Goal: Transaction & Acquisition: Obtain resource

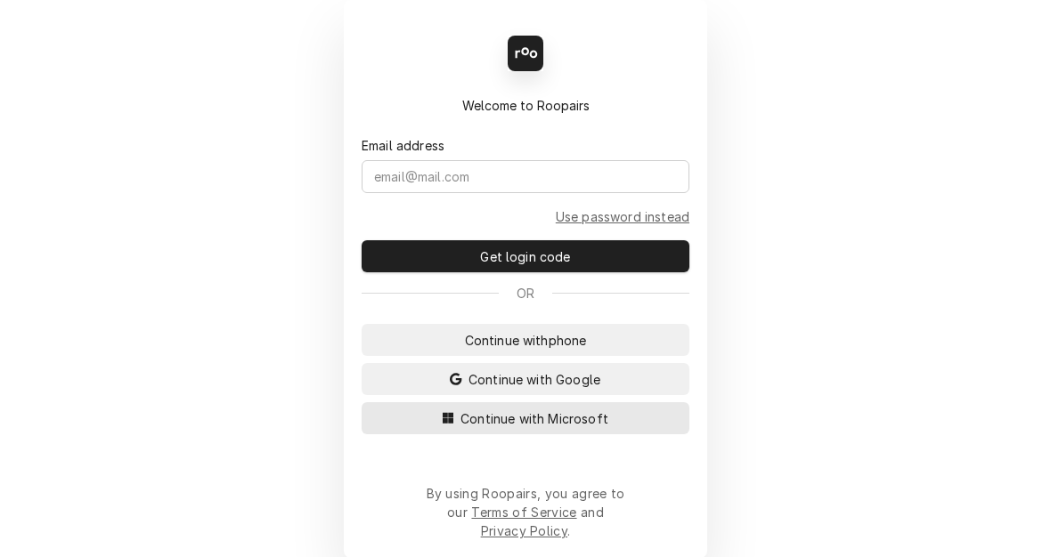
click at [501, 428] on span "Continue with Microsoft" at bounding box center [534, 419] width 155 height 19
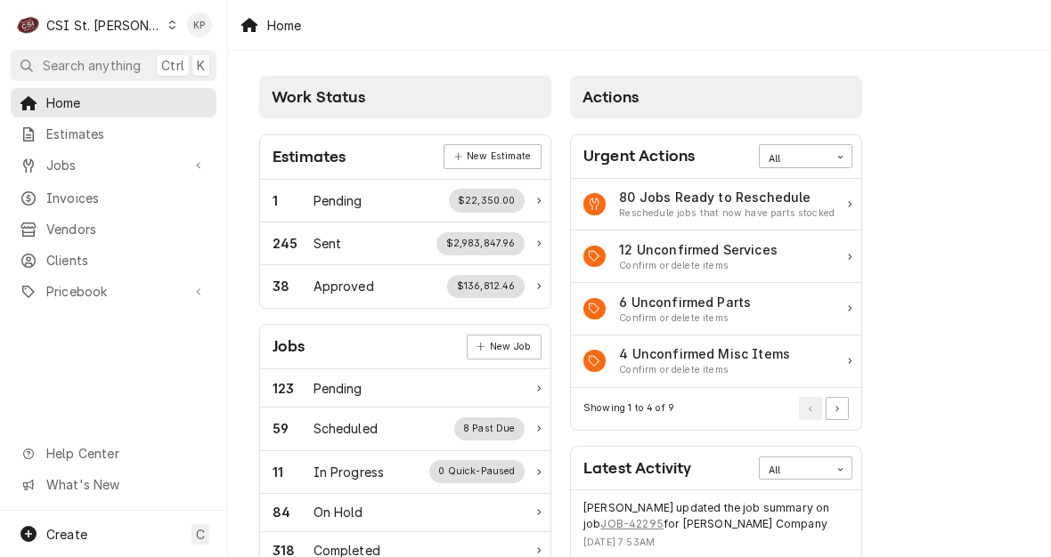
click at [168, 22] on icon "Dynamic Content Wrapper" at bounding box center [172, 24] width 8 height 9
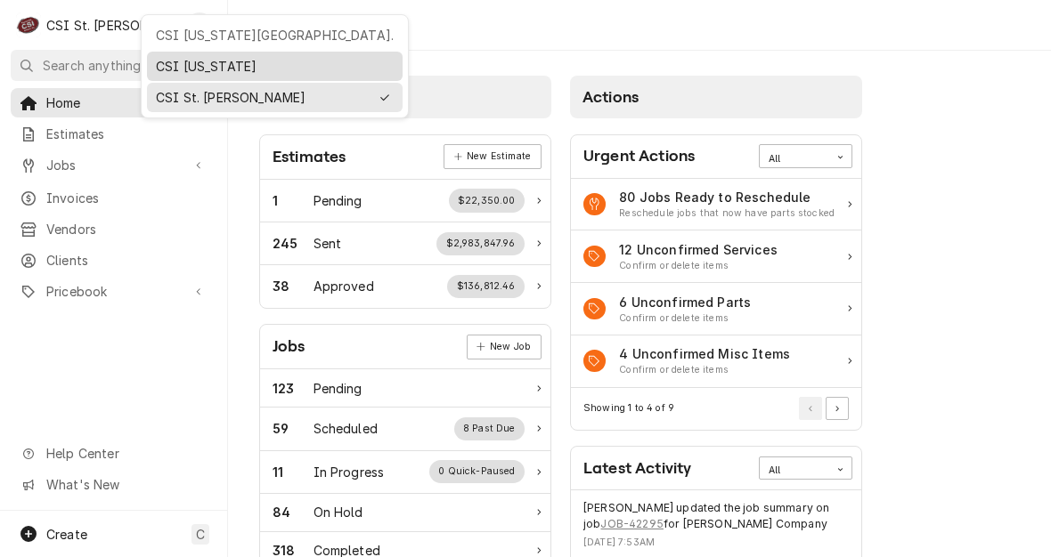
click at [175, 57] on div "CSI [US_STATE]" at bounding box center [275, 66] width 238 height 19
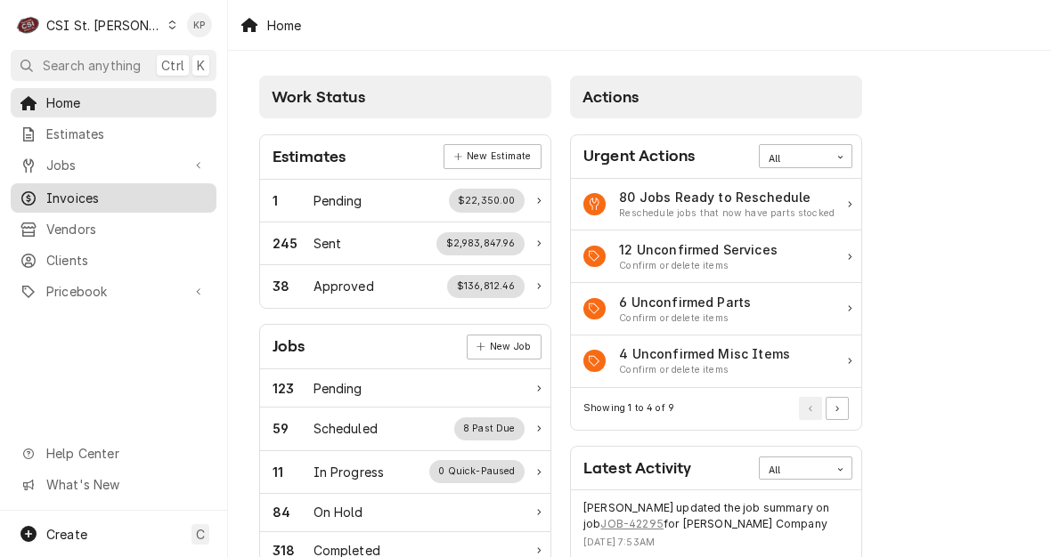
click at [56, 190] on span "Invoices" at bounding box center [126, 198] width 161 height 19
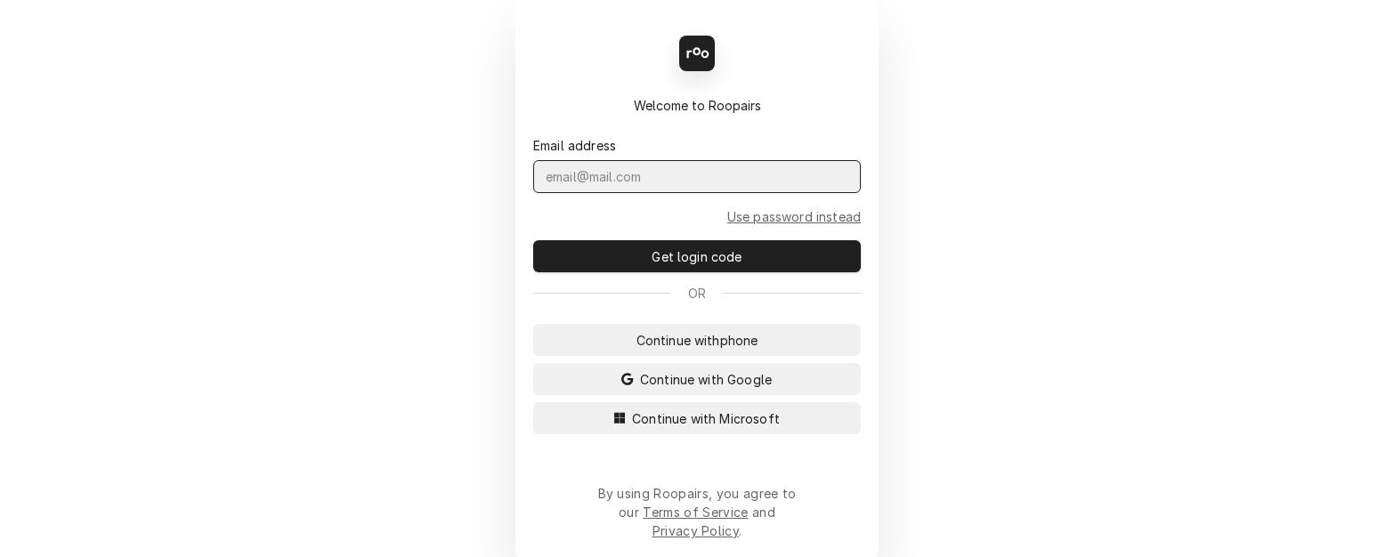
click at [556, 193] on input "Dynamic Content Wrapper" at bounding box center [697, 176] width 328 height 33
type input "parson.kym@csi1.com"
click at [672, 428] on span "Continue with Microsoft" at bounding box center [706, 419] width 155 height 19
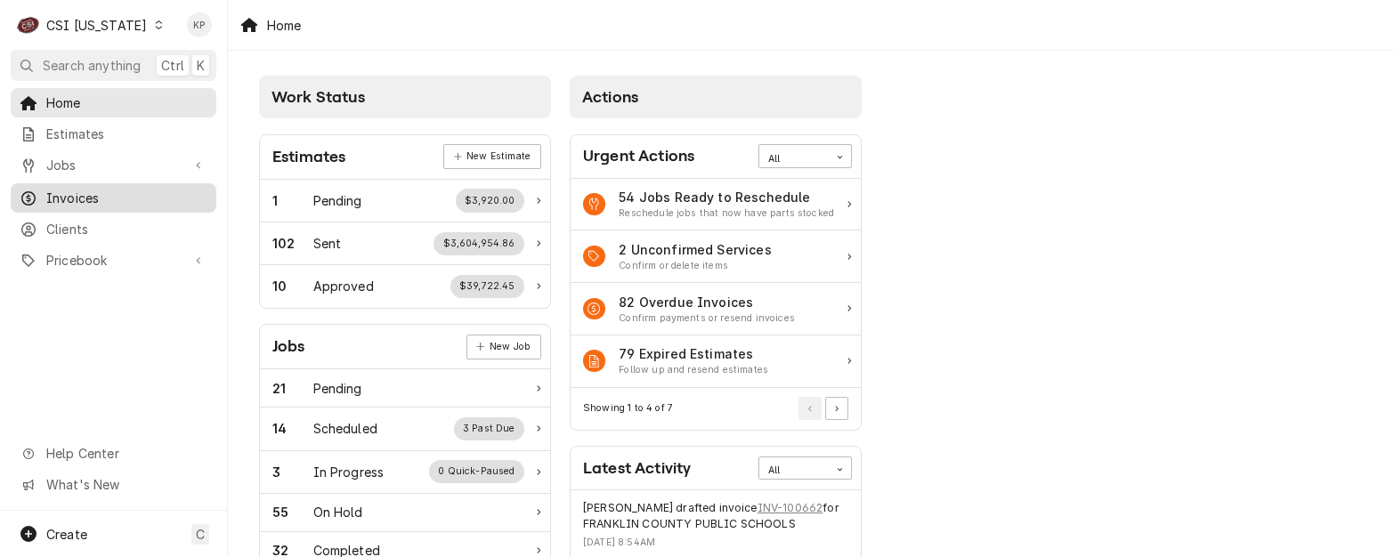
click at [65, 191] on span "Invoices" at bounding box center [126, 198] width 161 height 19
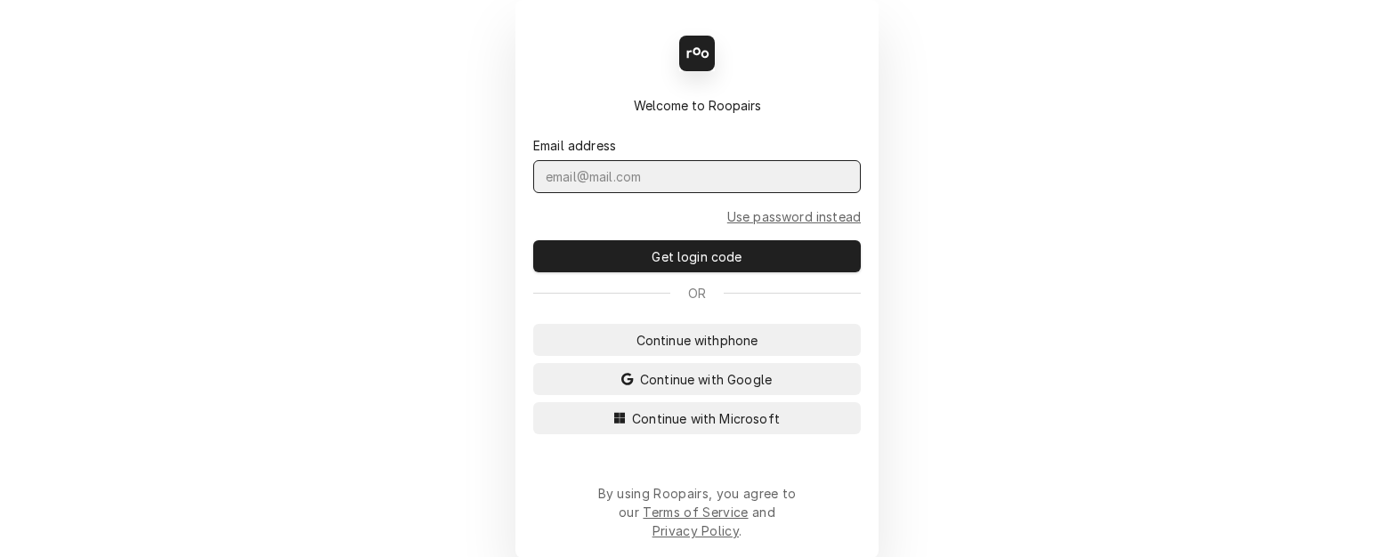
click at [551, 191] on input "Dynamic Content Wrapper" at bounding box center [697, 176] width 328 height 33
type input "kym.parson@csi1.com"
click at [609, 434] on button "Continue with Microsoft" at bounding box center [697, 418] width 328 height 32
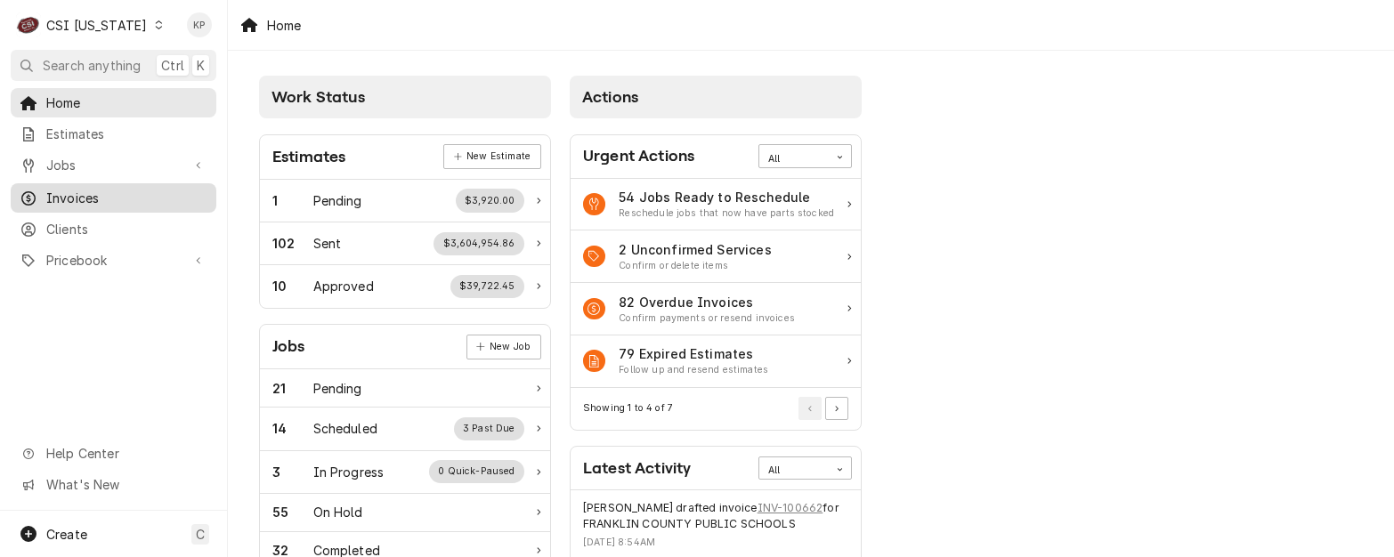
click at [88, 193] on span "Invoices" at bounding box center [126, 198] width 161 height 19
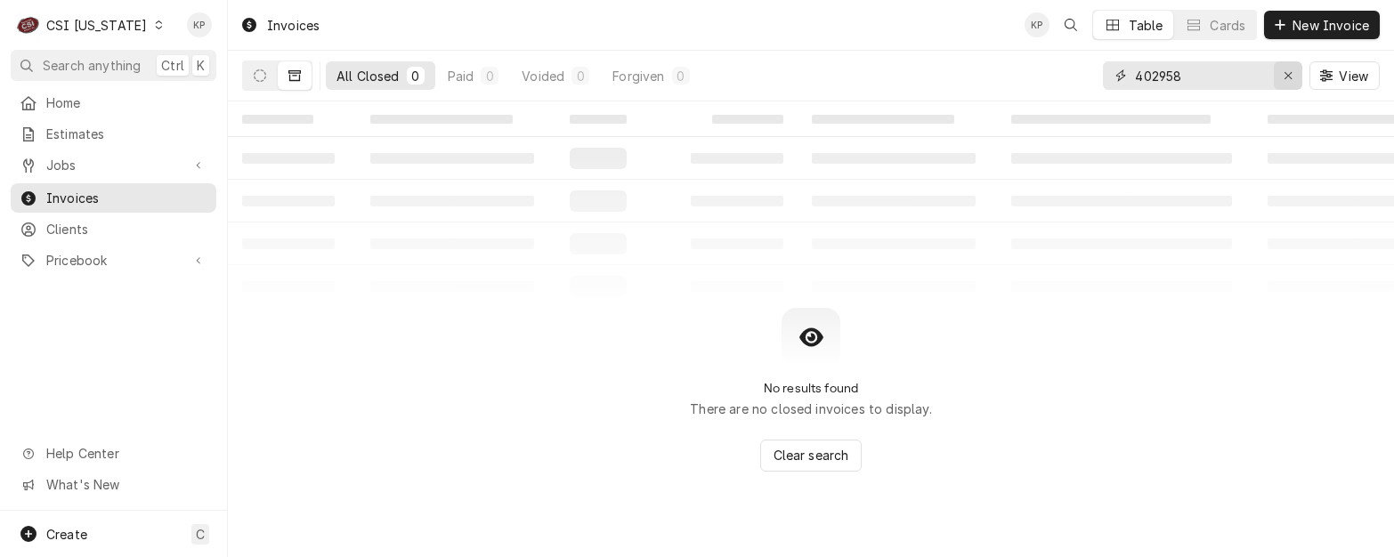
click at [1289, 75] on icon "Erase input" at bounding box center [1289, 75] width 10 height 12
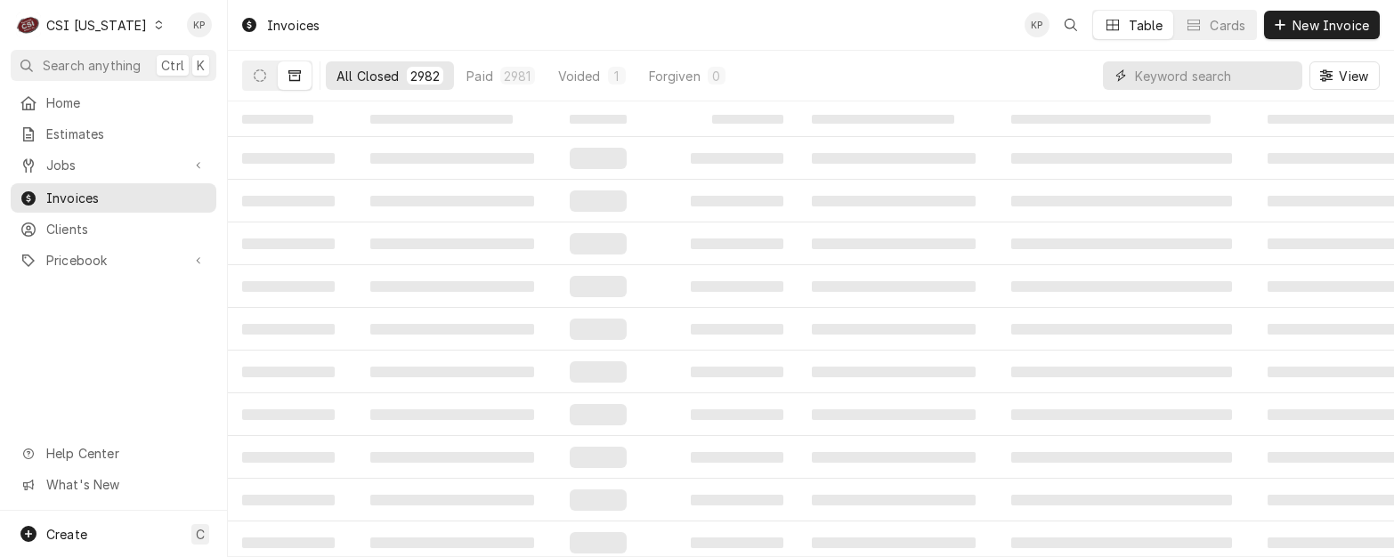
click at [1143, 77] on input "Dynamic Content Wrapper" at bounding box center [1214, 75] width 158 height 28
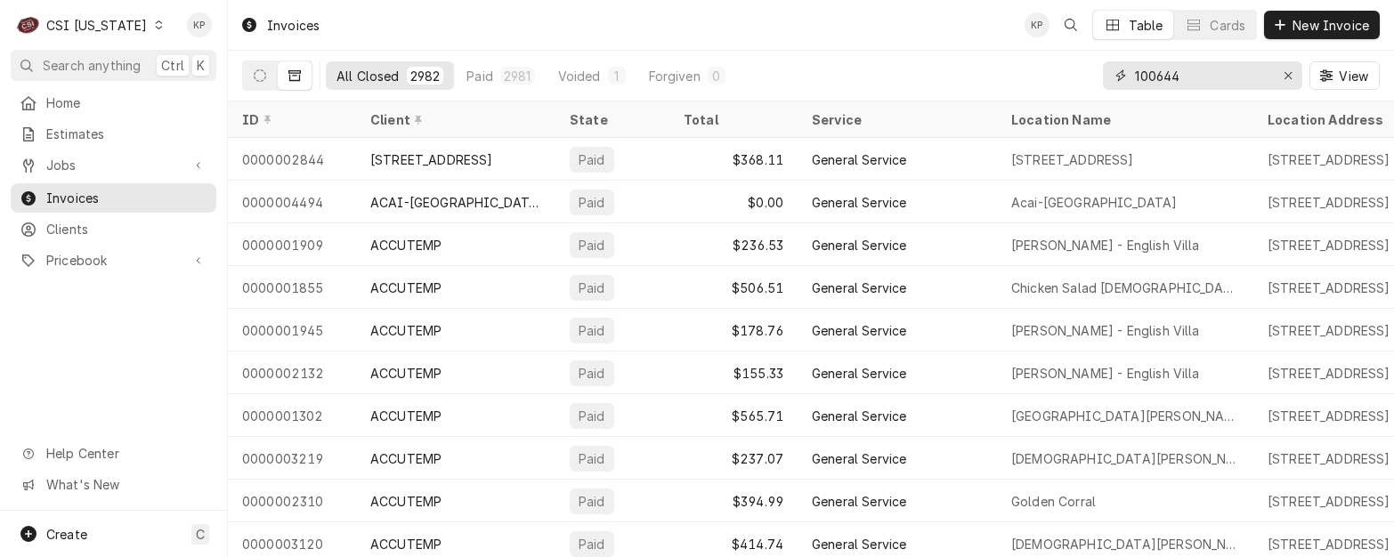
type input "100644"
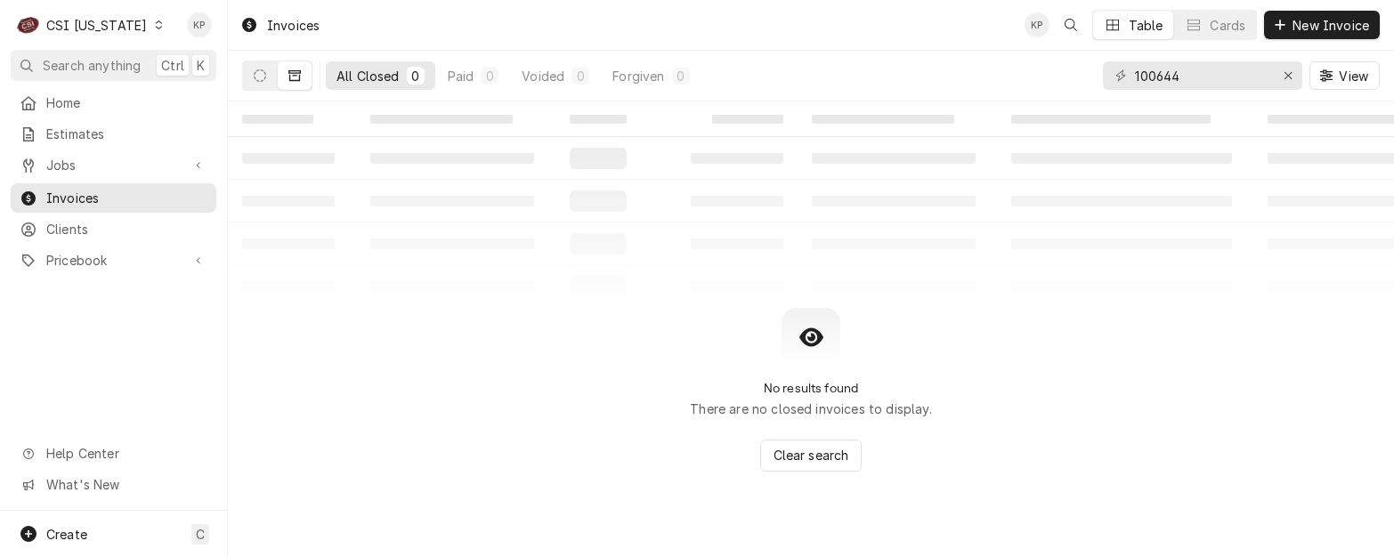
click at [296, 74] on icon "Dynamic Content Wrapper" at bounding box center [294, 75] width 12 height 12
click at [261, 71] on icon "Dynamic Content Wrapper" at bounding box center [260, 75] width 12 height 12
click at [155, 28] on icon "Dynamic Content Wrapper" at bounding box center [158, 24] width 7 height 9
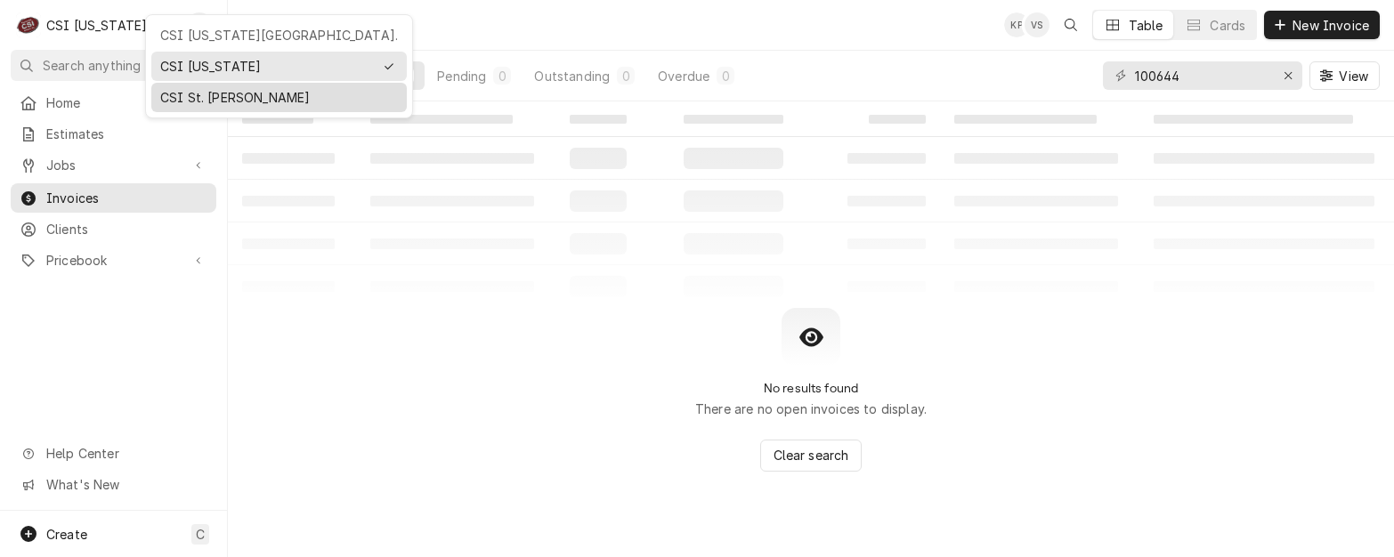
click at [173, 92] on div "CSI St. [PERSON_NAME]" at bounding box center [279, 97] width 238 height 19
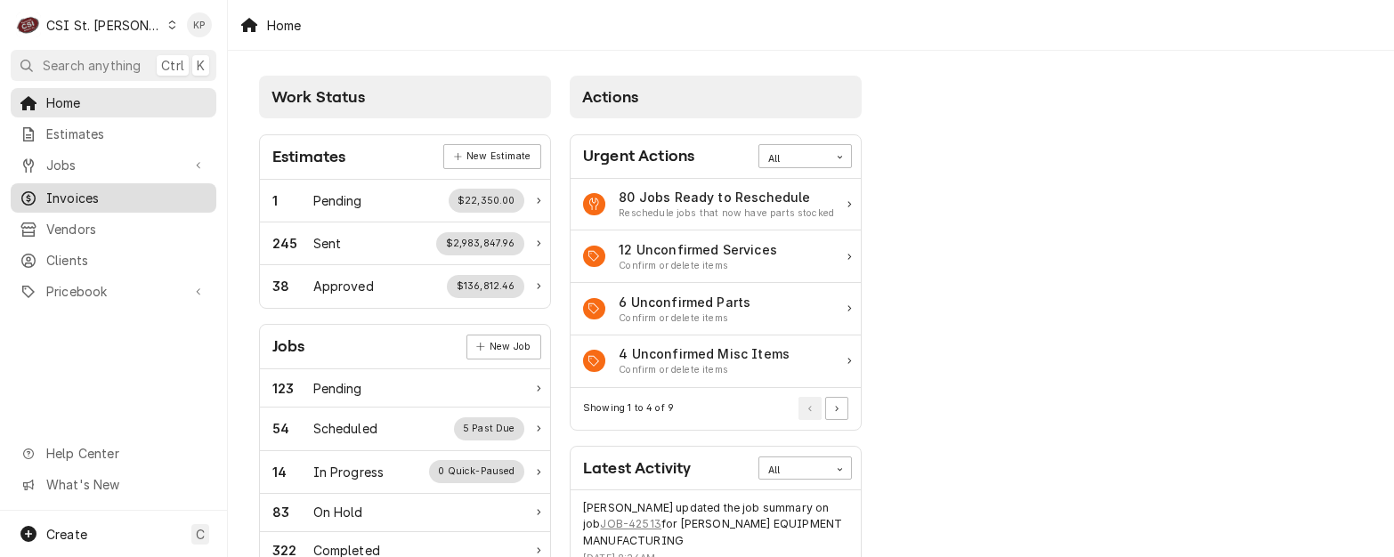
click at [93, 190] on span "Invoices" at bounding box center [126, 198] width 161 height 19
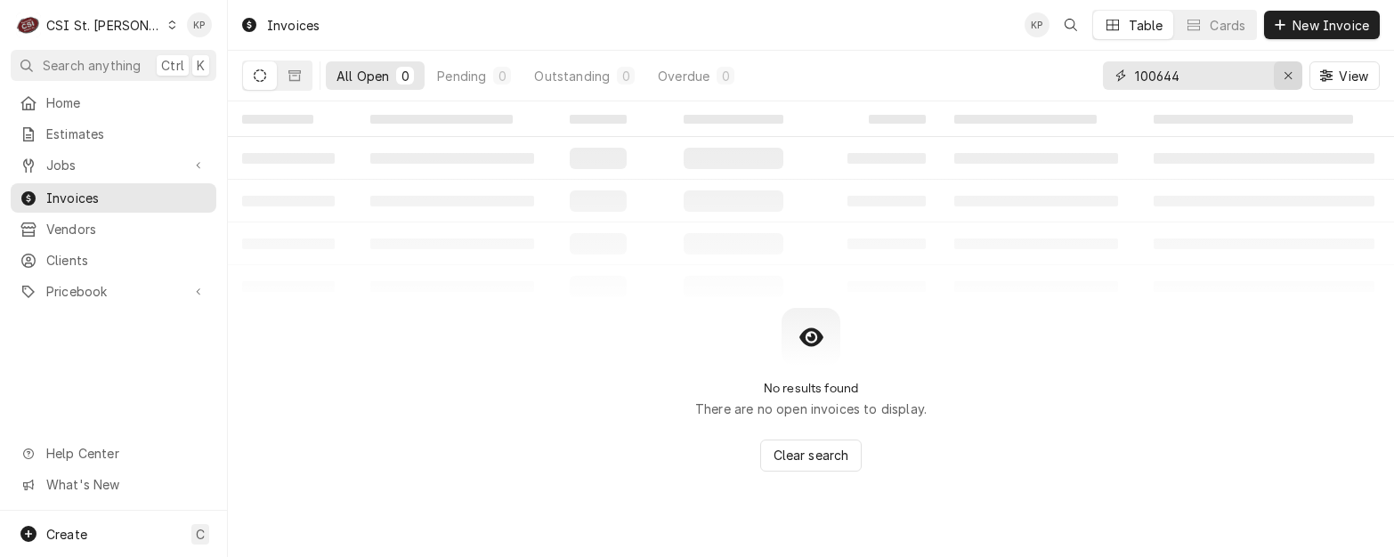
click at [1291, 77] on icon "Erase input" at bounding box center [1289, 75] width 10 height 12
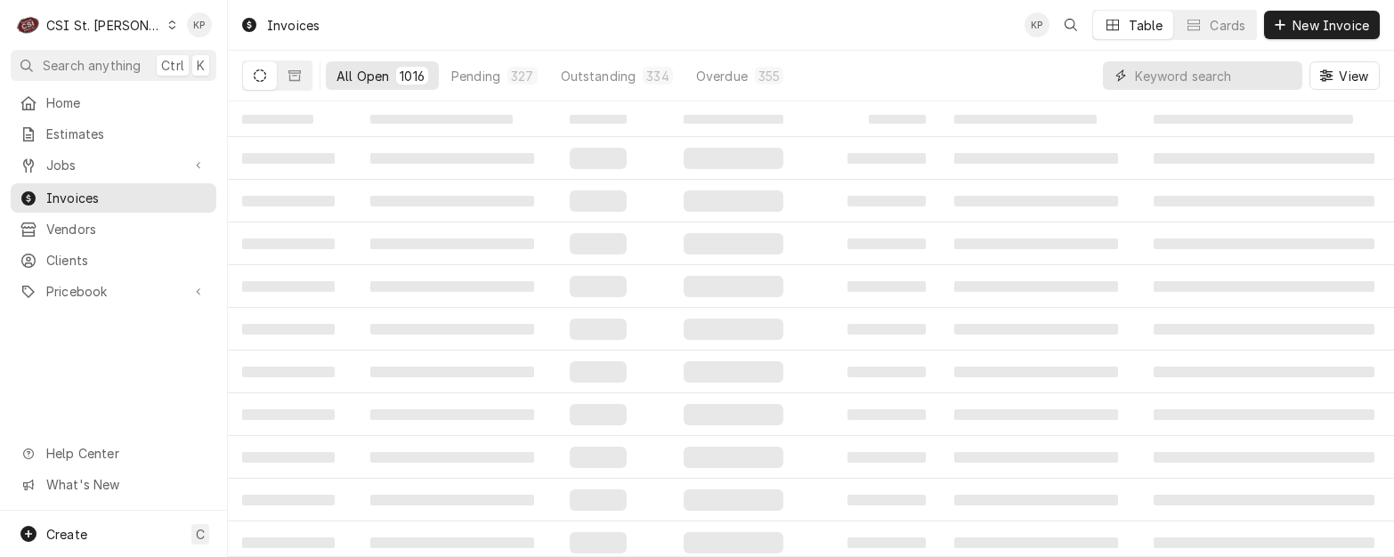
click at [1246, 69] on input "Dynamic Content Wrapper" at bounding box center [1214, 75] width 158 height 28
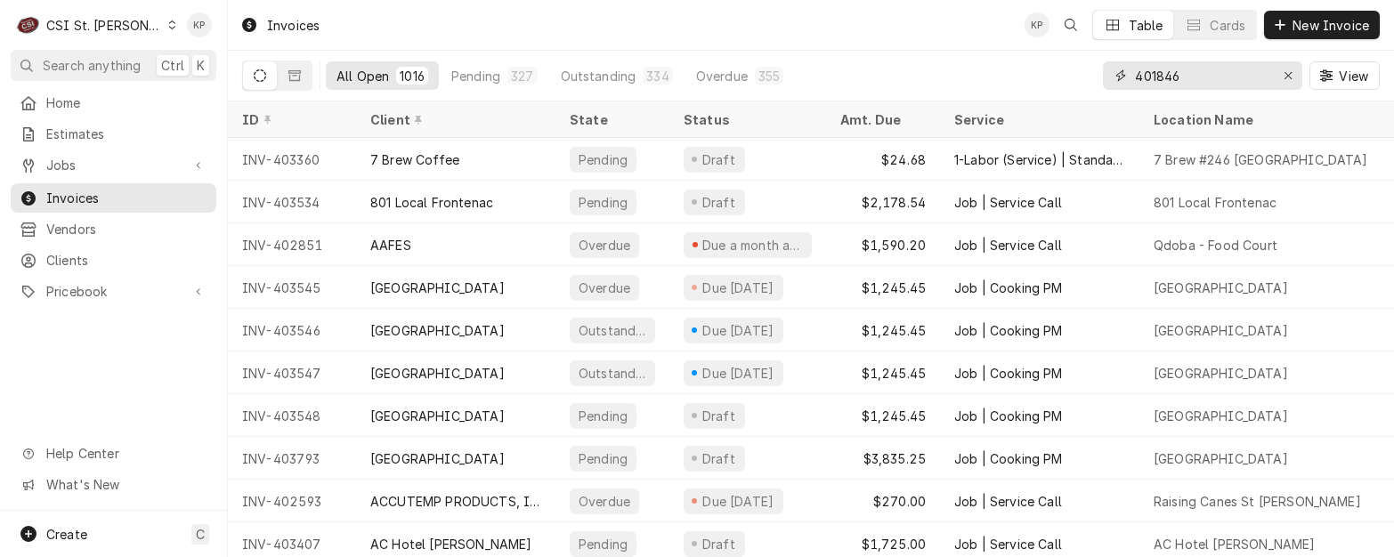
type input "401846"
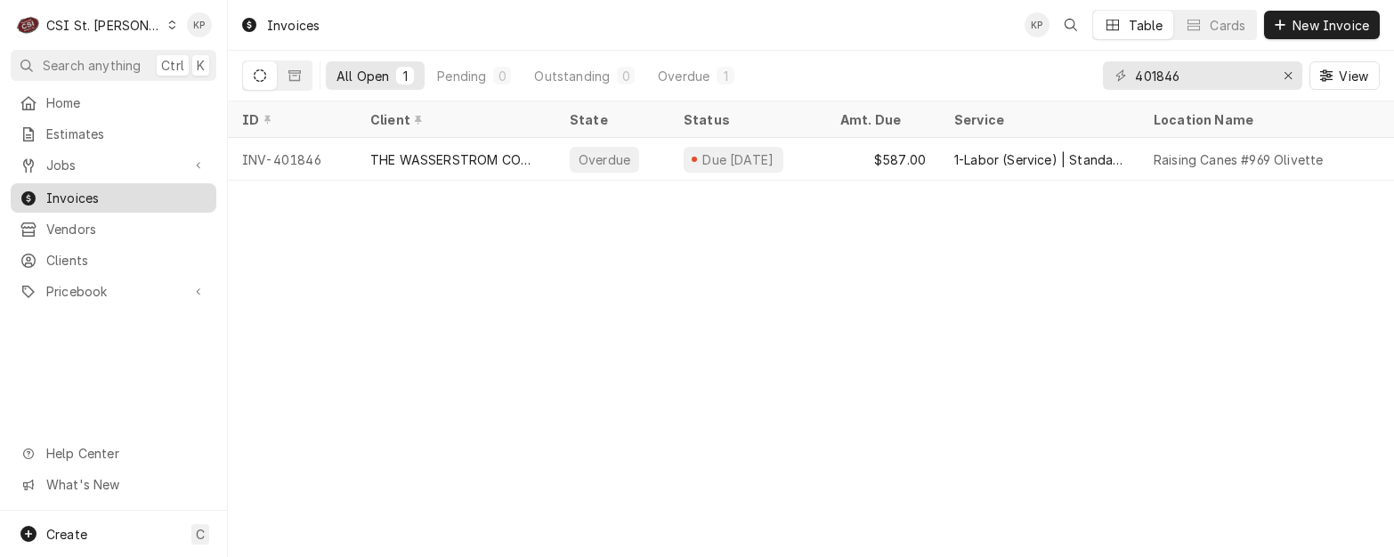
click at [93, 189] on span "Invoices" at bounding box center [126, 198] width 161 height 19
click at [1291, 71] on icon "Erase input" at bounding box center [1289, 75] width 10 height 12
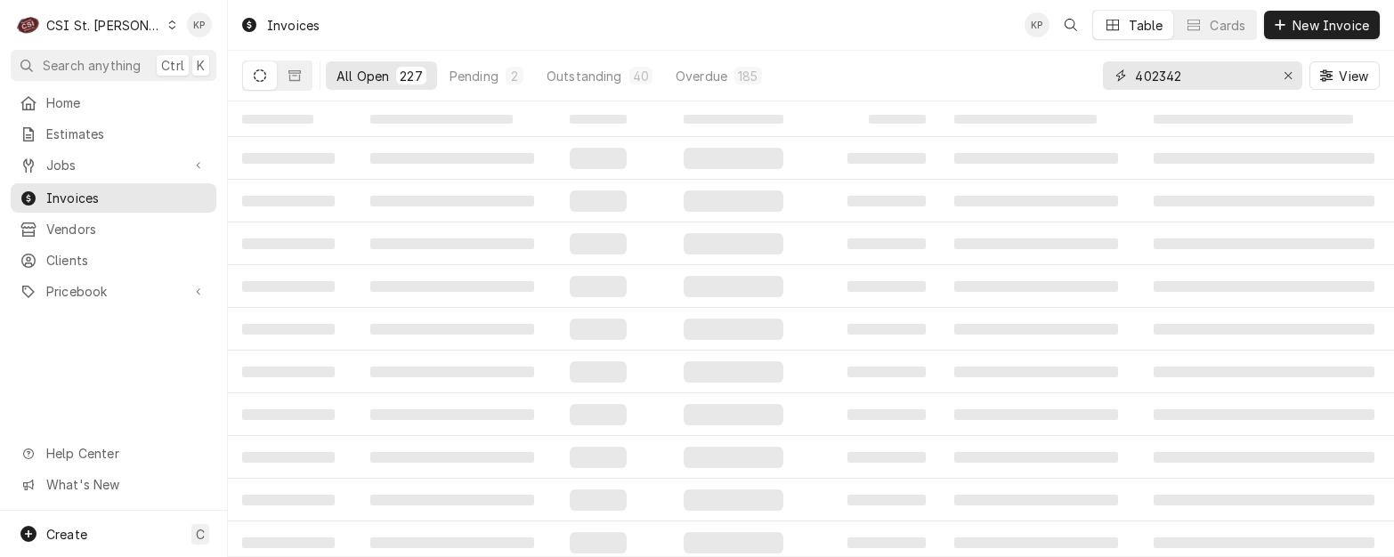
type input "402342"
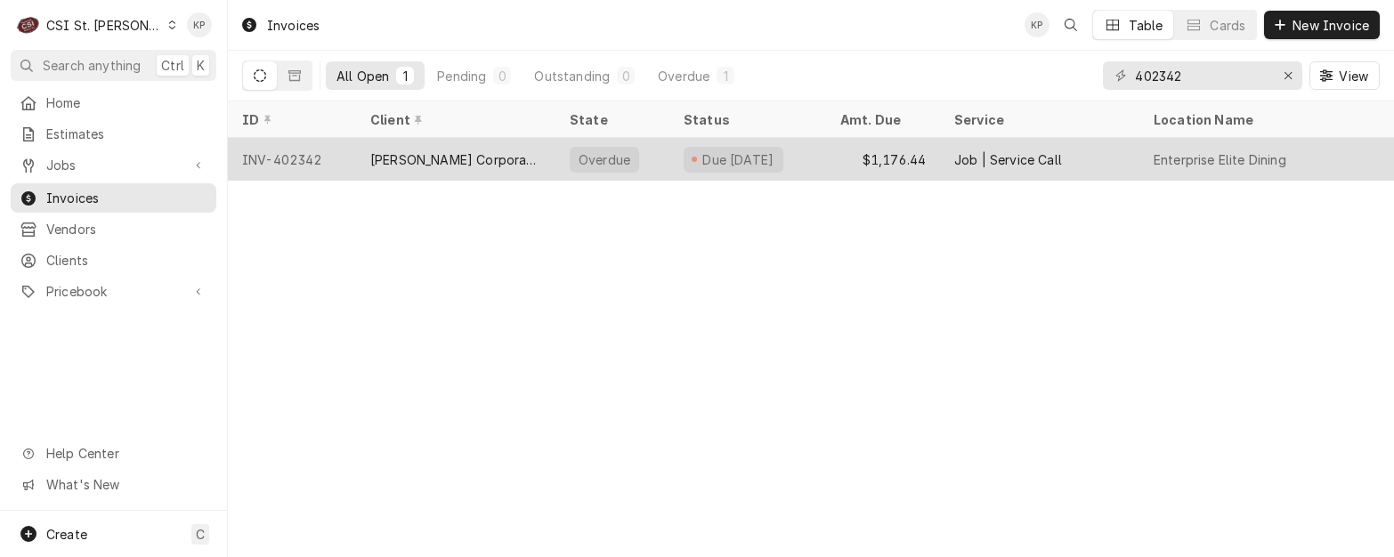
click at [288, 157] on div "INV-402342" at bounding box center [292, 159] width 128 height 43
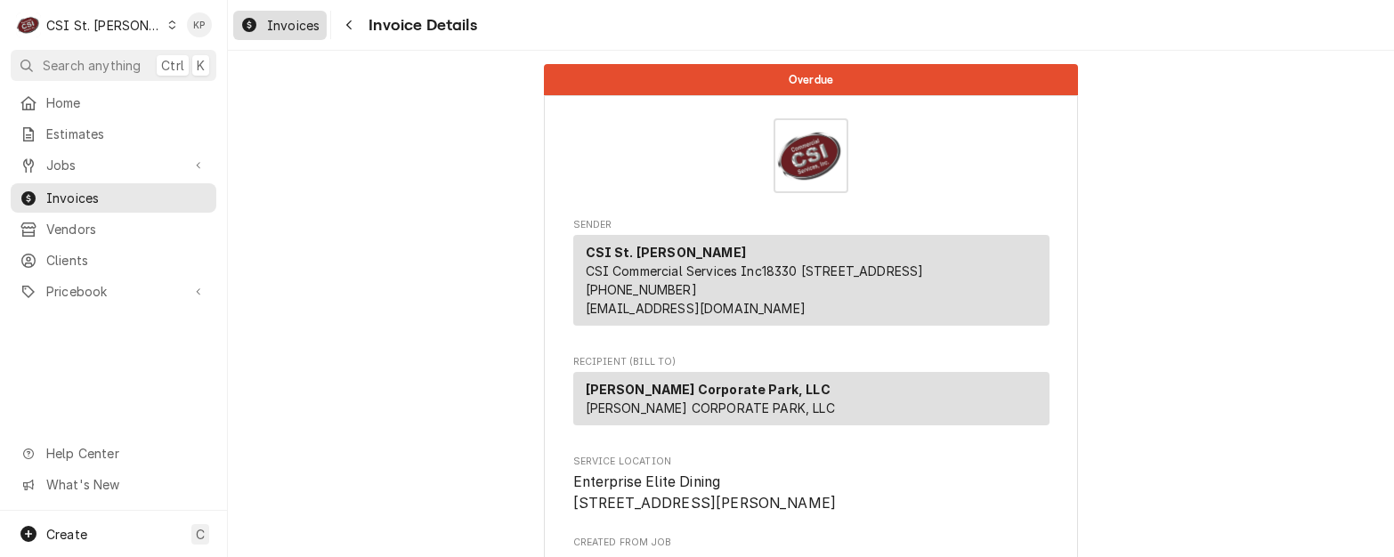
click at [275, 23] on span "Invoices" at bounding box center [293, 25] width 53 height 19
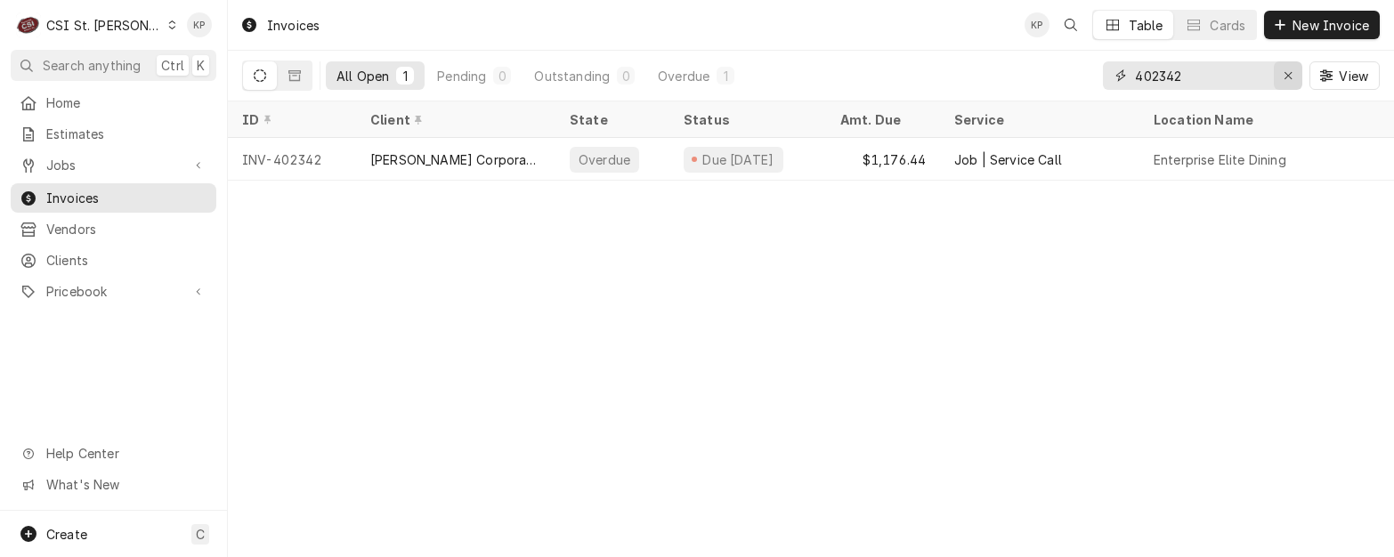
click at [1286, 78] on icon "Erase input" at bounding box center [1289, 75] width 10 height 12
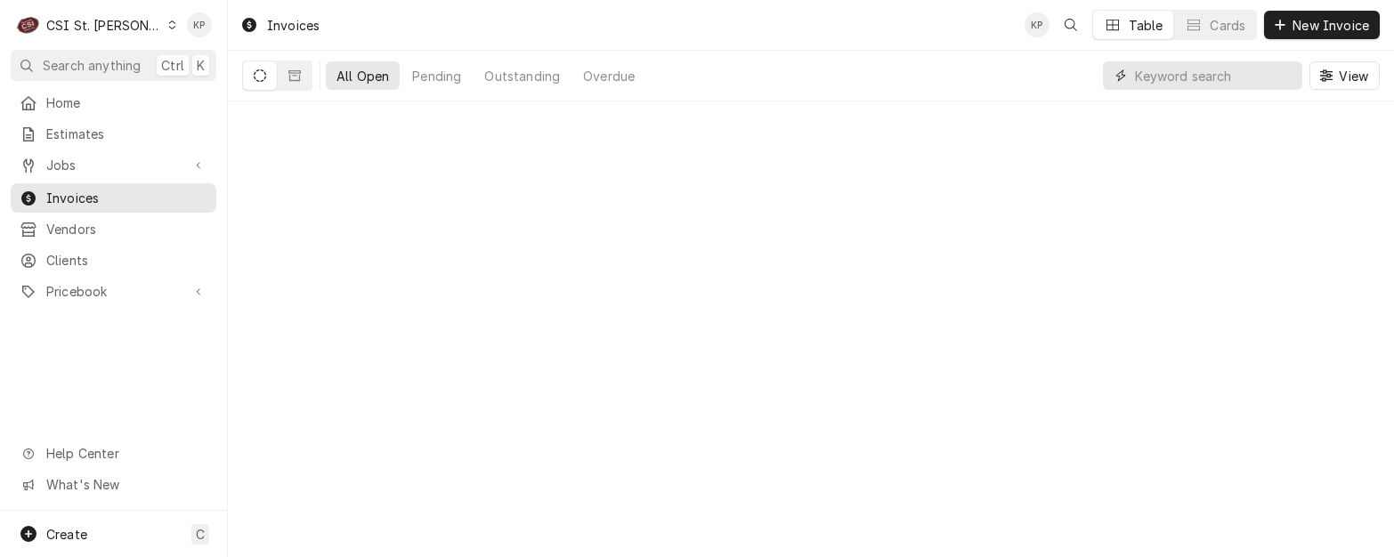
click at [1215, 77] on input "Dynamic Content Wrapper" at bounding box center [1214, 75] width 158 height 28
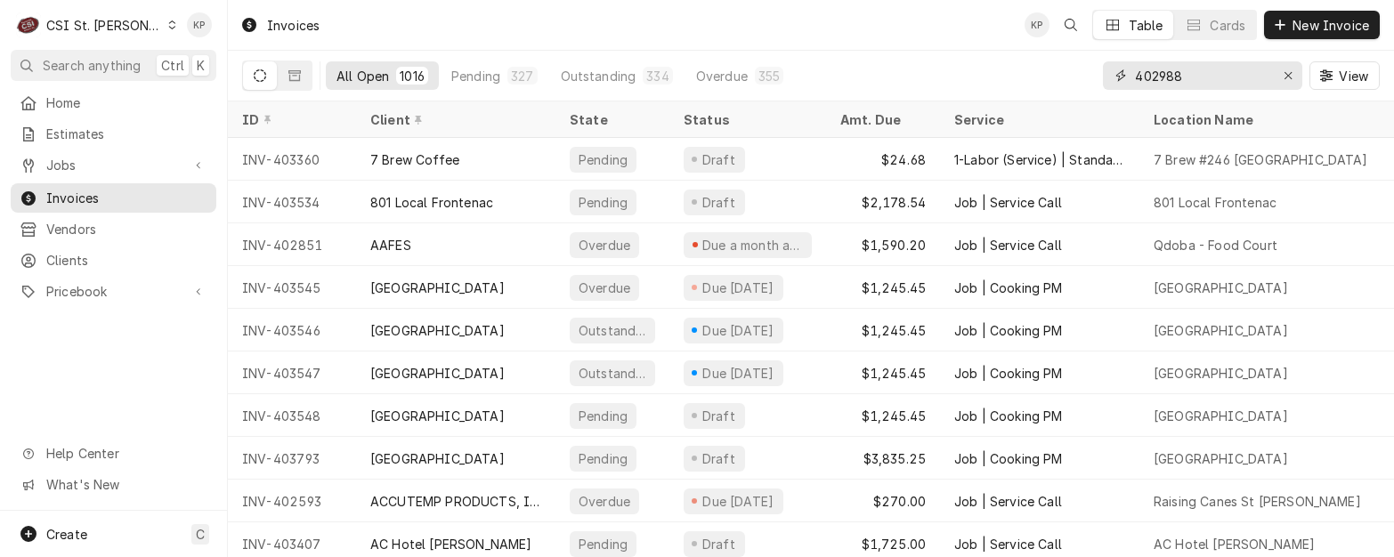
type input "402988"
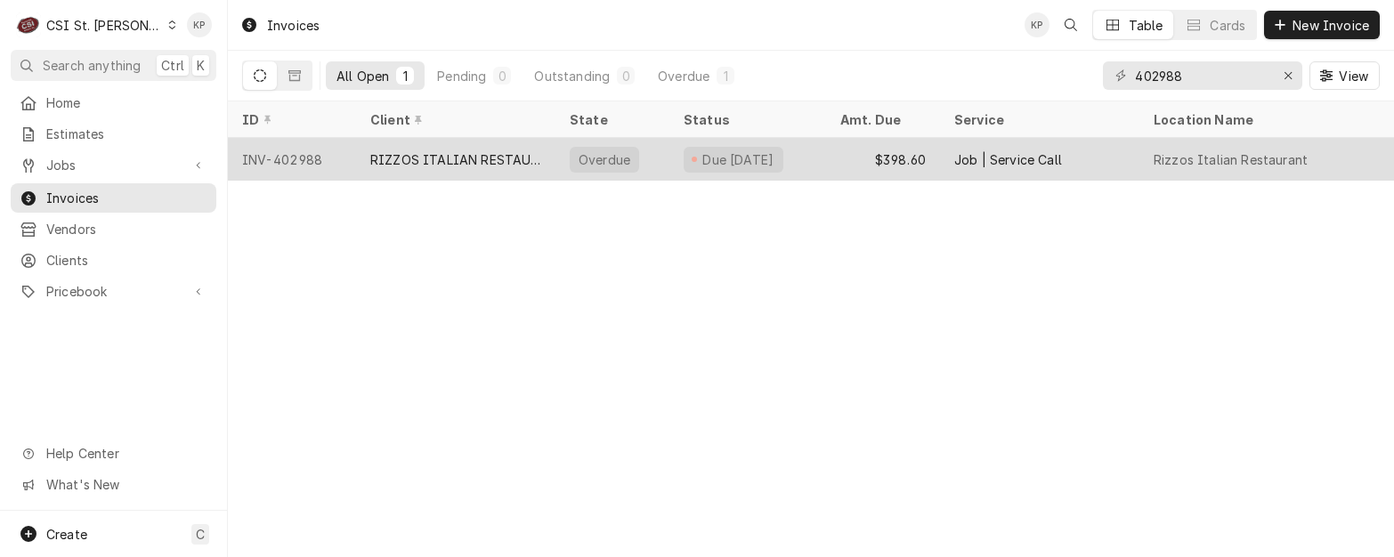
click at [280, 158] on div "INV-402988" at bounding box center [292, 159] width 128 height 43
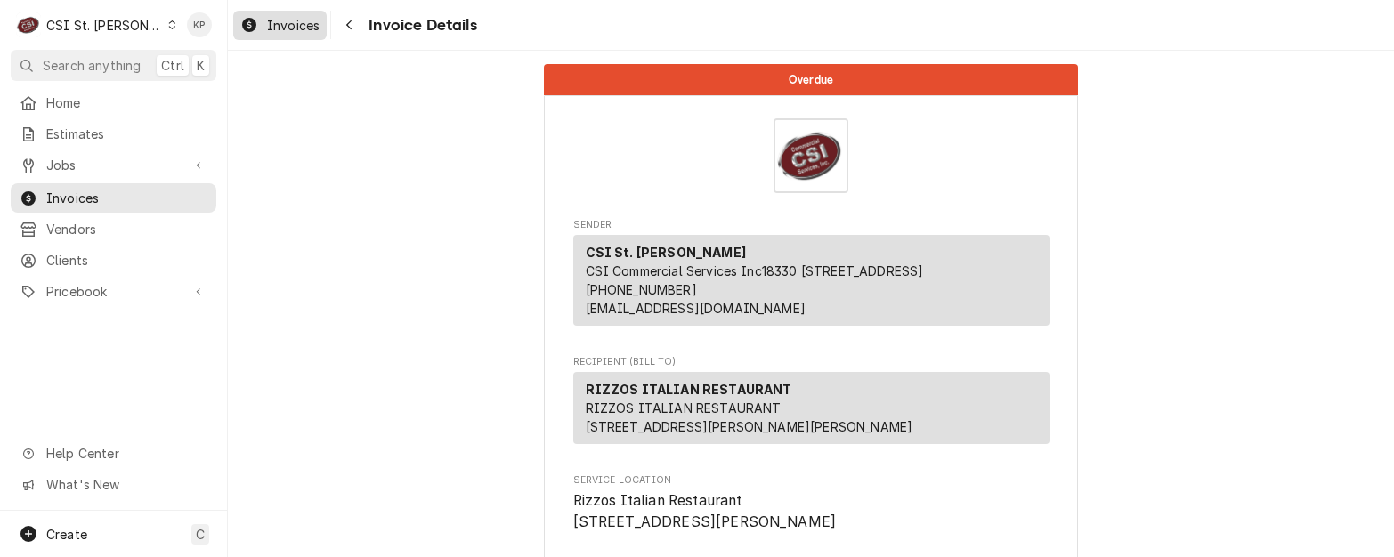
click at [293, 19] on span "Invoices" at bounding box center [293, 25] width 53 height 19
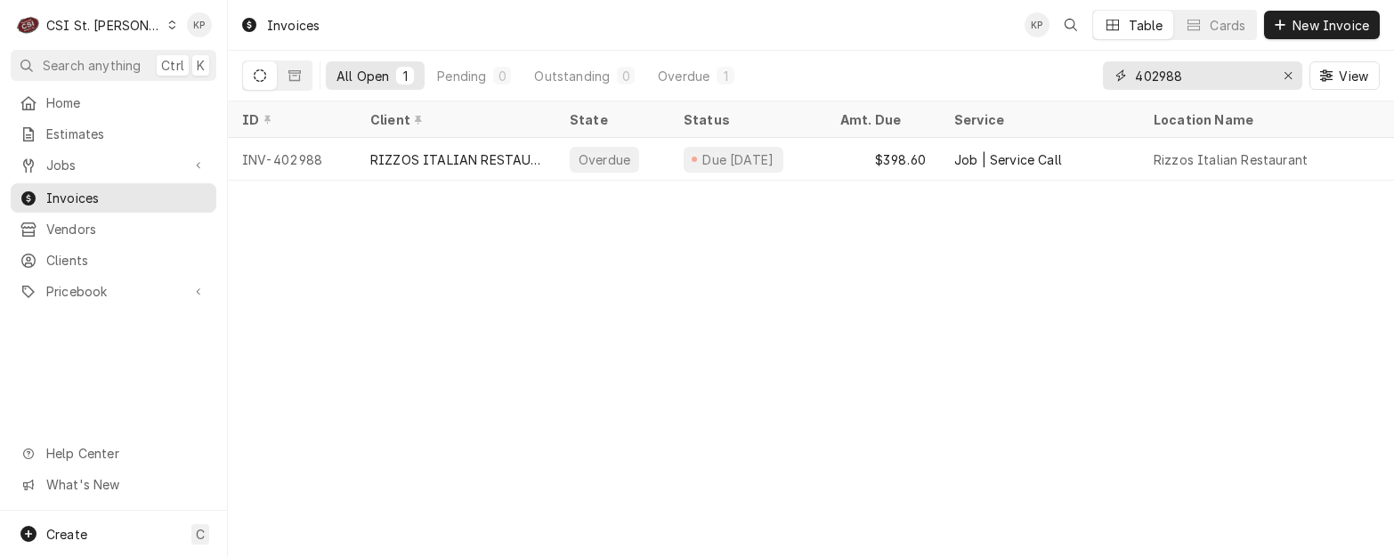
click at [1292, 73] on icon "Erase input" at bounding box center [1289, 75] width 10 height 12
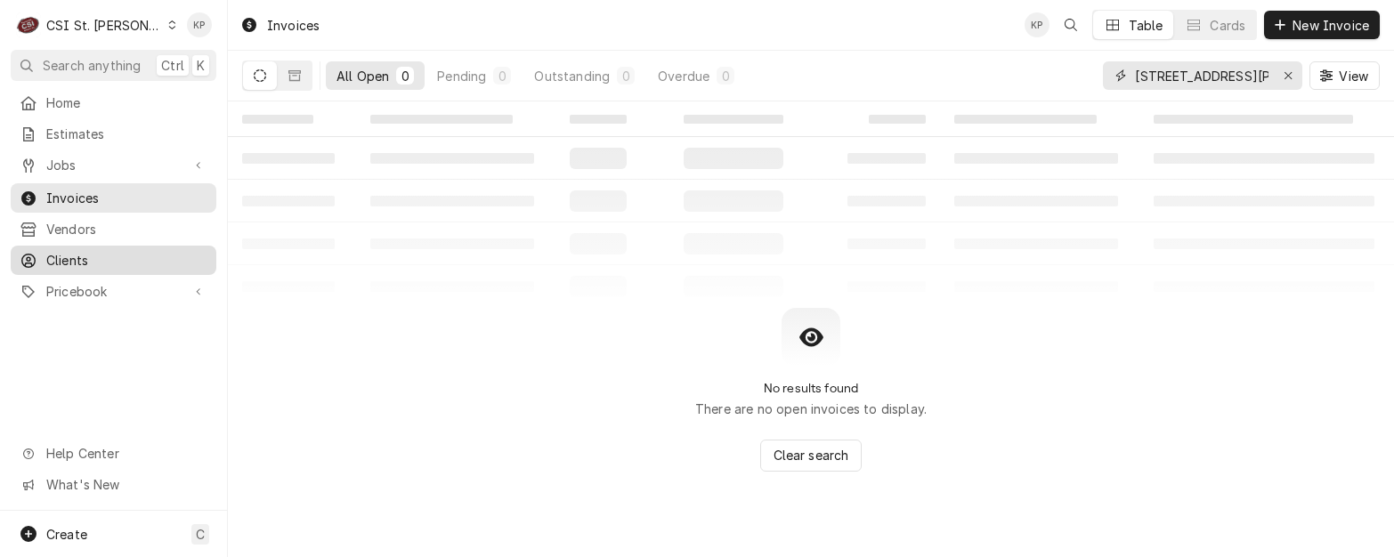
type input "[STREET_ADDRESS][PERSON_NAME]"
click at [109, 256] on span "Clients" at bounding box center [126, 260] width 161 height 19
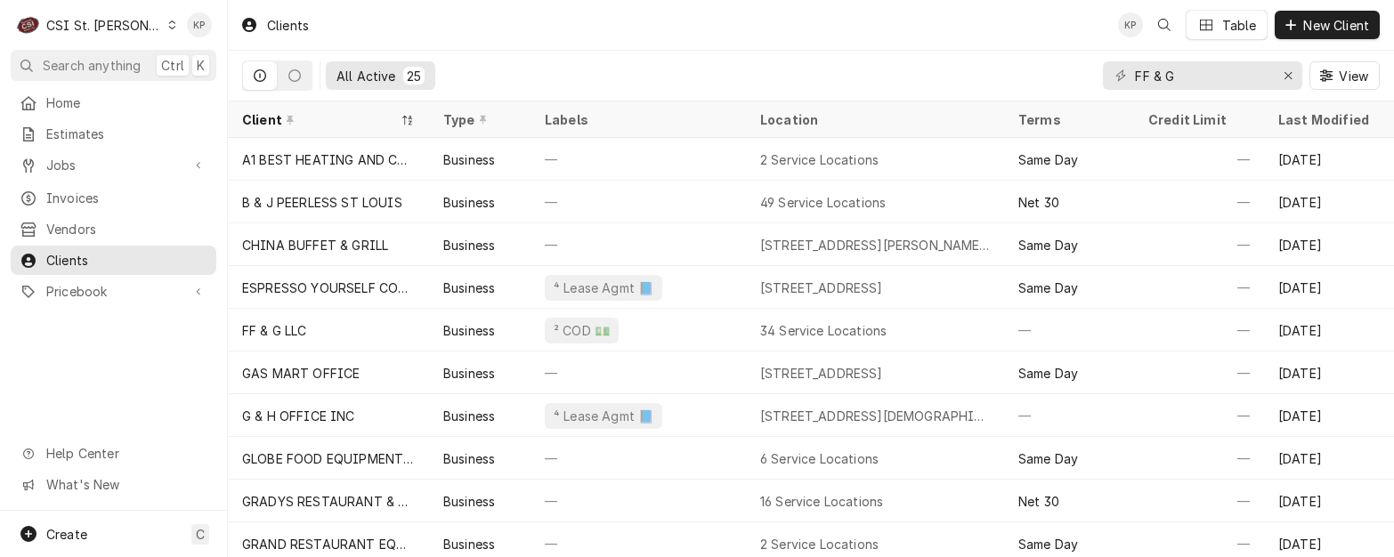
click at [284, 28] on div "Clients" at bounding box center [274, 25] width 83 height 29
click at [289, 25] on div "Clients" at bounding box center [274, 25] width 83 height 29
click at [1296, 72] on div "Erase input" at bounding box center [1288, 76] width 18 height 18
click at [1228, 84] on input "Dynamic Content Wrapper" at bounding box center [1218, 75] width 167 height 28
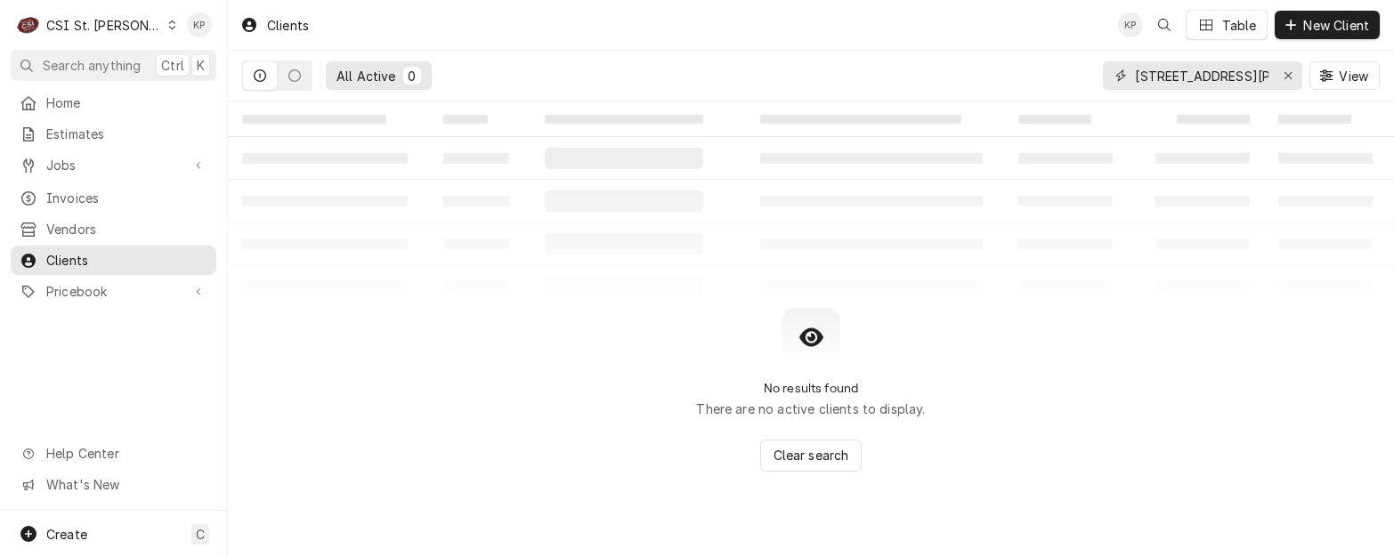
type input "[STREET_ADDRESS][PERSON_NAME]"
click at [88, 198] on span "Invoices" at bounding box center [126, 198] width 161 height 19
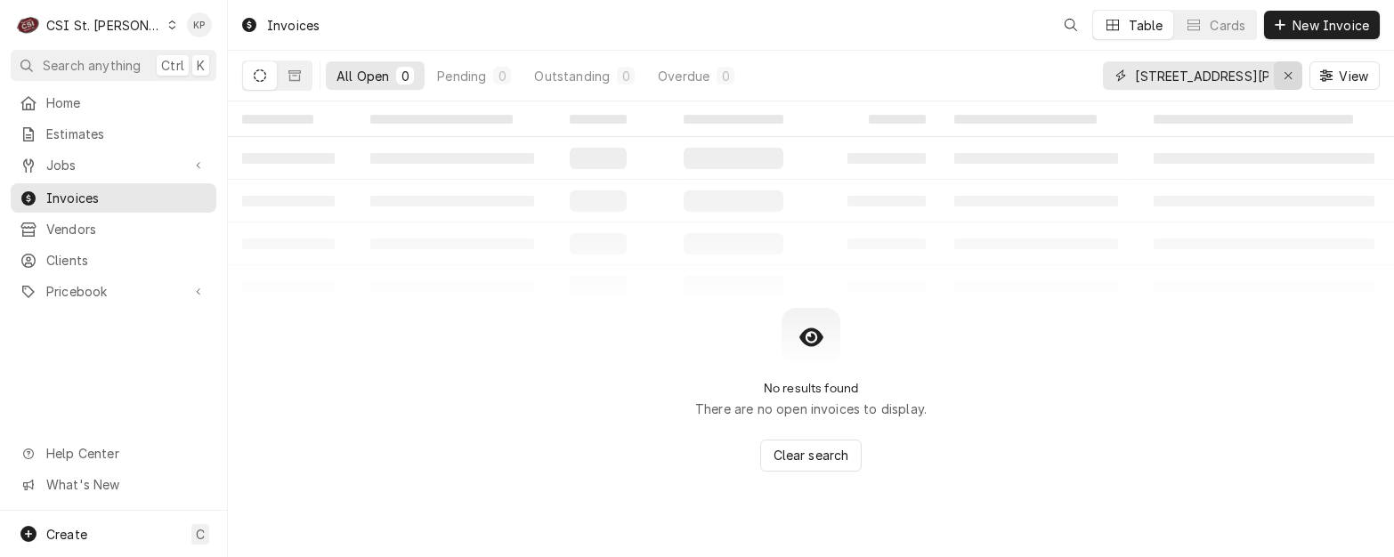
click at [1292, 72] on div "Erase input" at bounding box center [1288, 76] width 18 height 18
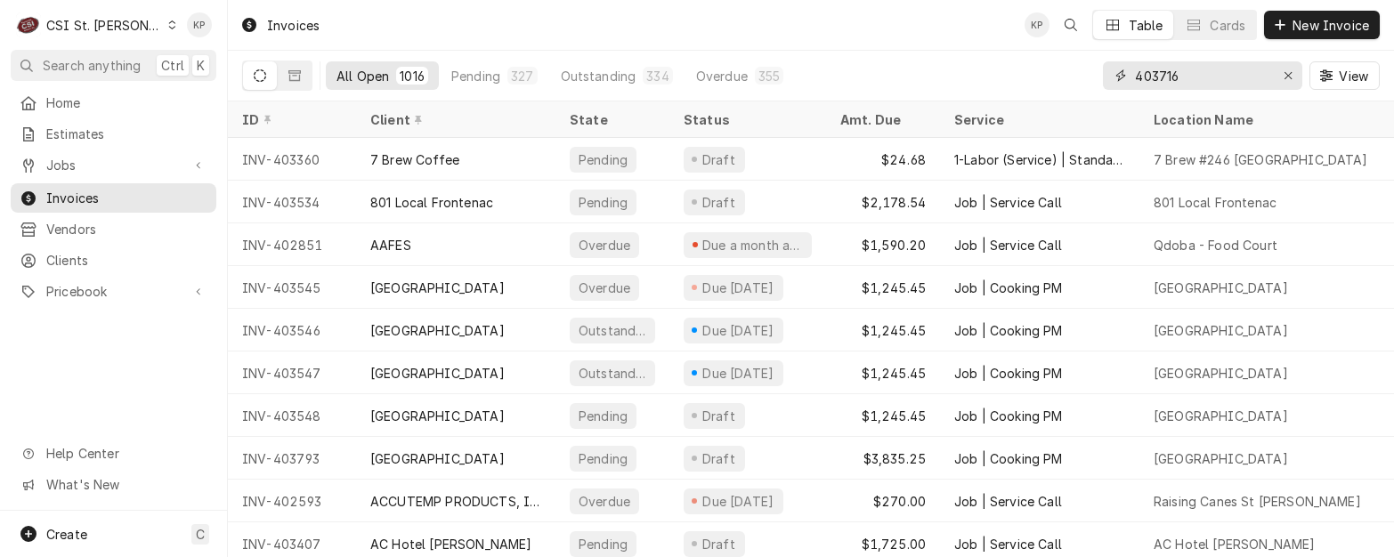
type input "403716"
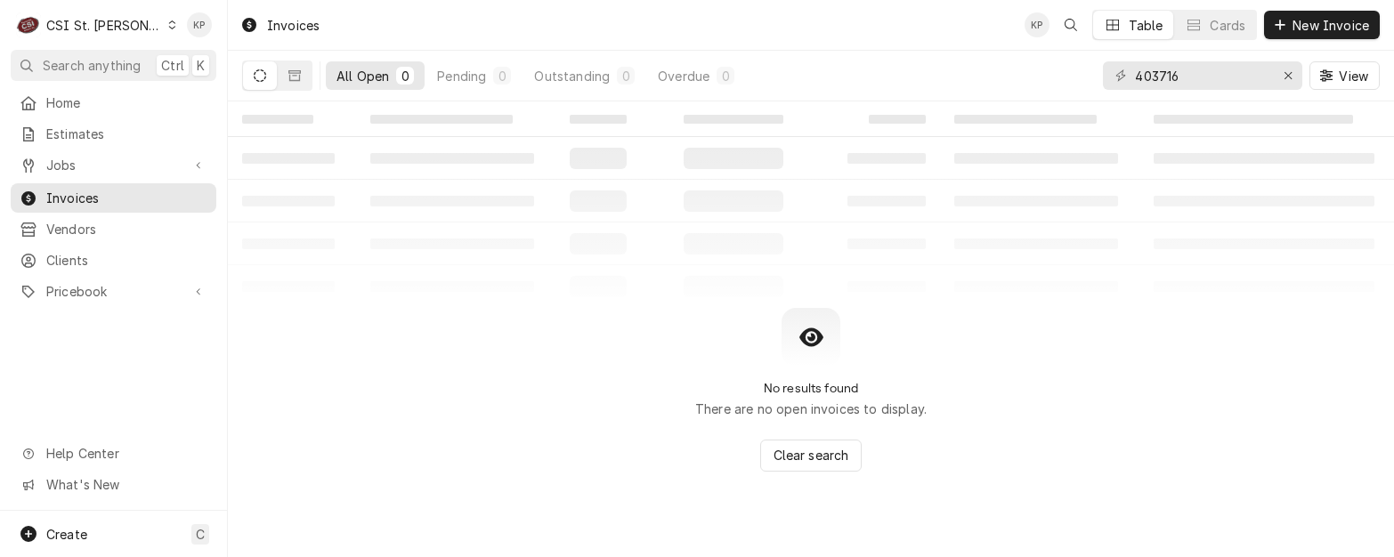
click at [261, 72] on icon "Dynamic Content Wrapper" at bounding box center [260, 75] width 12 height 12
click at [289, 75] on icon "Dynamic Content Wrapper" at bounding box center [294, 75] width 12 height 11
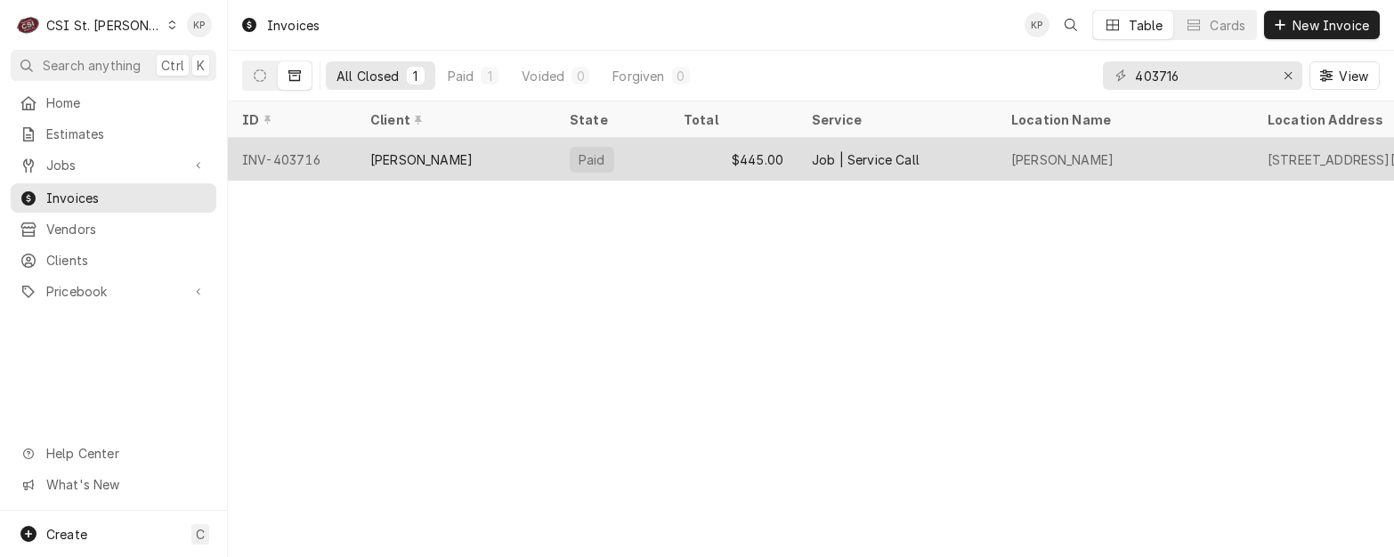
click at [305, 157] on div "INV-403716" at bounding box center [292, 159] width 128 height 43
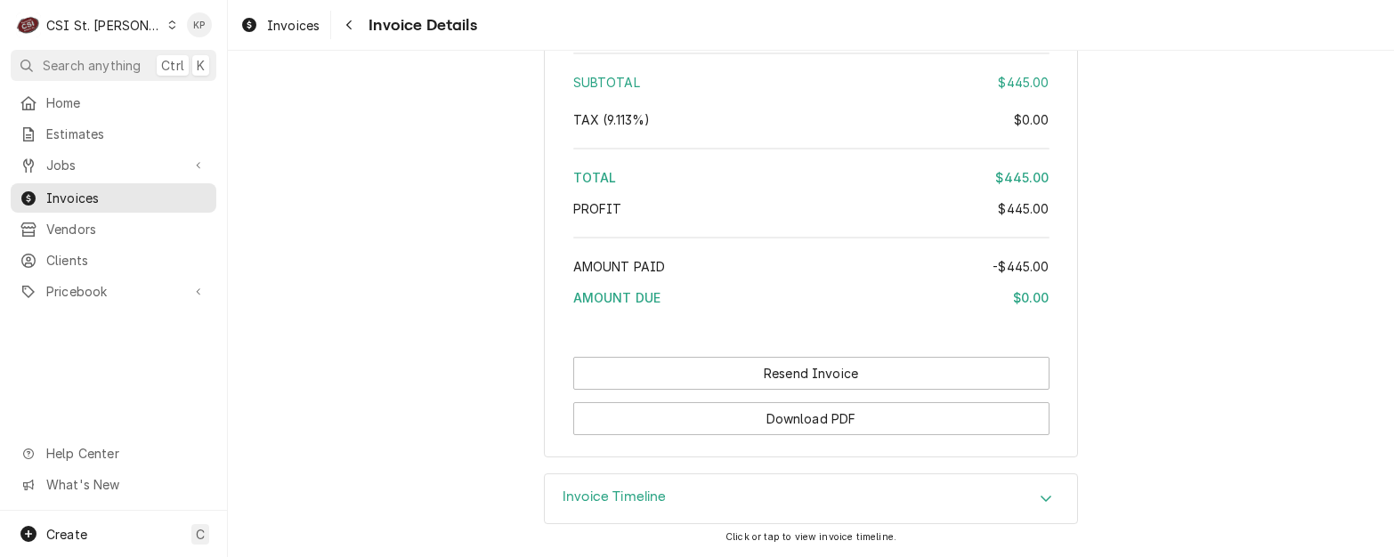
scroll to position [3234, 0]
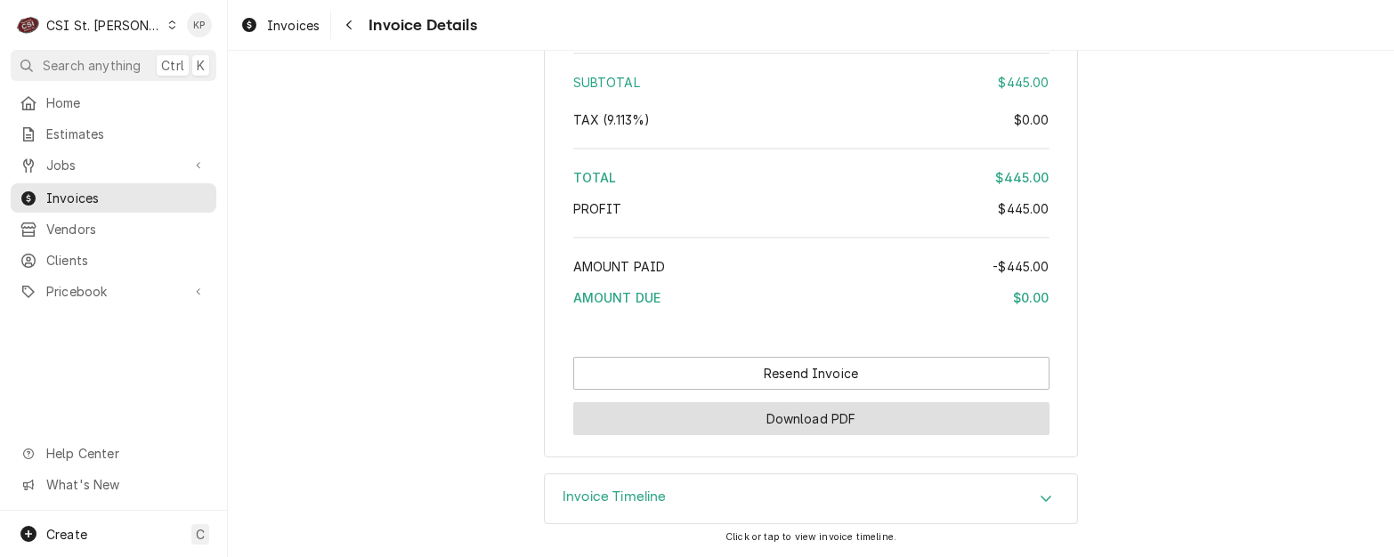
click at [823, 422] on button "Download PDF" at bounding box center [811, 418] width 476 height 33
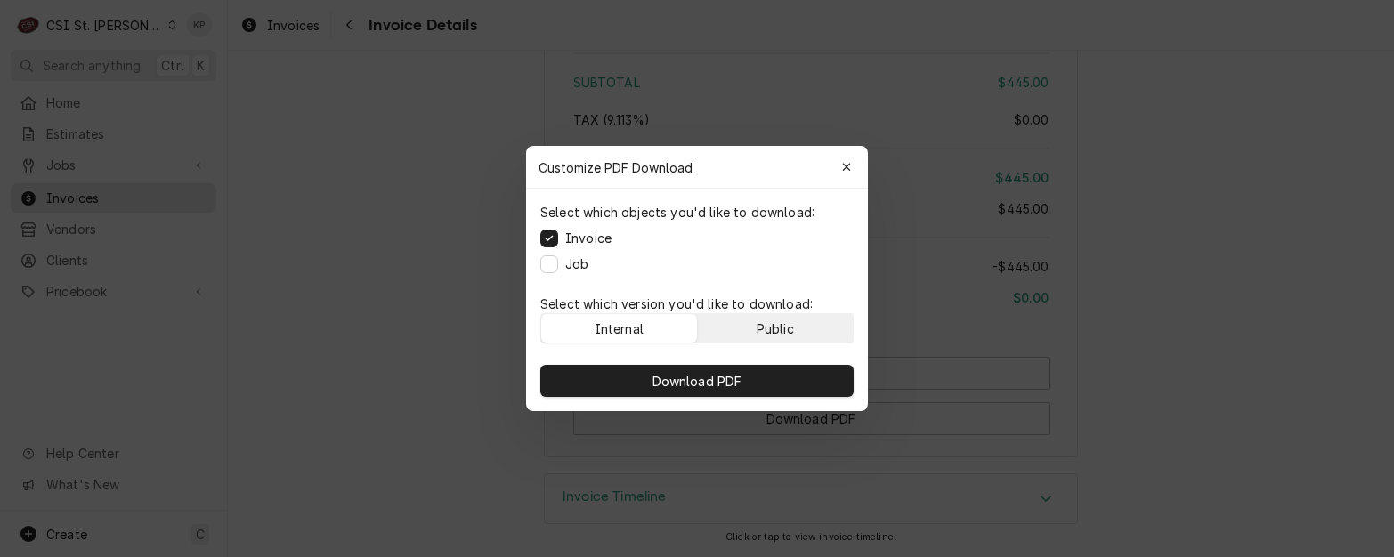
click at [818, 331] on button "Public" at bounding box center [776, 328] width 156 height 28
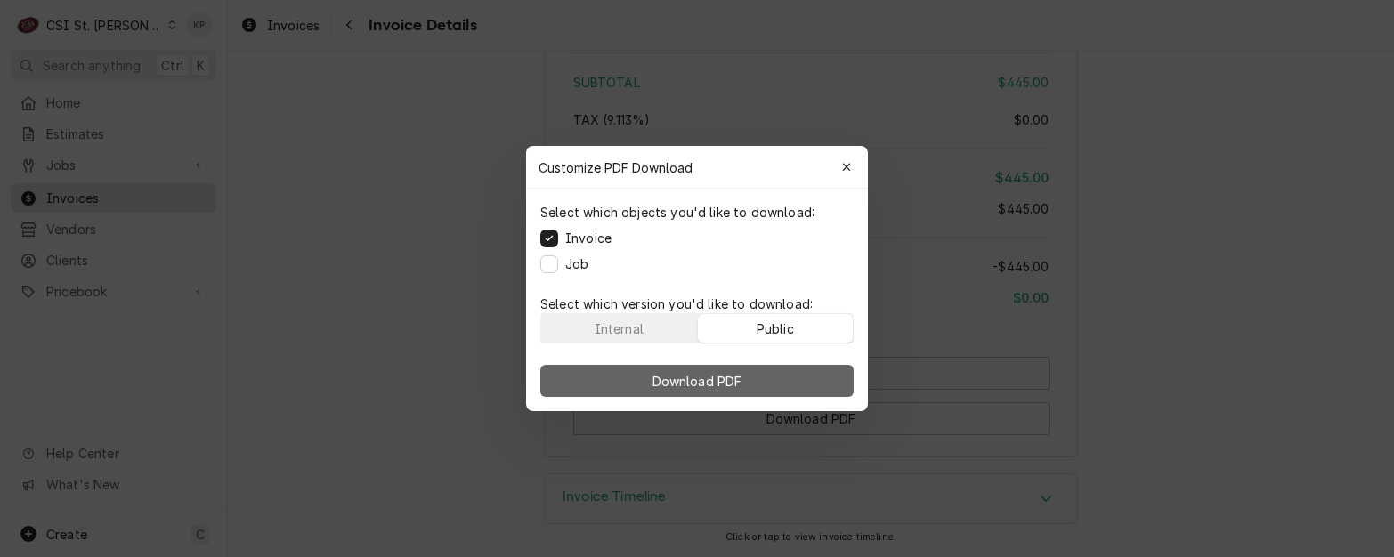
click at [811, 380] on button "Download PDF" at bounding box center [696, 381] width 313 height 32
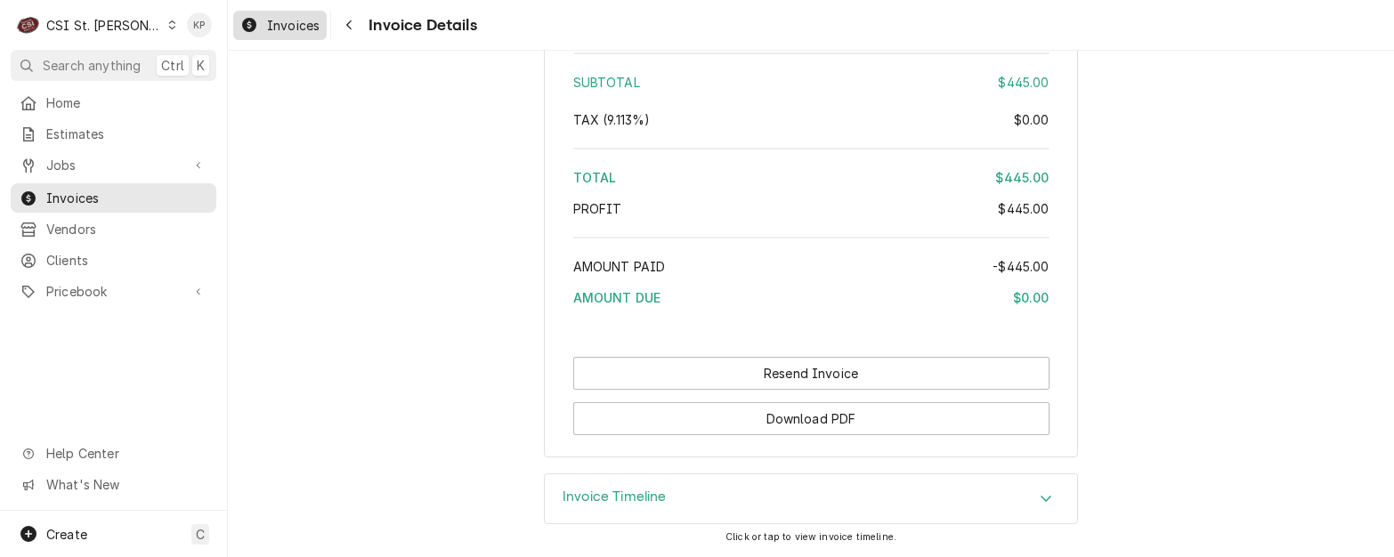
click at [301, 24] on span "Invoices" at bounding box center [293, 25] width 53 height 19
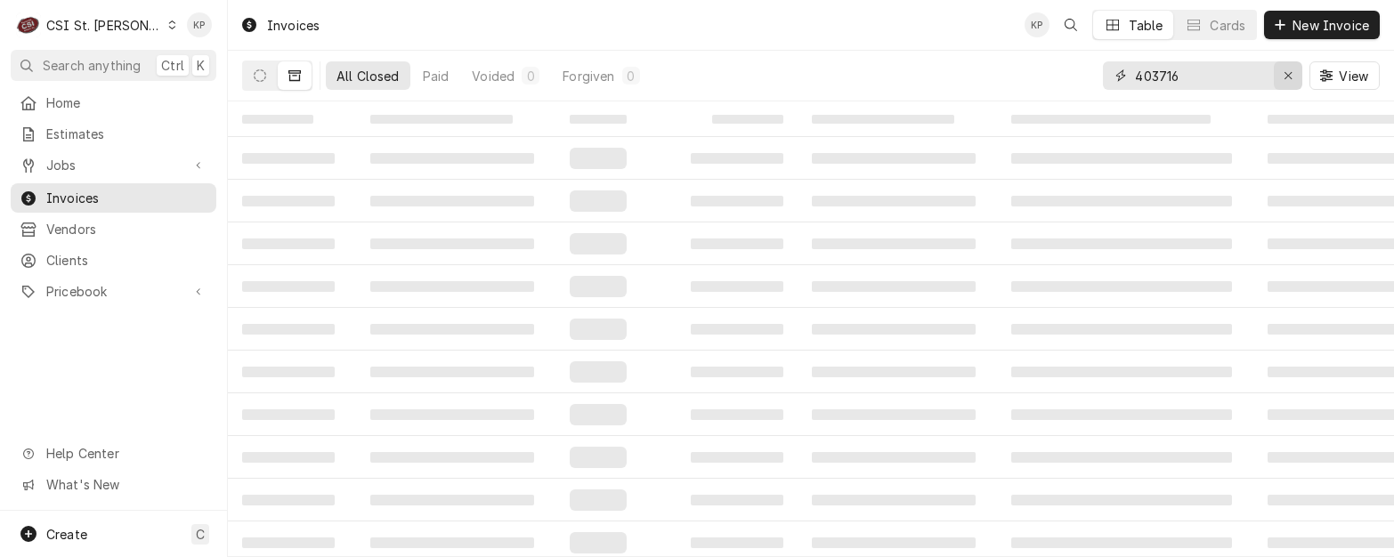
click at [1294, 71] on div "Erase input" at bounding box center [1288, 76] width 18 height 18
type input "403313"
click at [260, 72] on icon "Dynamic Content Wrapper" at bounding box center [260, 75] width 12 height 12
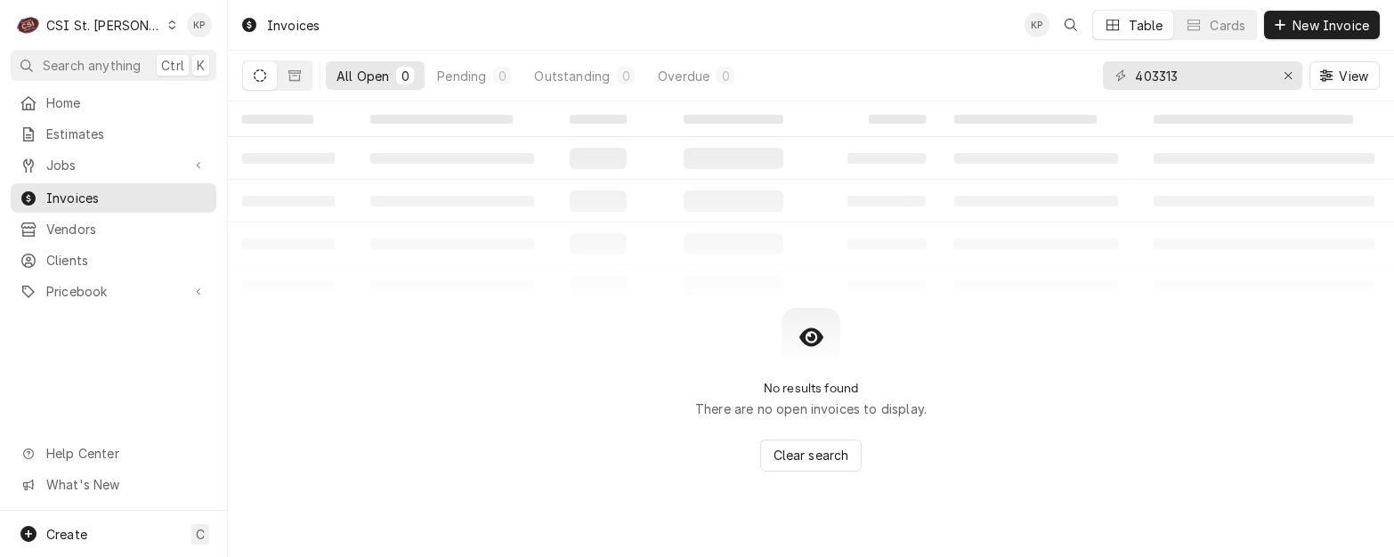
click at [264, 78] on icon "Dynamic Content Wrapper" at bounding box center [260, 75] width 12 height 12
click at [293, 75] on icon "Dynamic Content Wrapper" at bounding box center [294, 75] width 12 height 12
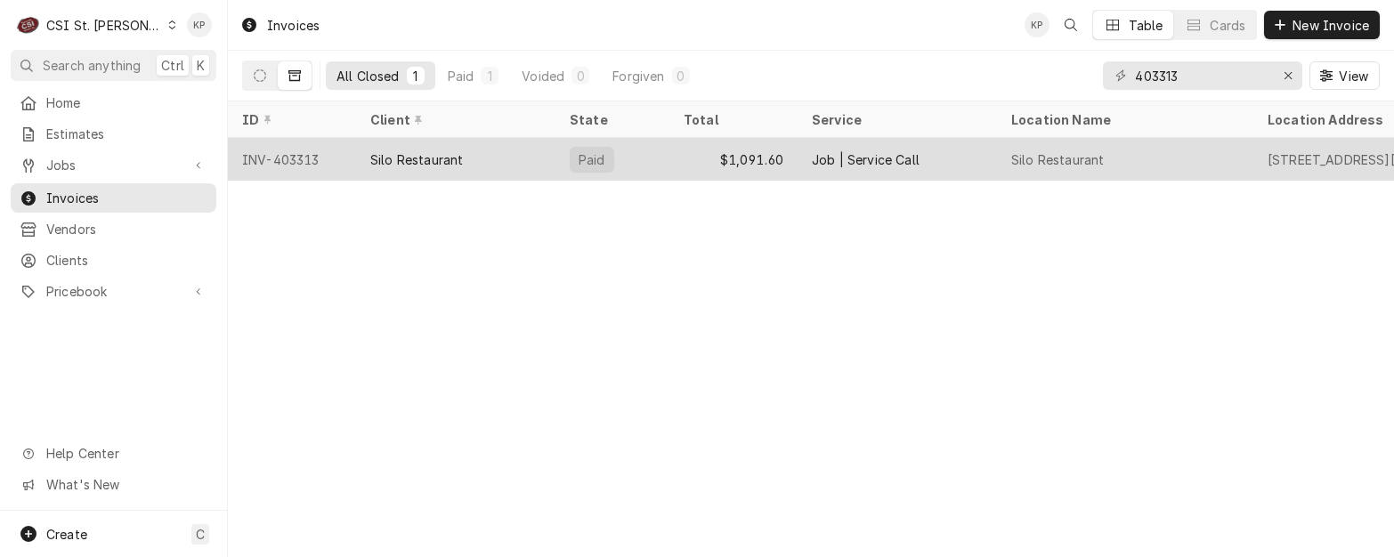
click at [280, 156] on div "INV-403313" at bounding box center [292, 159] width 128 height 43
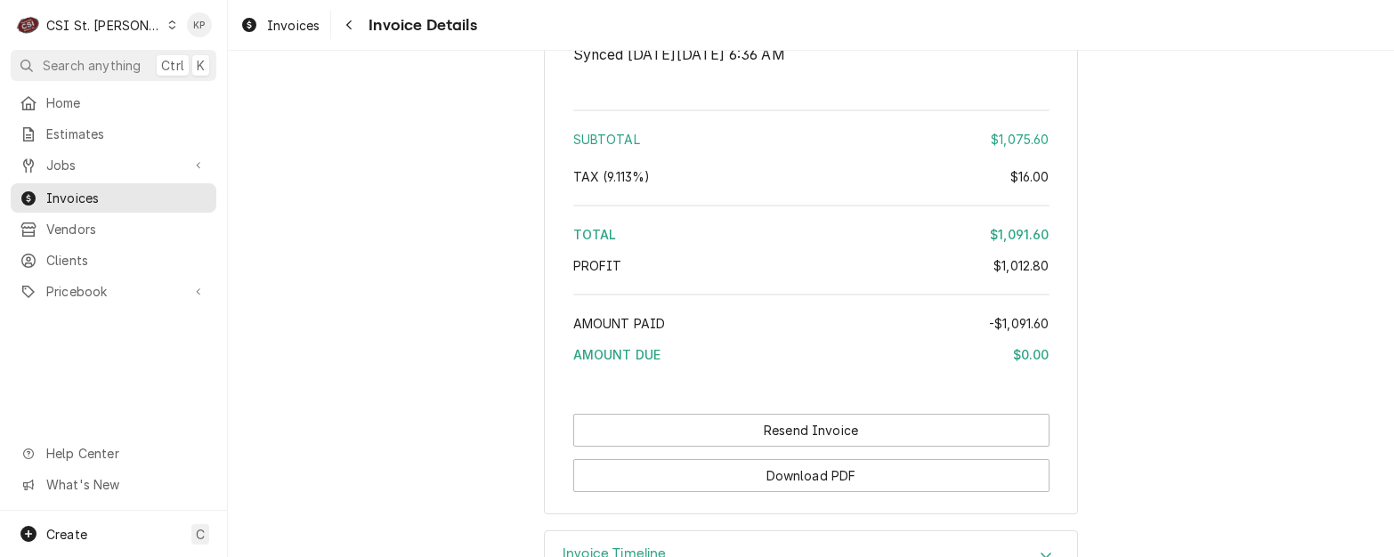
scroll to position [3873, 0]
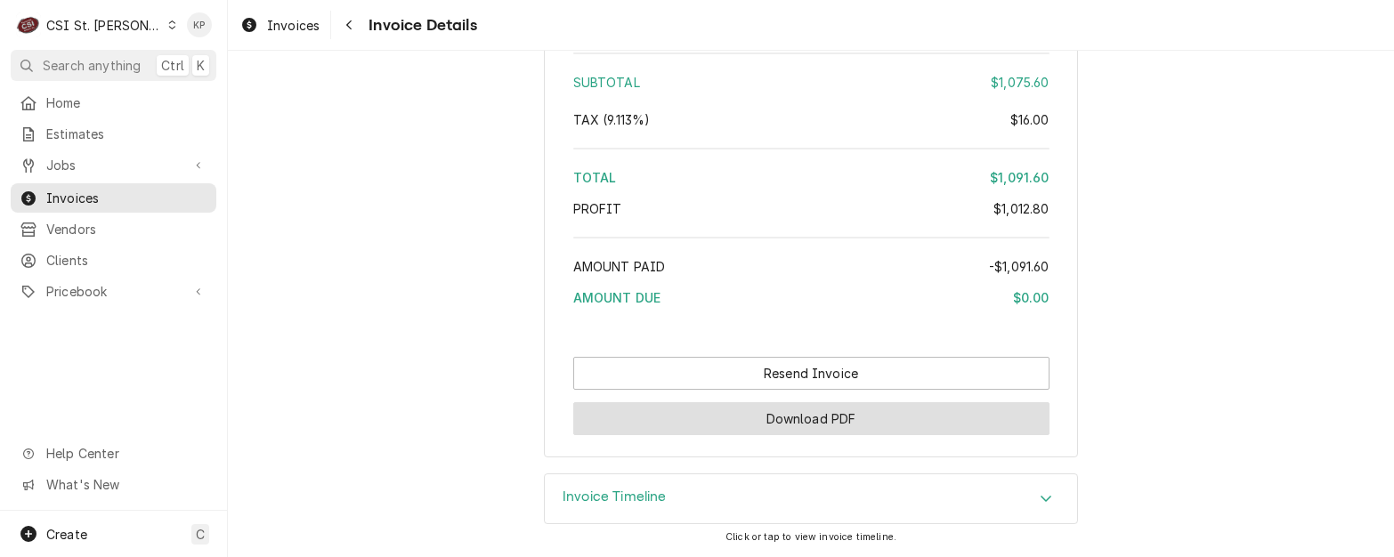
click at [839, 419] on button "Download PDF" at bounding box center [811, 418] width 476 height 33
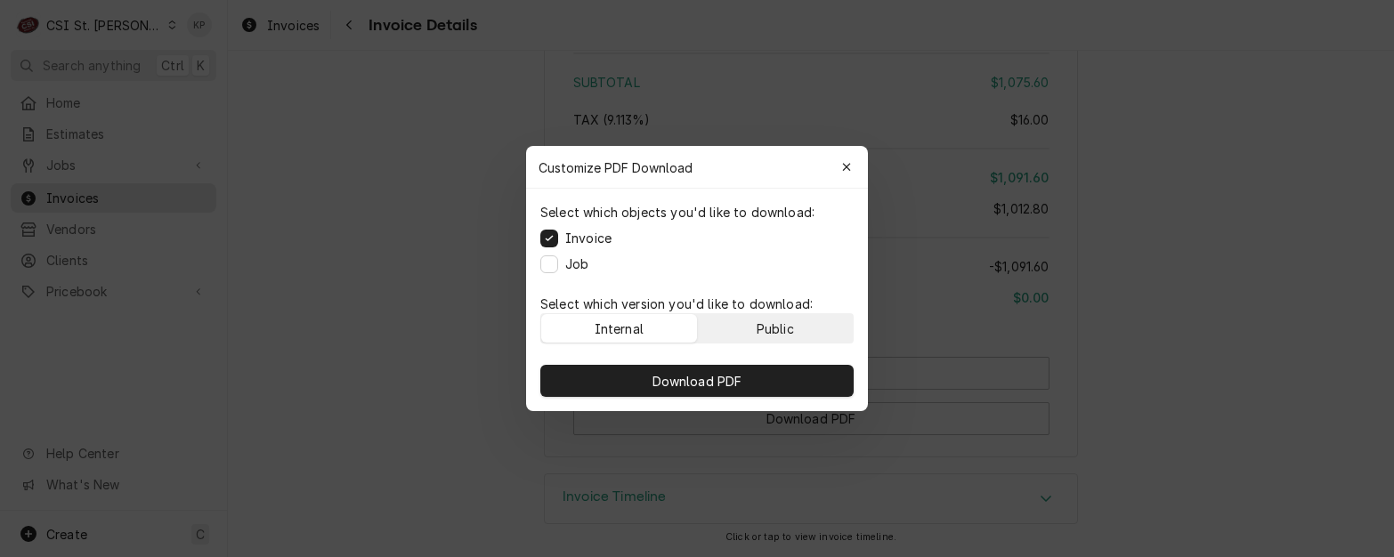
click at [726, 326] on button "Public" at bounding box center [776, 328] width 156 height 28
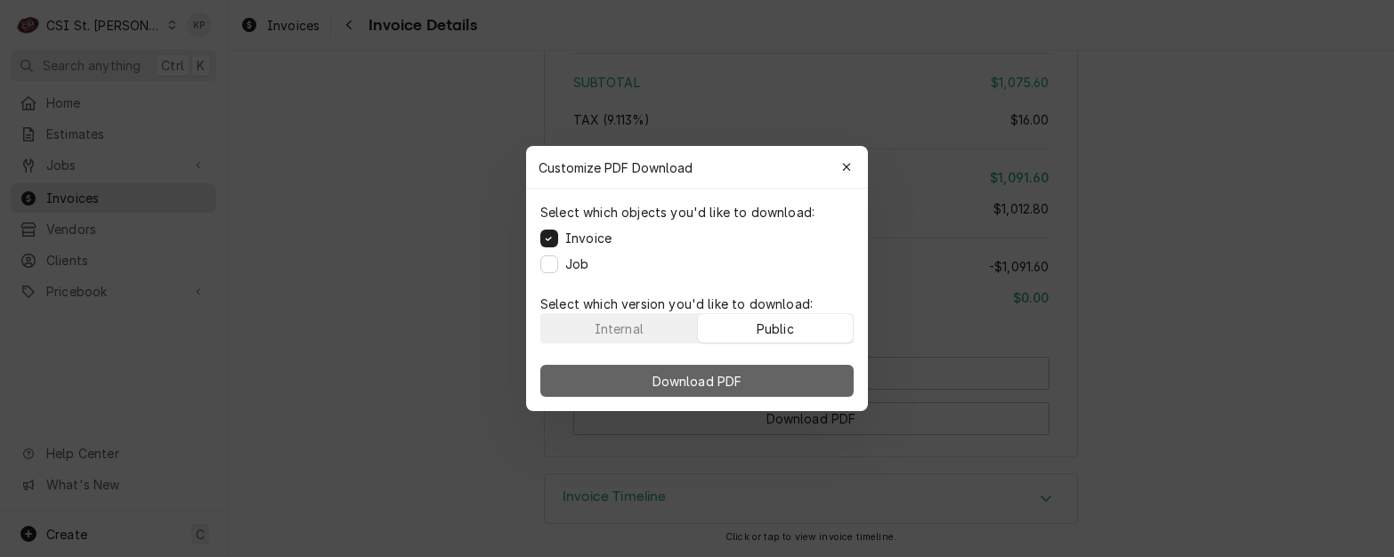
click at [730, 376] on span "Download PDF" at bounding box center [697, 381] width 97 height 19
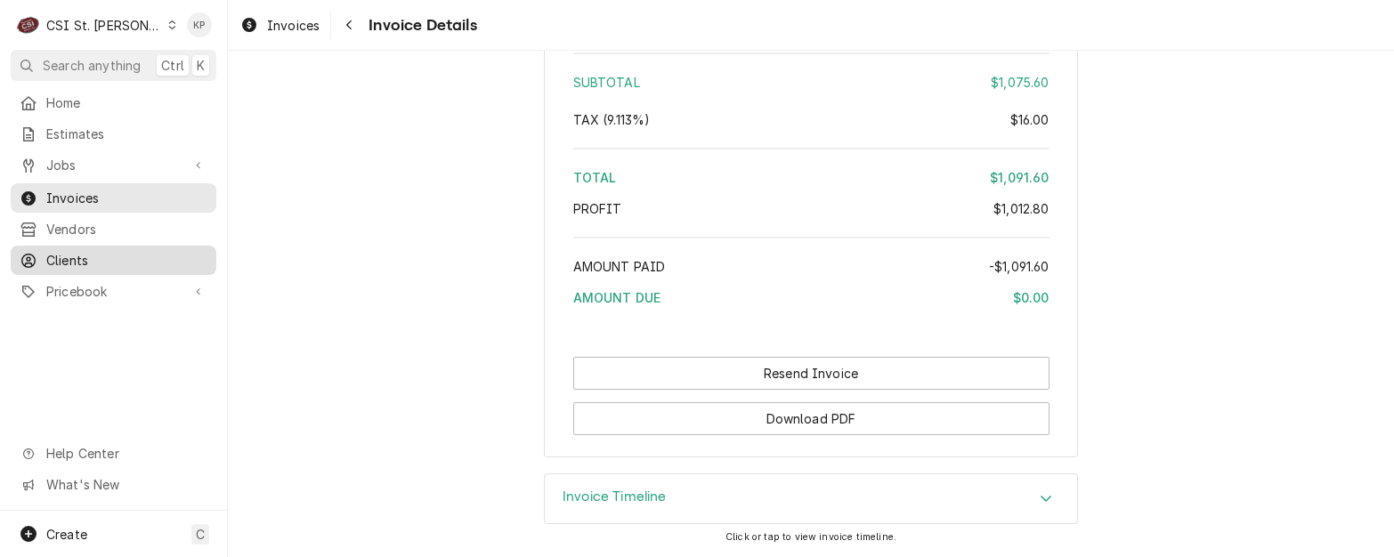
drag, startPoint x: 74, startPoint y: 252, endPoint x: 198, endPoint y: 247, distance: 123.9
click at [74, 252] on span "Clients" at bounding box center [126, 260] width 161 height 19
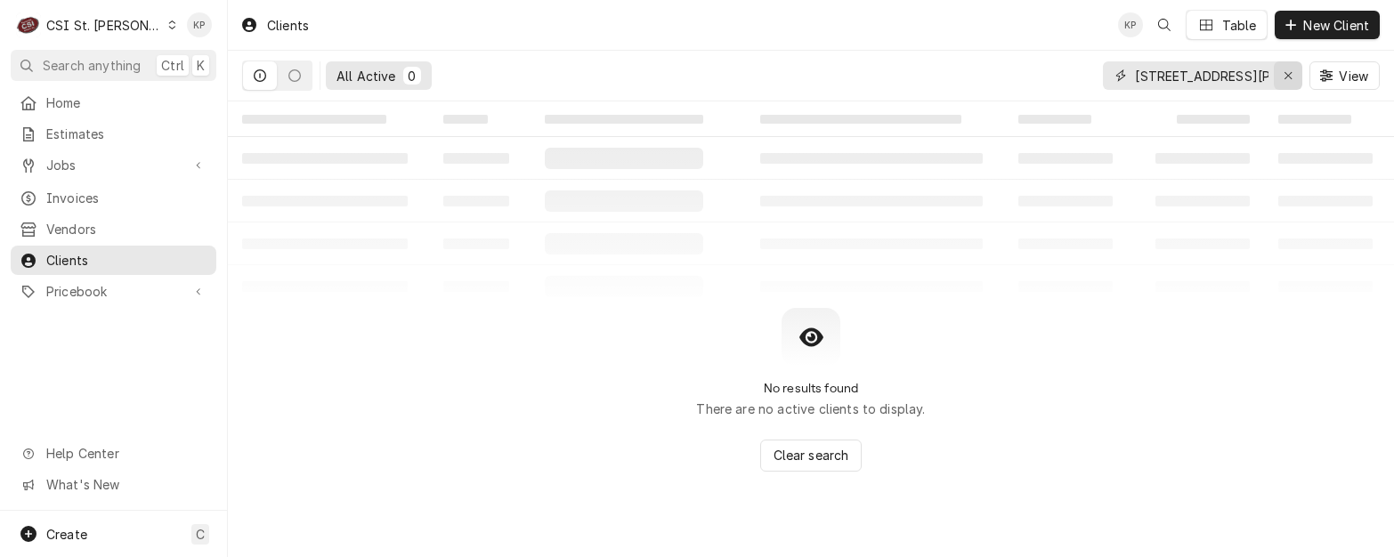
click at [1286, 69] on icon "Erase input" at bounding box center [1289, 75] width 10 height 12
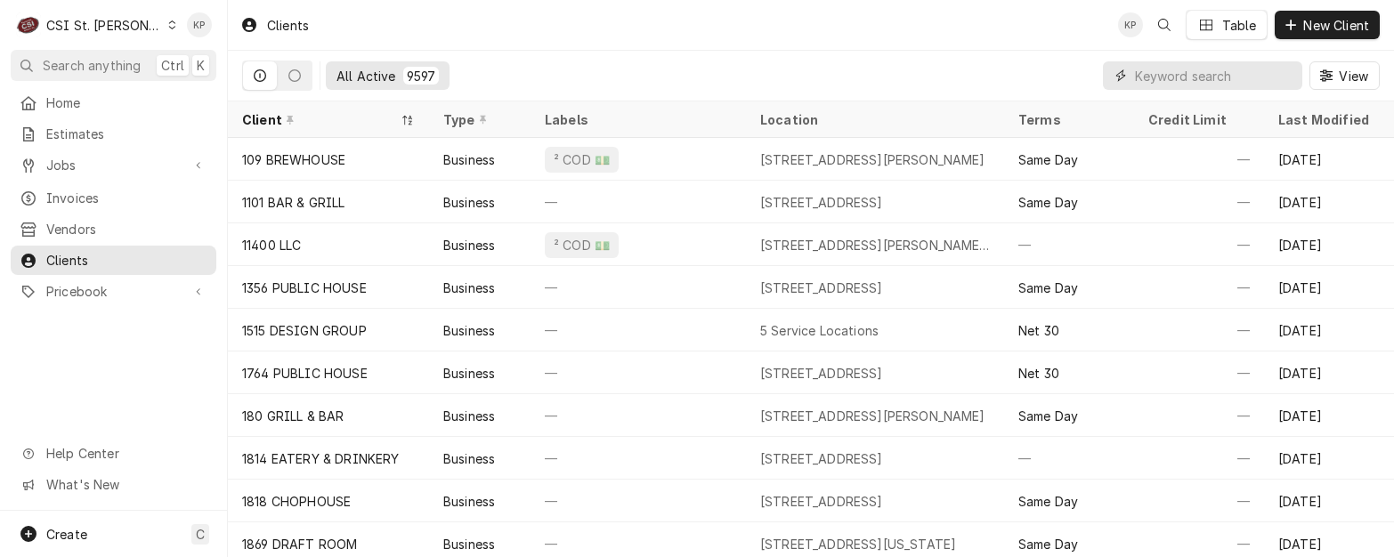
paste input "[GEOGRAPHIC_DATA]"
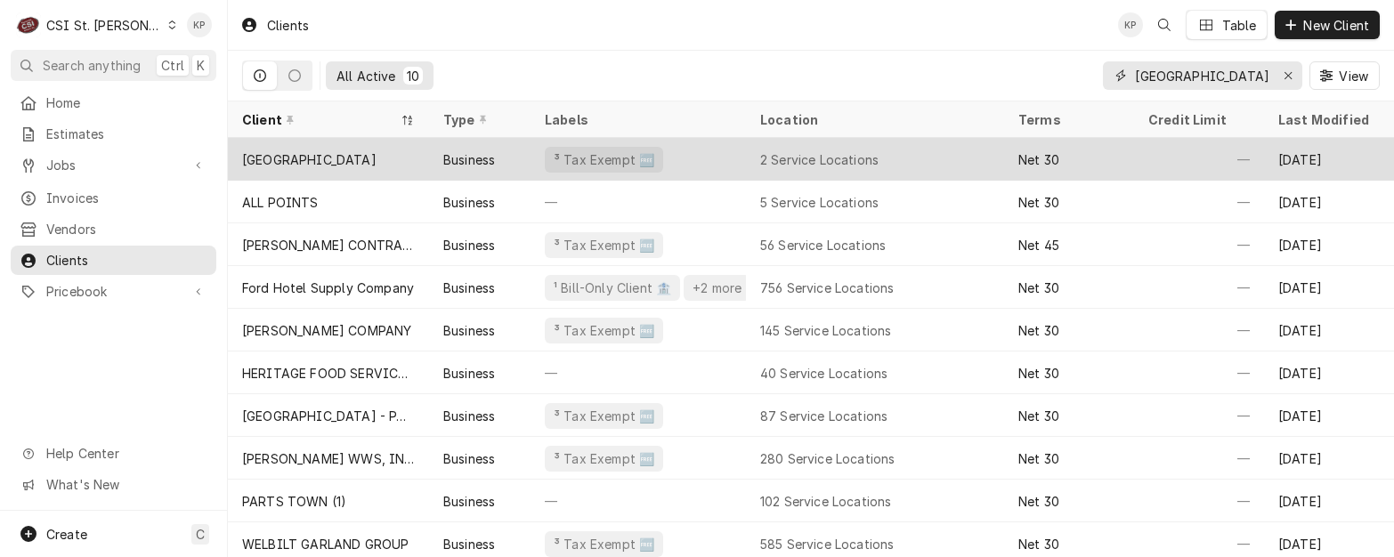
type input "[GEOGRAPHIC_DATA]"
click at [301, 160] on div "[GEOGRAPHIC_DATA]" at bounding box center [309, 159] width 134 height 19
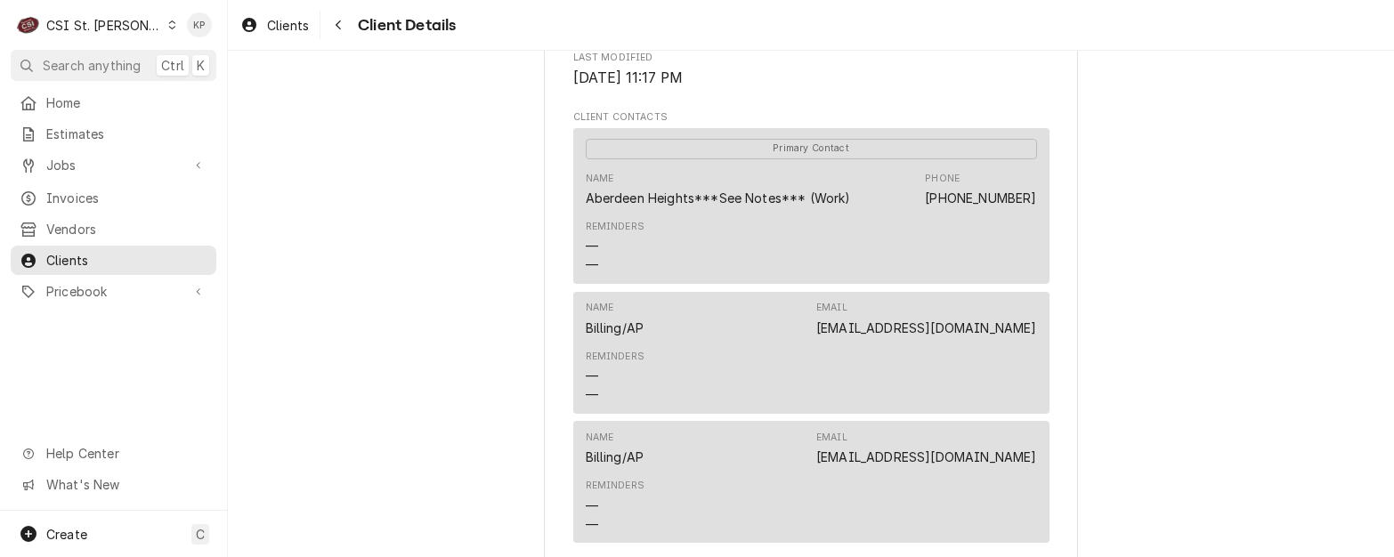
scroll to position [623, 0]
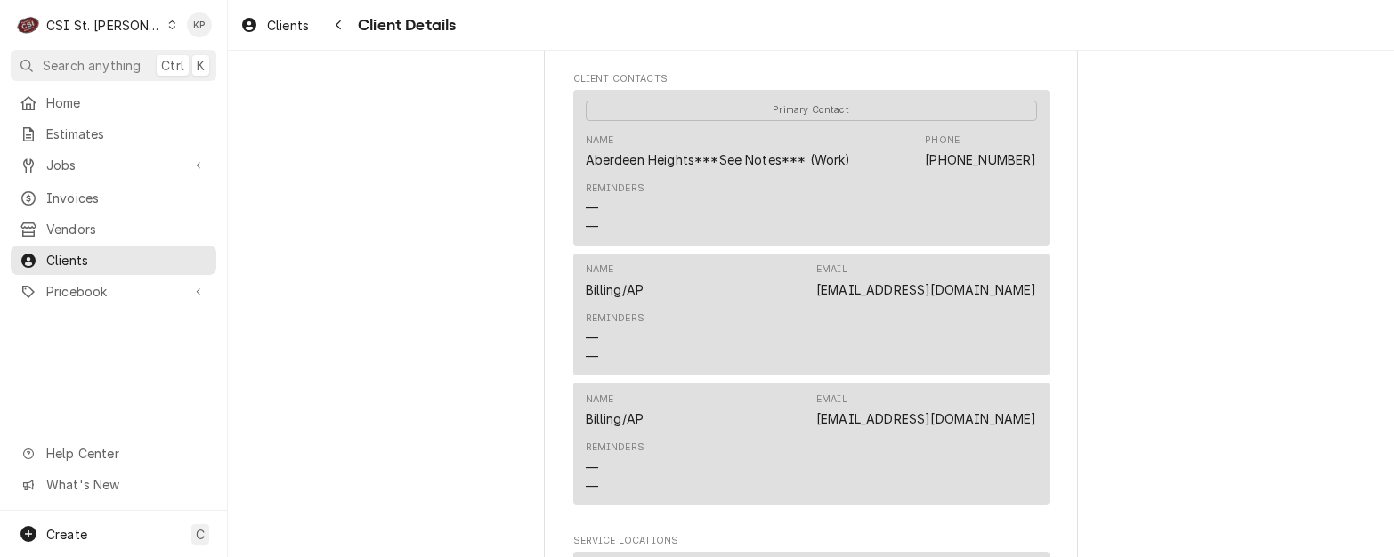
click at [1119, 249] on div "[GEOGRAPHIC_DATA] Client Type Business Industry Type Commercial Billing Address…" at bounding box center [811, 162] width 1166 height 1468
click at [1053, 288] on div "[GEOGRAPHIC_DATA] Client Type Business Industry Type Commercial Billing Address…" at bounding box center [811, 162] width 534 height 1437
drag, startPoint x: 1032, startPoint y: 289, endPoint x: 892, endPoint y: 294, distance: 139.8
click at [892, 294] on div "Name Billing/AP Email kmckinley@pmma.org Reminders — —" at bounding box center [811, 315] width 476 height 122
drag, startPoint x: 892, startPoint y: 294, endPoint x: 914, endPoint y: 292, distance: 22.3
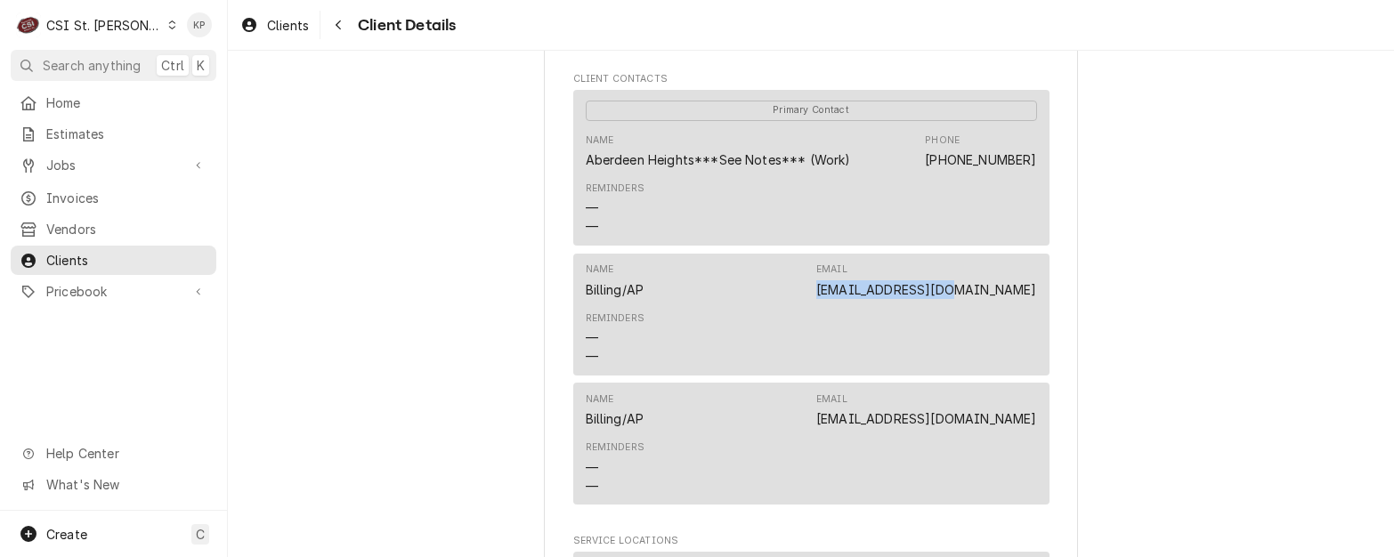
copy link "kmckinley@pmma.org"
click at [1181, 337] on div "ABERDEEN HEIGHTS Client Type Business Industry Type Commercial Billing Address …" at bounding box center [811, 162] width 1166 height 1468
click at [909, 434] on div "Name Billing/AP Email mmnelson@pmma.org" at bounding box center [811, 410] width 451 height 48
drag, startPoint x: 890, startPoint y: 419, endPoint x: 1027, endPoint y: 422, distance: 137.1
click at [1027, 422] on div "Name Billing/AP Email mmnelson@pmma.org" at bounding box center [811, 410] width 451 height 48
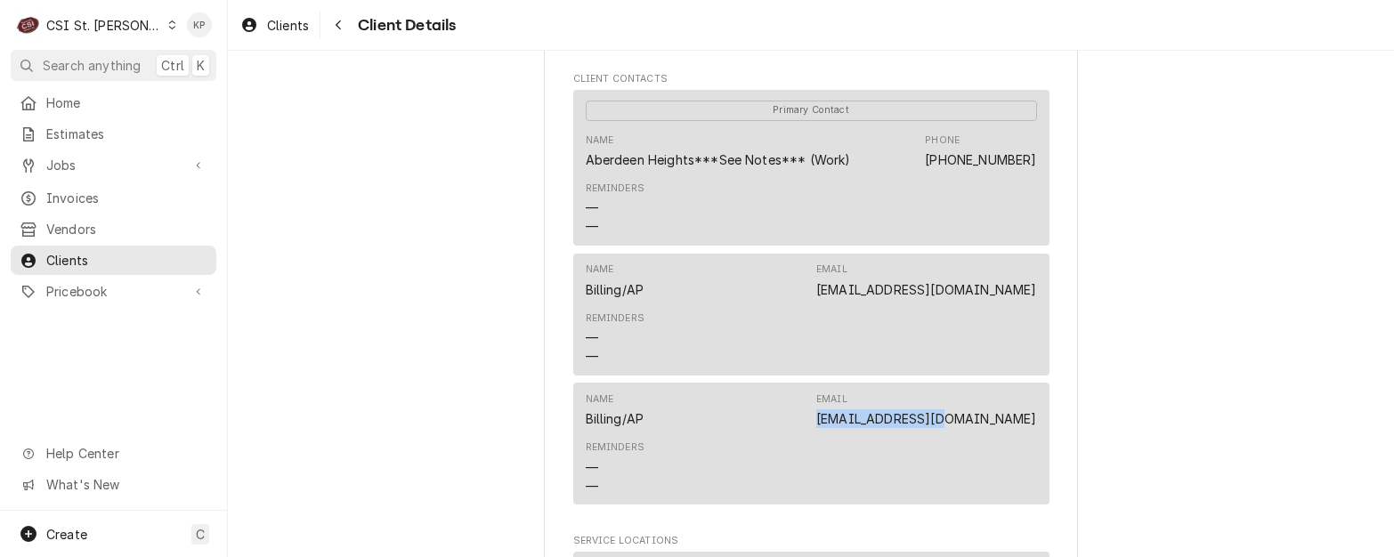
drag, startPoint x: 1027, startPoint y: 422, endPoint x: 1008, endPoint y: 421, distance: 19.6
copy link "mmnelson@pmma.org"
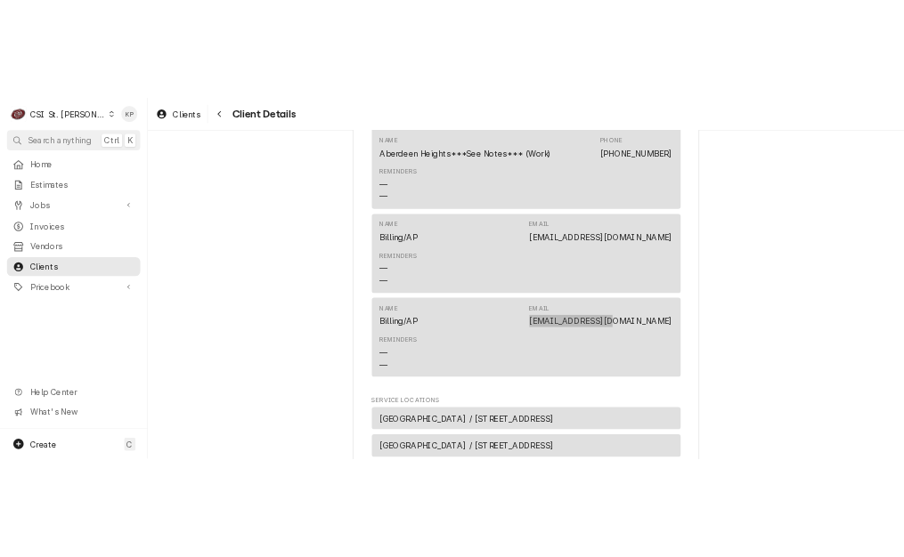
scroll to position [511, 0]
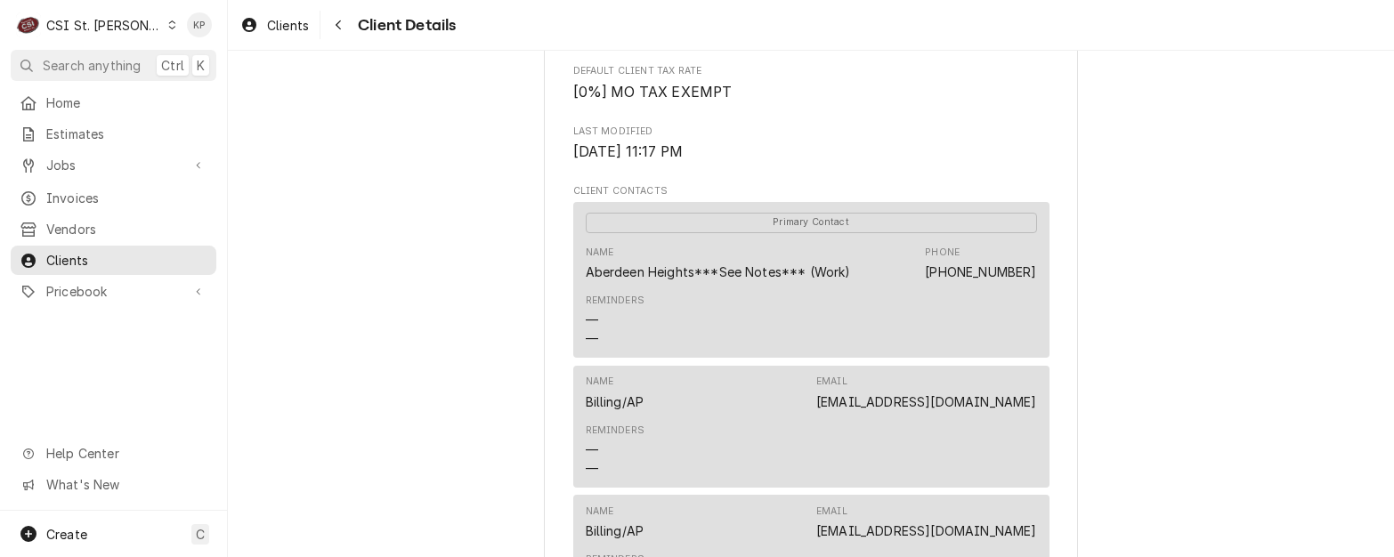
click at [1153, 412] on div "ABERDEEN HEIGHTS Client Type Business Industry Type Commercial Billing Address …" at bounding box center [811, 274] width 1166 height 1468
drag, startPoint x: 1038, startPoint y: 406, endPoint x: 896, endPoint y: 408, distance: 142.5
click at [896, 408] on div "Name Billing/AP Email kmckinley@pmma.org Reminders — —" at bounding box center [811, 427] width 476 height 122
drag, startPoint x: 896, startPoint y: 408, endPoint x: 910, endPoint y: 404, distance: 14.7
copy link "kmckinley@pmma.org"
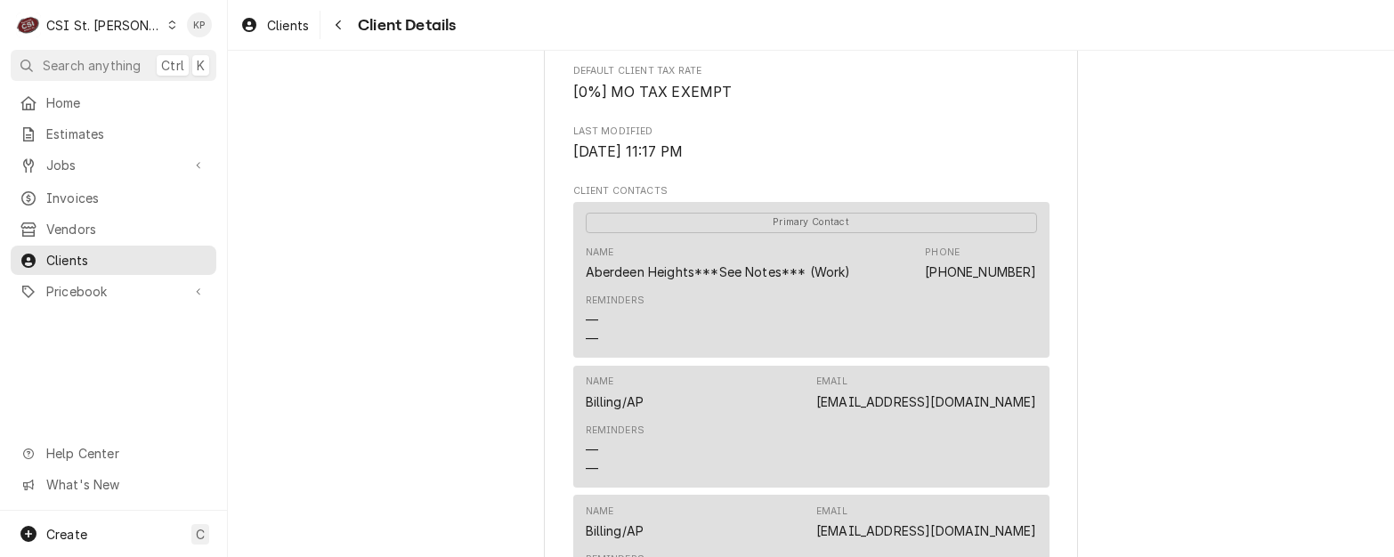
click at [806, 432] on div "Reminders — —" at bounding box center [811, 451] width 451 height 67
drag, startPoint x: 1019, startPoint y: 532, endPoint x: 903, endPoint y: 530, distance: 116.7
click at [903, 530] on div "Name Billing/AP Email mmnelson@pmma.org Reminders — —" at bounding box center [811, 556] width 476 height 122
drag, startPoint x: 903, startPoint y: 530, endPoint x: 920, endPoint y: 529, distance: 16.9
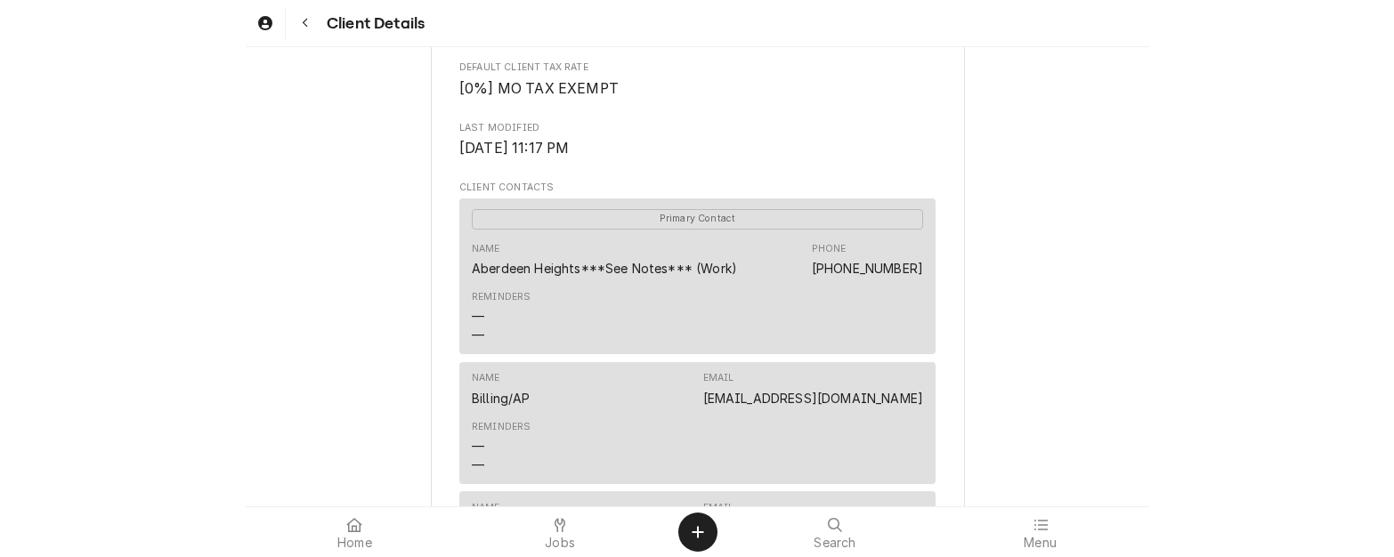
scroll to position [867, 0]
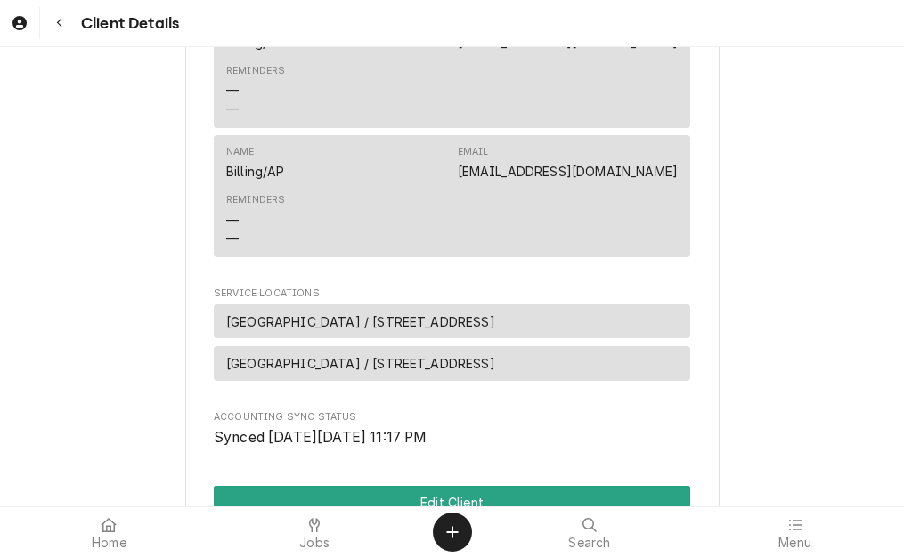
click at [663, 192] on div "Reminders — —" at bounding box center [451, 220] width 451 height 67
drag, startPoint x: 674, startPoint y: 174, endPoint x: 530, endPoint y: 174, distance: 144.2
click at [530, 174] on div "Name Billing/AP Email mmnelson@pmma.org Reminders — —" at bounding box center [452, 196] width 476 height 122
drag, startPoint x: 530, startPoint y: 174, endPoint x: 561, endPoint y: 174, distance: 31.2
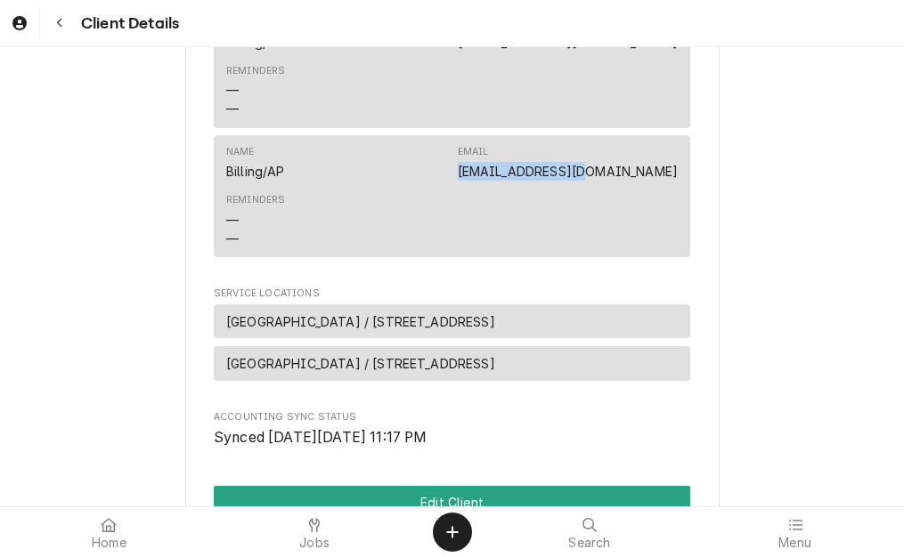
copy link "mmnelson@pmma.org"
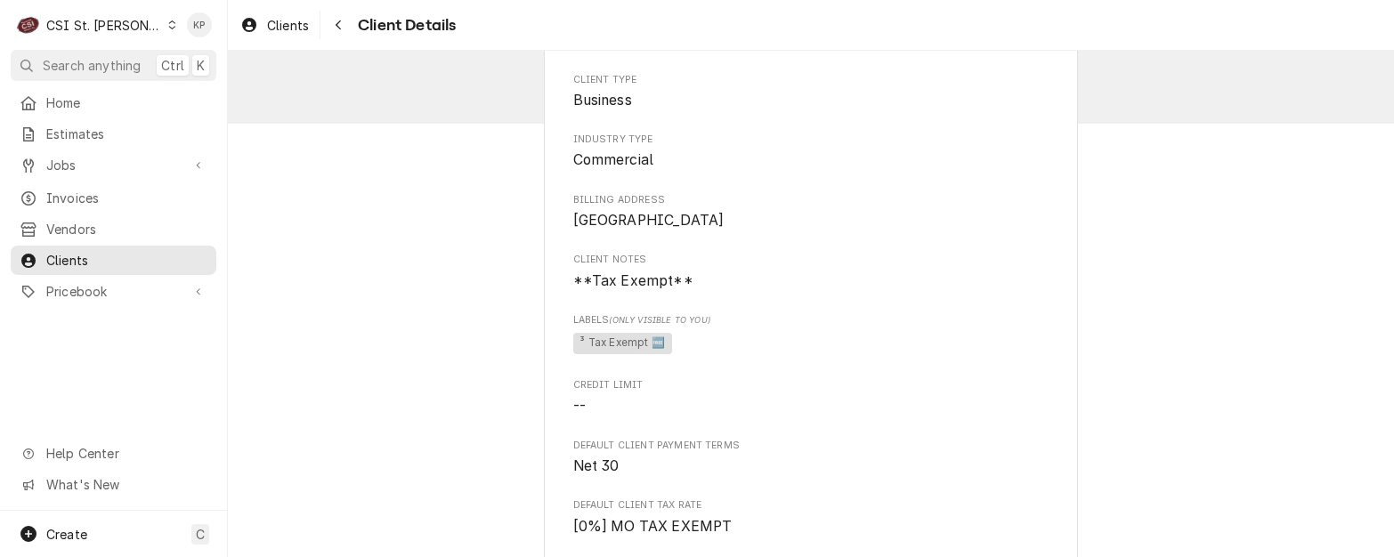
scroll to position [0, 0]
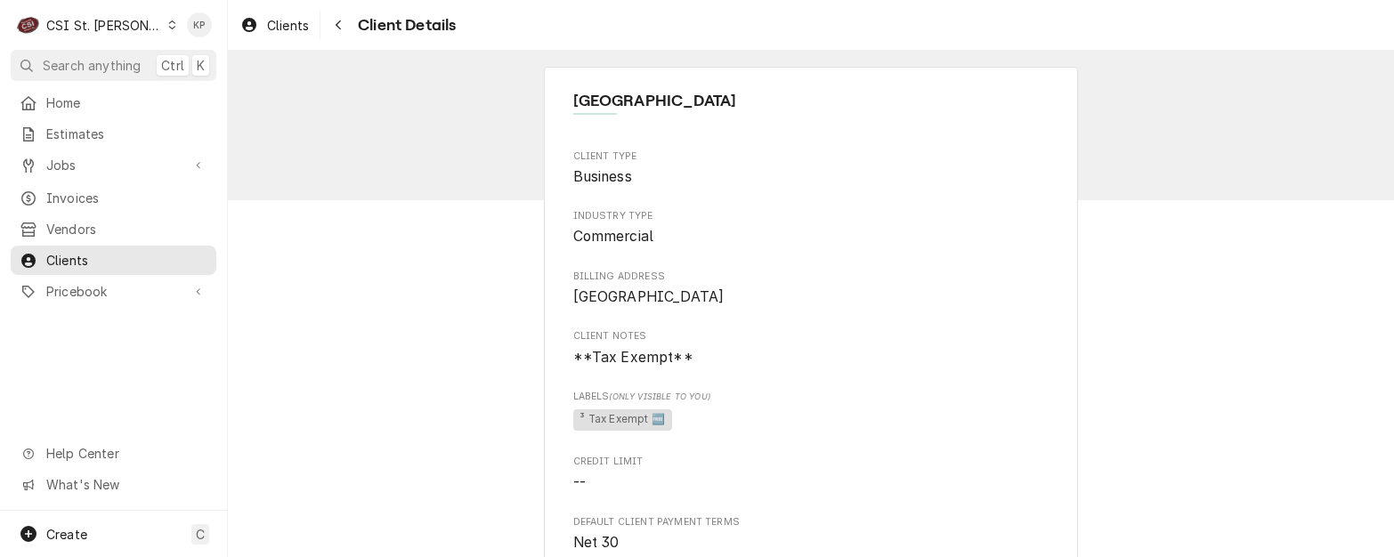
drag, startPoint x: 285, startPoint y: 32, endPoint x: 274, endPoint y: 133, distance: 101.2
click at [285, 32] on span "Clients" at bounding box center [288, 25] width 42 height 19
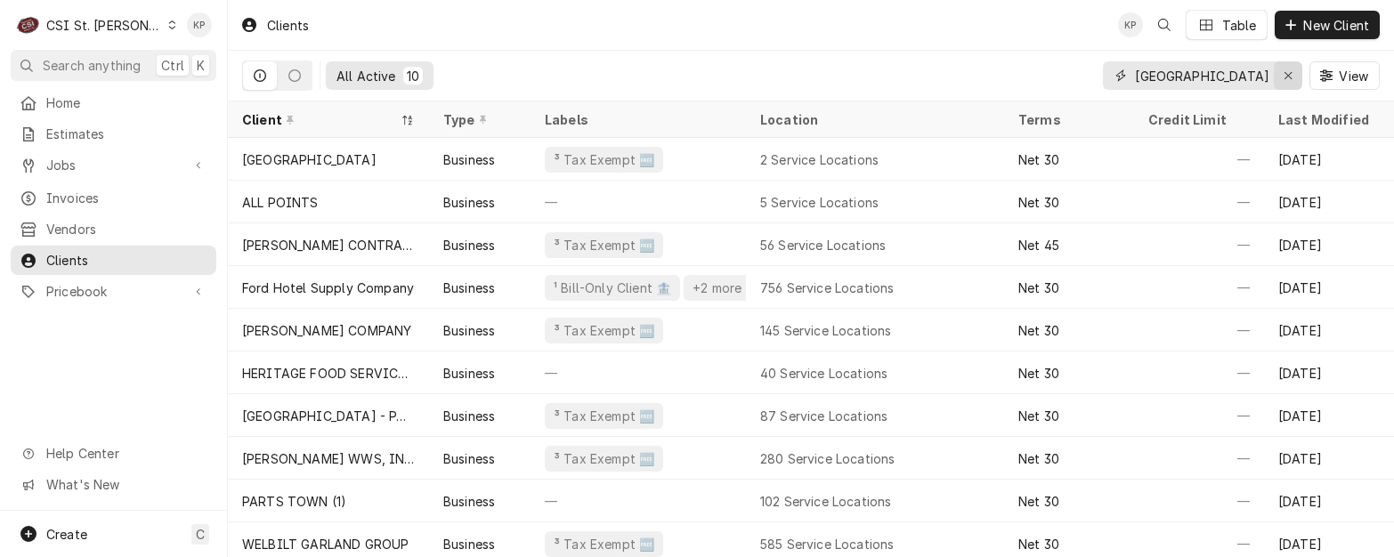
click at [1290, 71] on icon "Erase input" at bounding box center [1289, 75] width 10 height 12
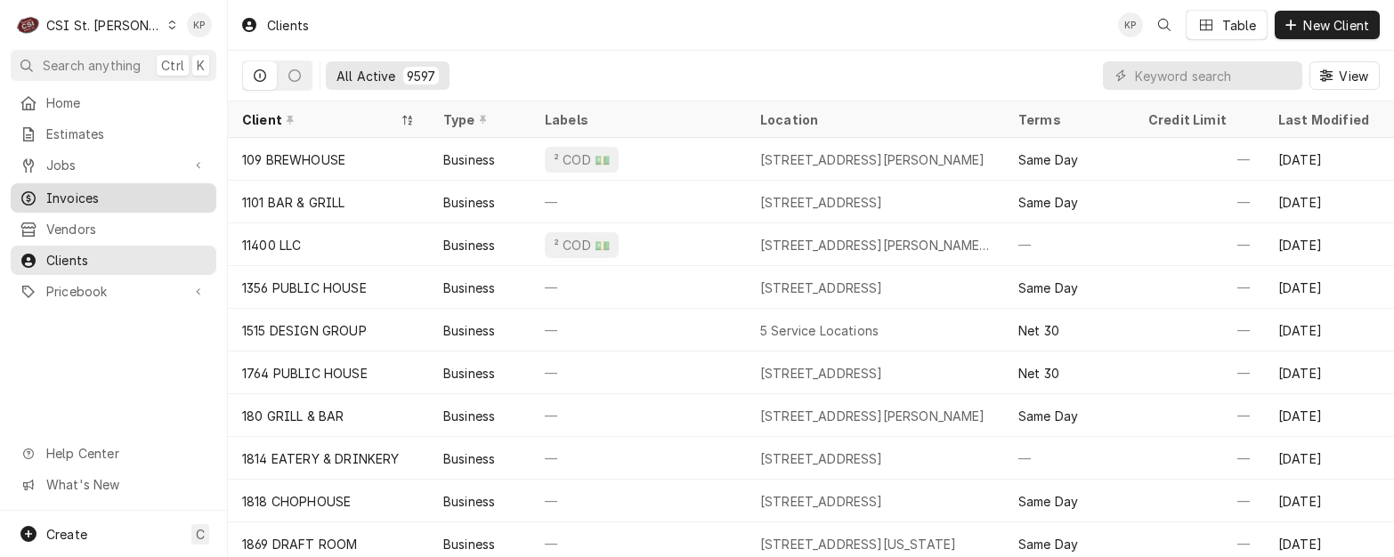
click at [117, 192] on span "Invoices" at bounding box center [126, 198] width 161 height 19
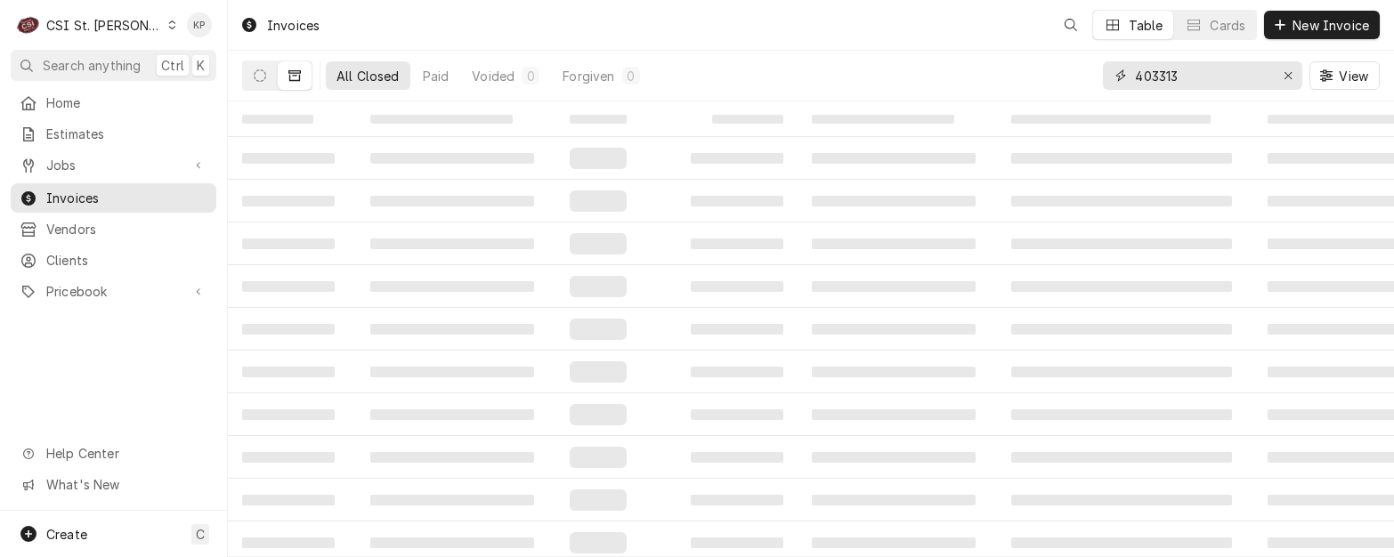
click at [1241, 76] on input "403313" at bounding box center [1202, 75] width 134 height 28
type input "4"
type input "HOLLYWOOD AMP"
click at [264, 77] on icon "Dynamic Content Wrapper" at bounding box center [260, 75] width 12 height 12
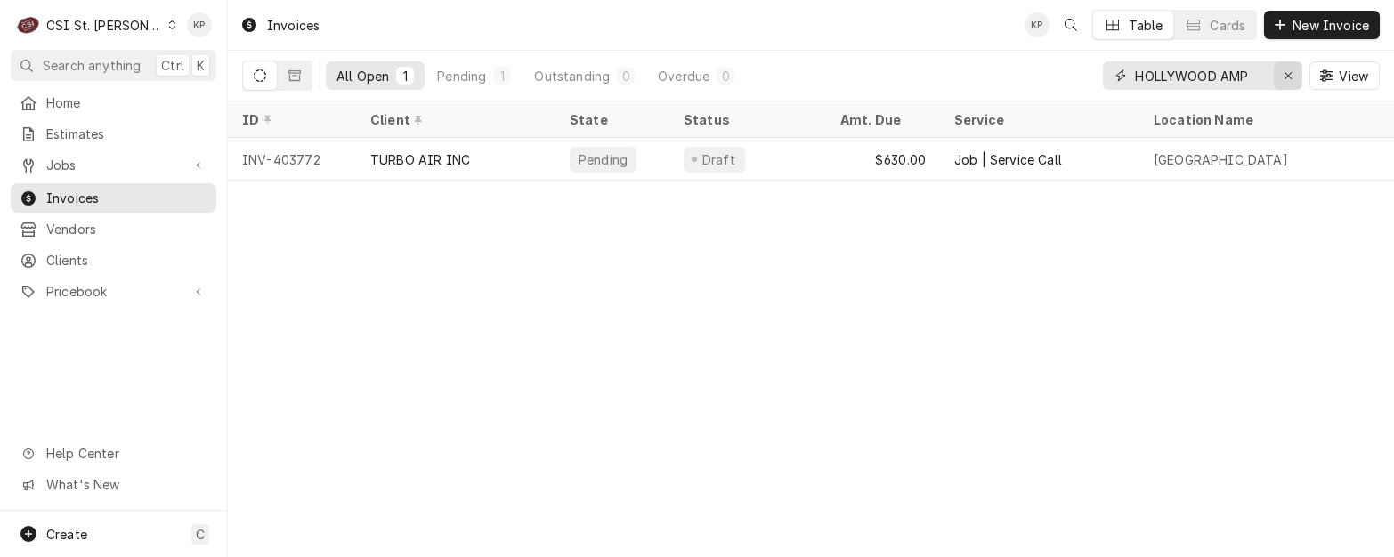
click at [1285, 73] on icon "Erase input" at bounding box center [1288, 75] width 7 height 7
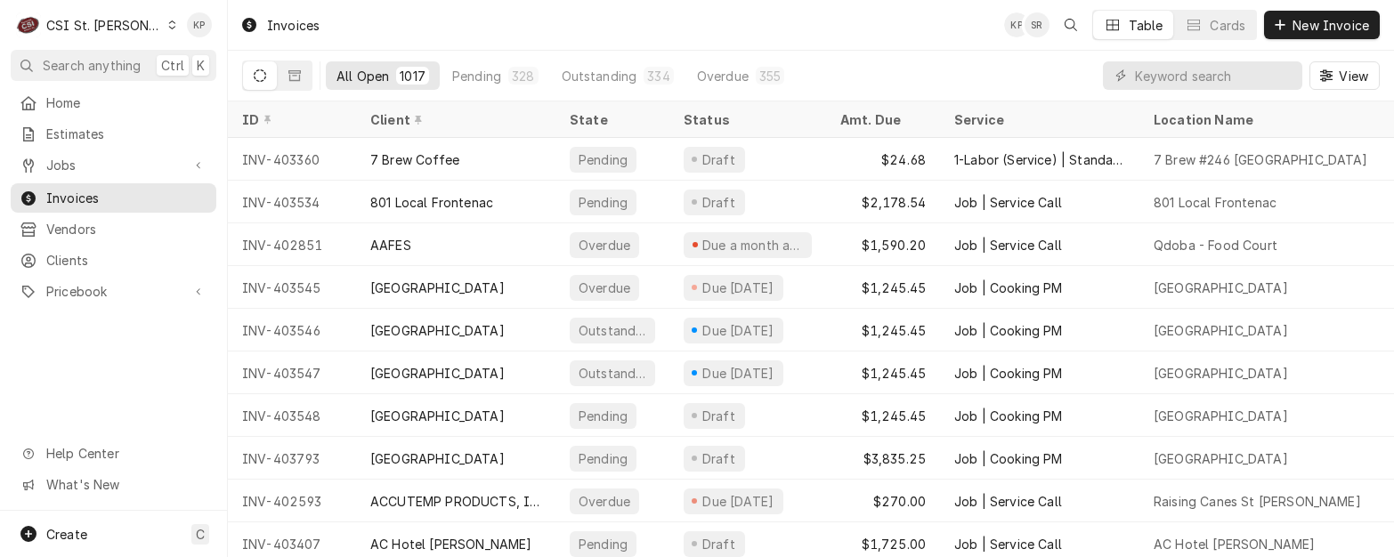
click at [299, 19] on div "Invoices" at bounding box center [279, 25] width 93 height 29
click at [1182, 73] on input "Dynamic Content Wrapper" at bounding box center [1214, 75] width 158 height 28
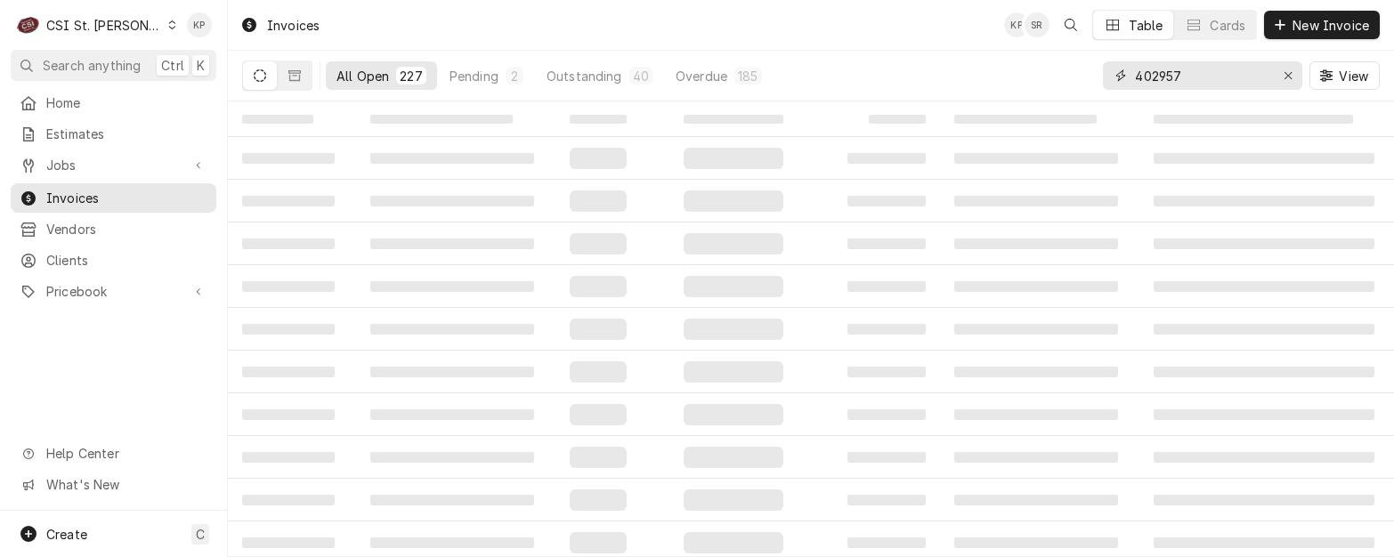
type input "402957"
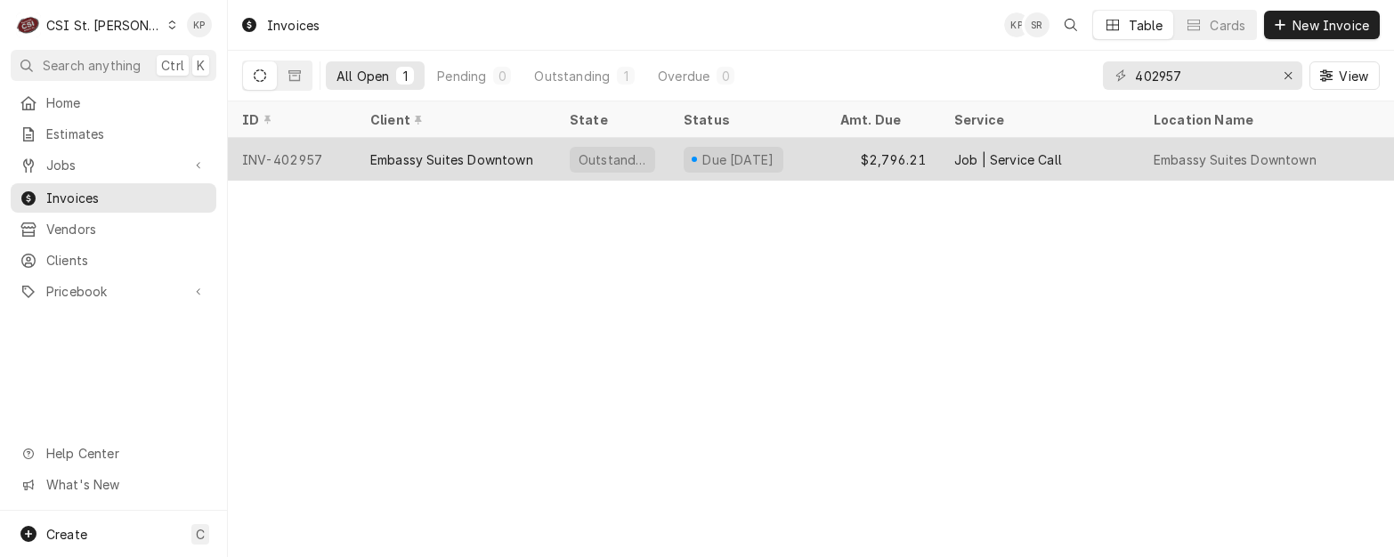
click at [296, 158] on div "INV-402957" at bounding box center [292, 159] width 128 height 43
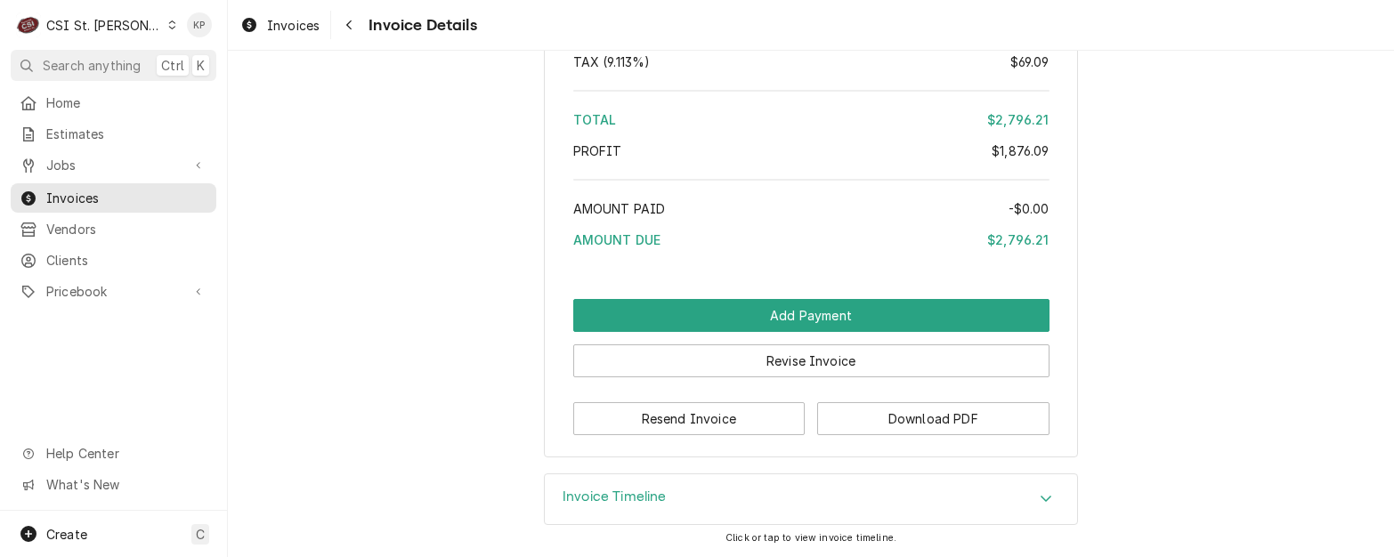
scroll to position [5377, 0]
click at [872, 419] on button "Download PDF" at bounding box center [933, 418] width 232 height 33
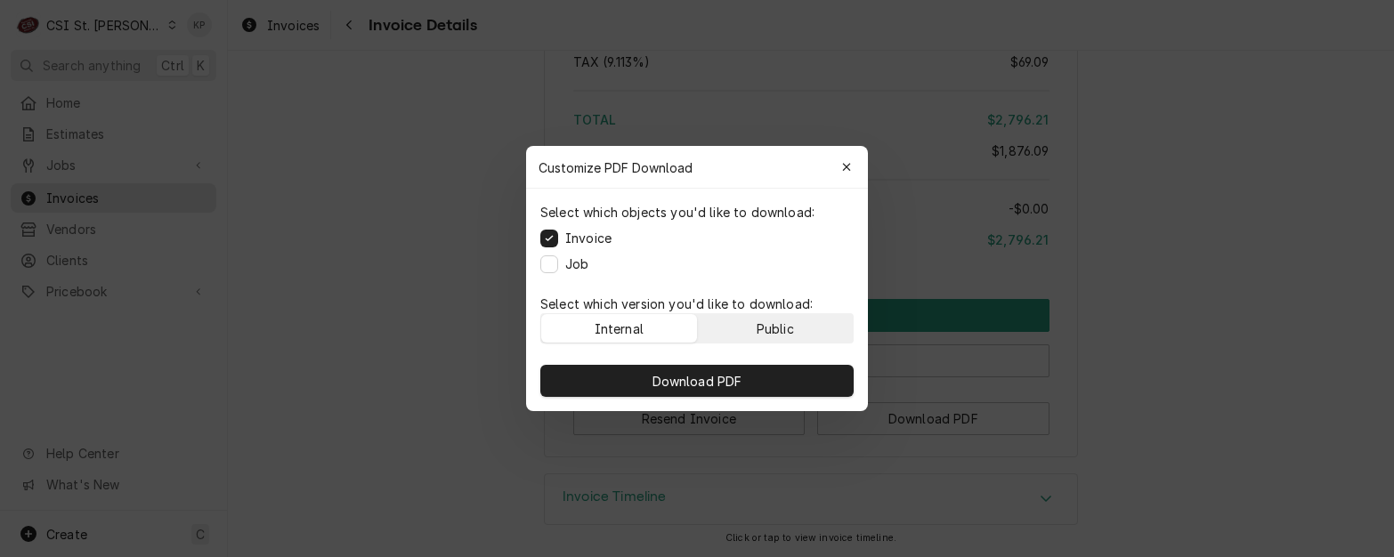
click at [821, 331] on button "Public" at bounding box center [776, 328] width 156 height 28
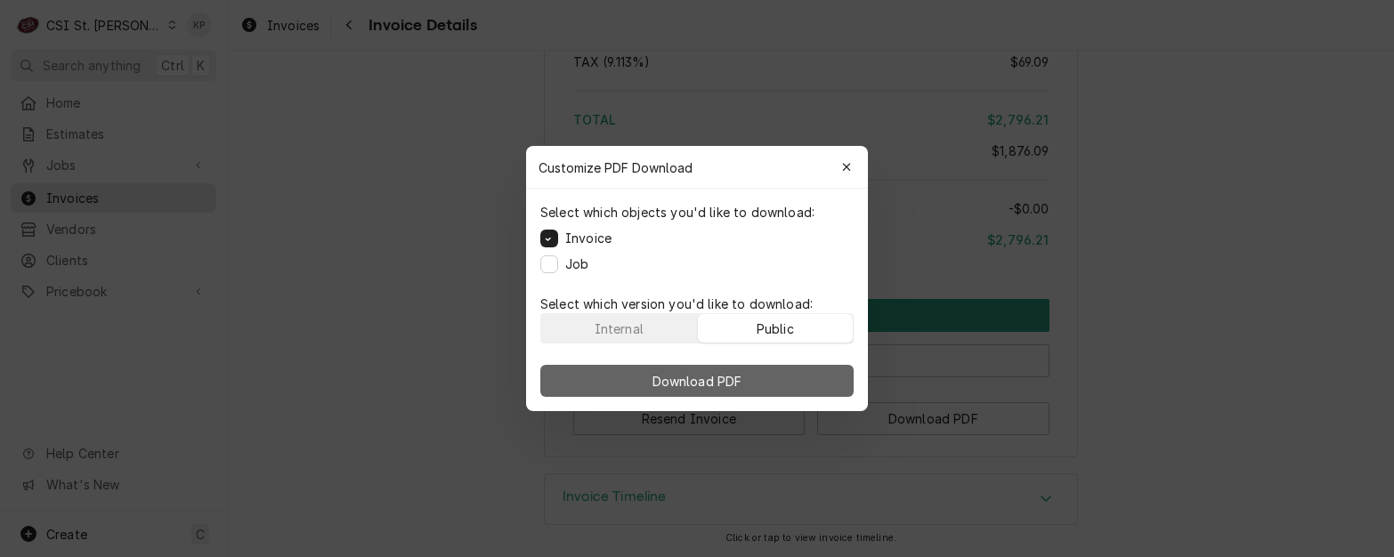
click at [822, 387] on button "Download PDF" at bounding box center [696, 381] width 313 height 32
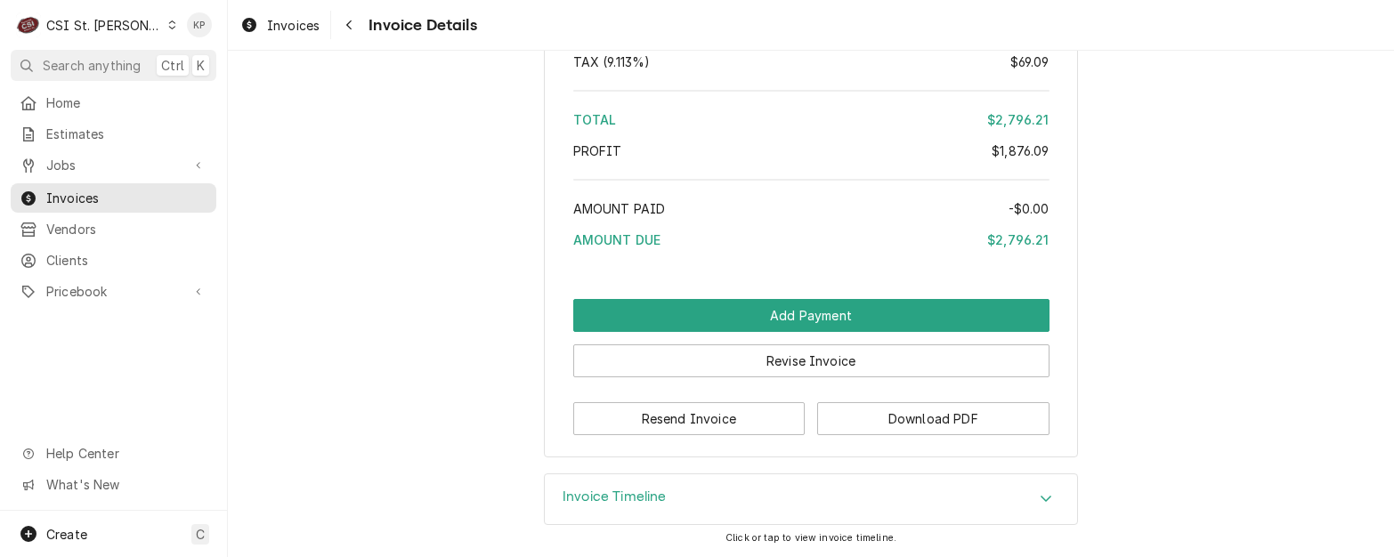
scroll to position [5288, 0]
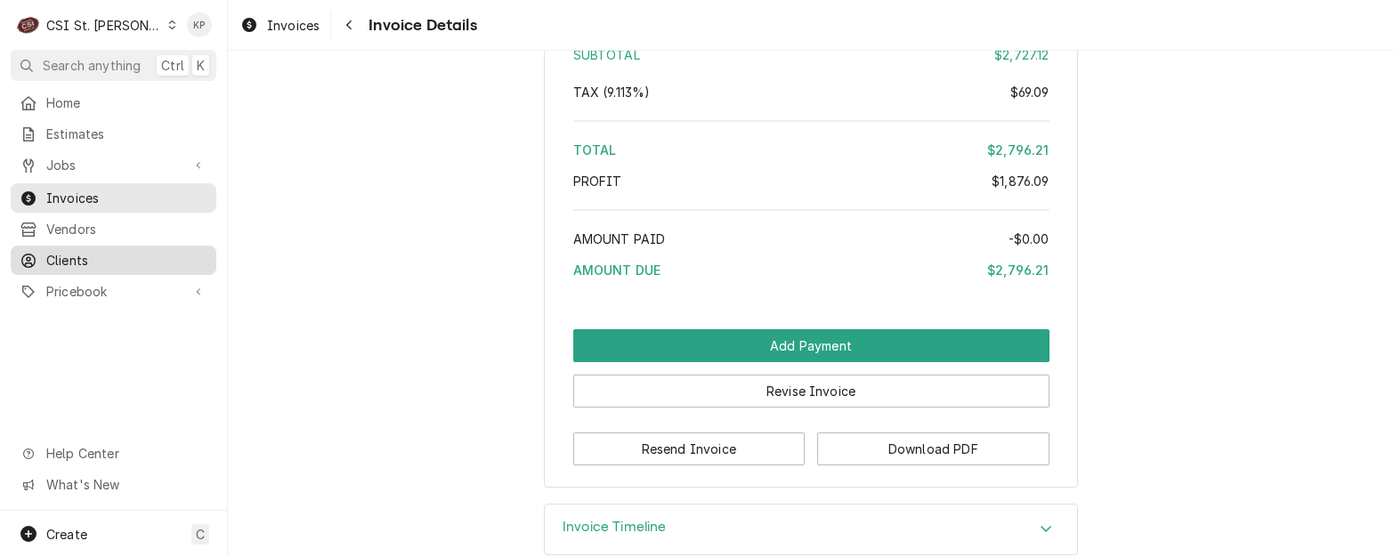
click at [53, 259] on span "Clients" at bounding box center [126, 260] width 161 height 19
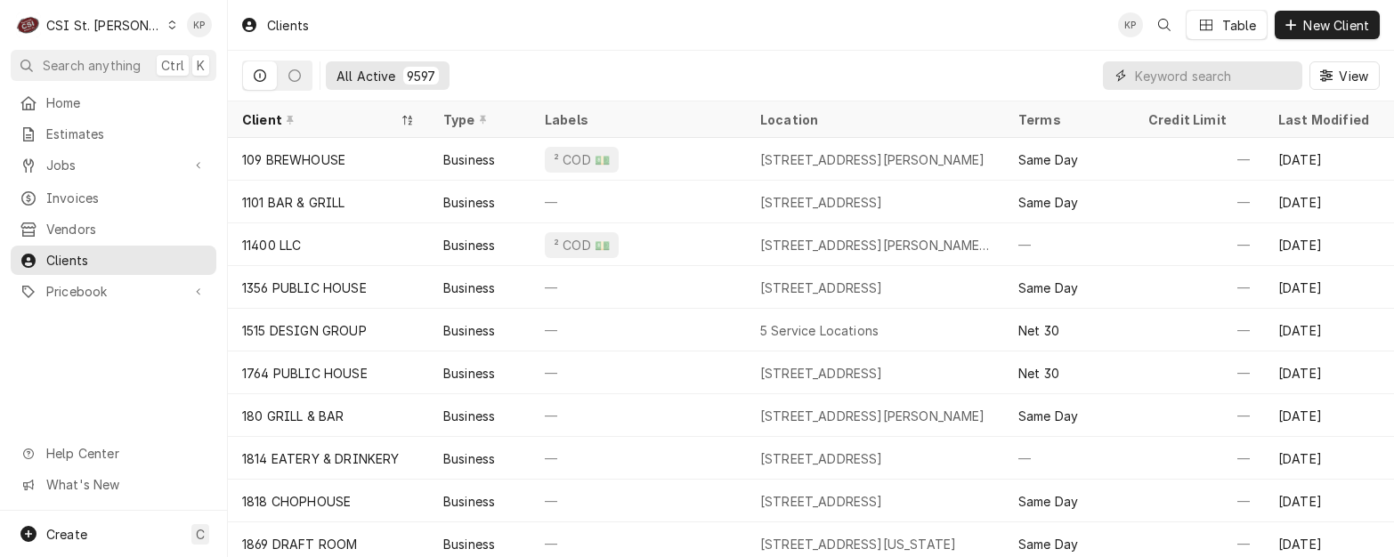
click at [1191, 80] on input "Dynamic Content Wrapper" at bounding box center [1214, 75] width 158 height 28
paste input "[PERSON_NAME] Mexican Bar & Grill"
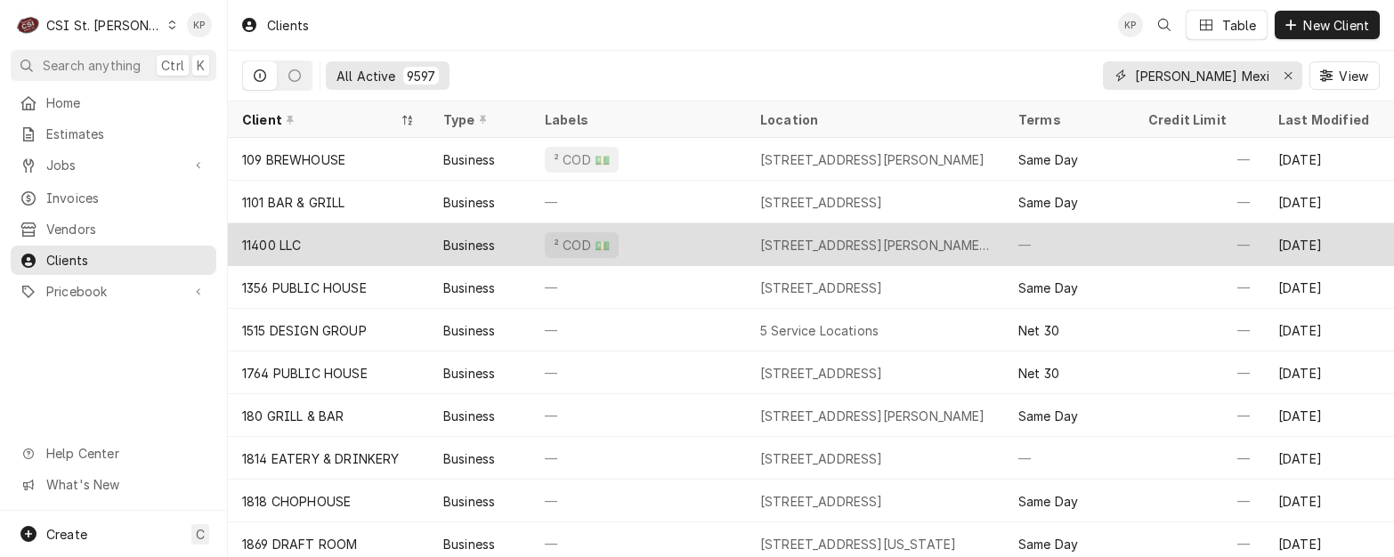
scroll to position [0, 37]
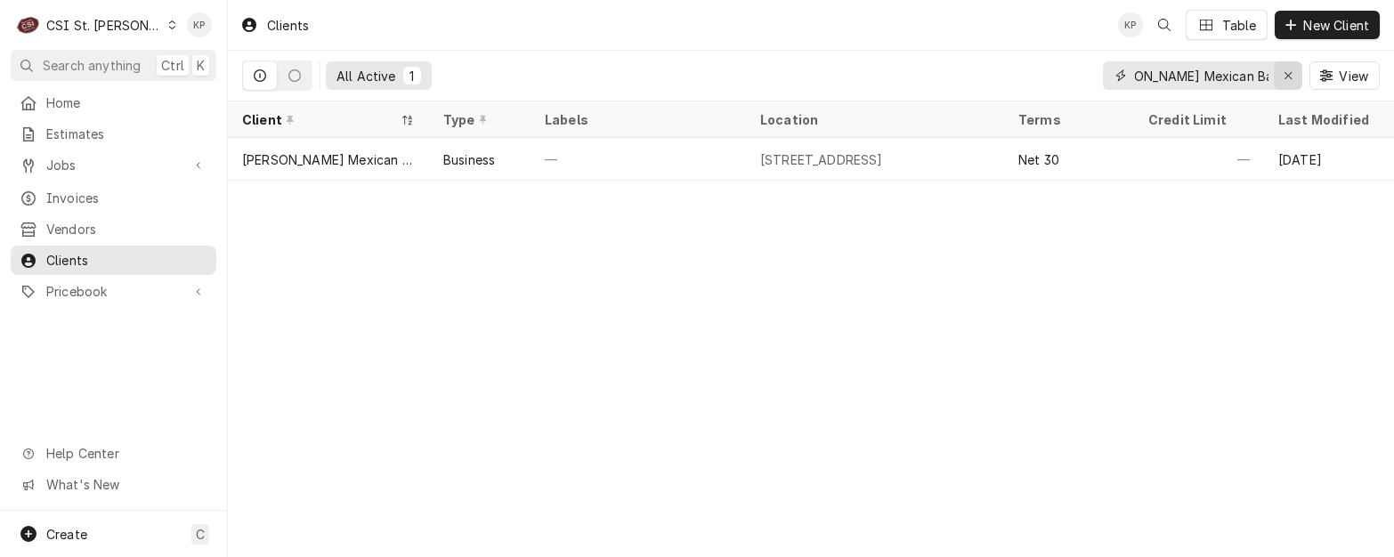
type input "[PERSON_NAME] Mexican Bar & Grill"
click at [1290, 70] on icon "Erase input" at bounding box center [1289, 75] width 10 height 12
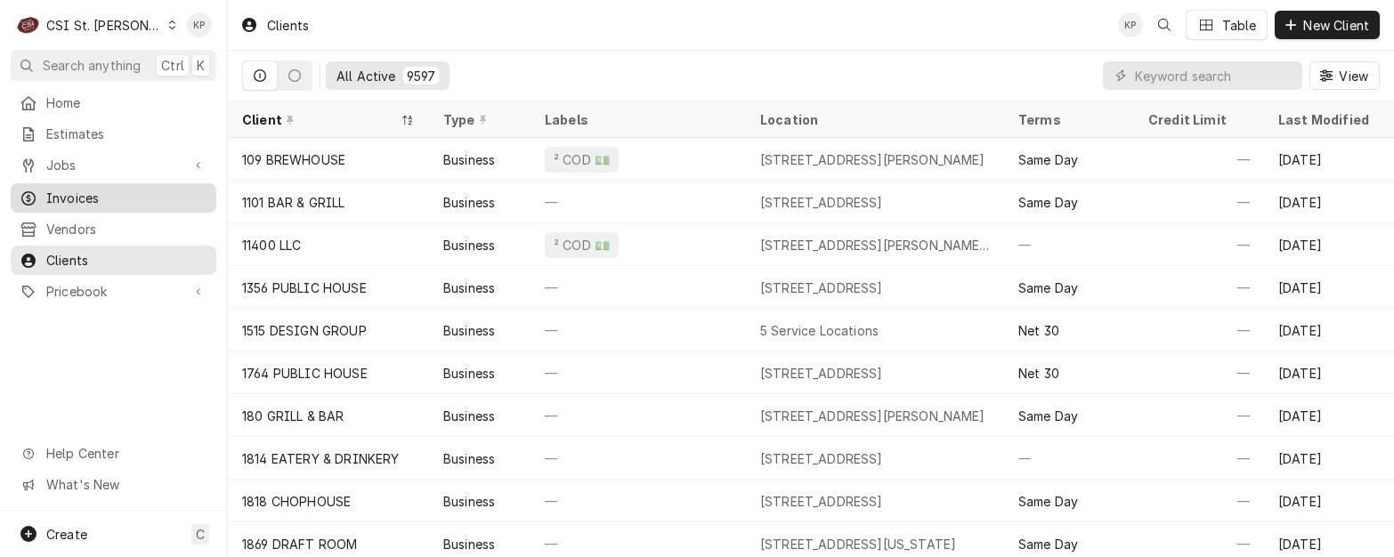
drag, startPoint x: 45, startPoint y: 191, endPoint x: 67, endPoint y: 196, distance: 21.8
click at [45, 191] on div "Invoices" at bounding box center [114, 198] width 188 height 19
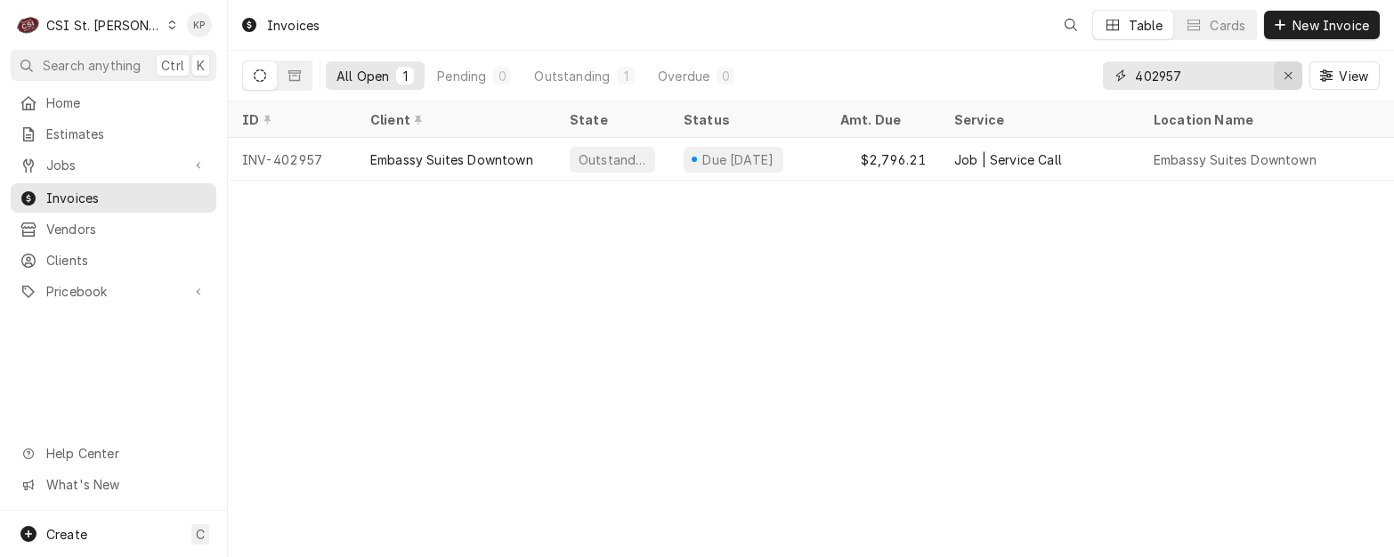
click at [1289, 77] on icon "Erase input" at bounding box center [1289, 75] width 10 height 12
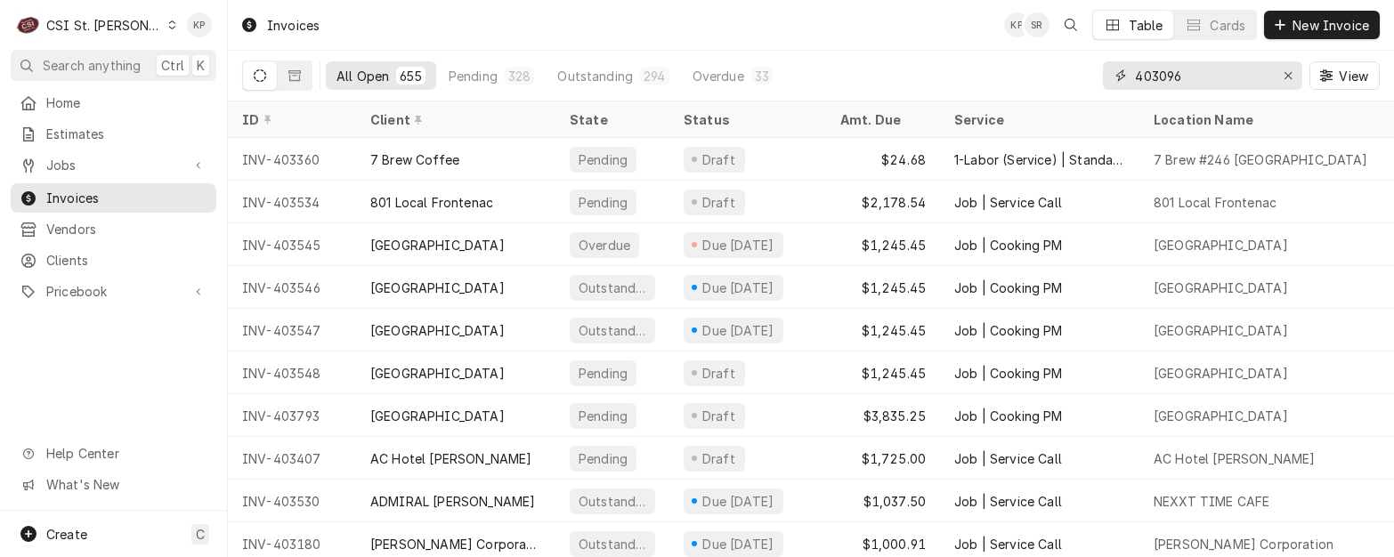
type input "403096"
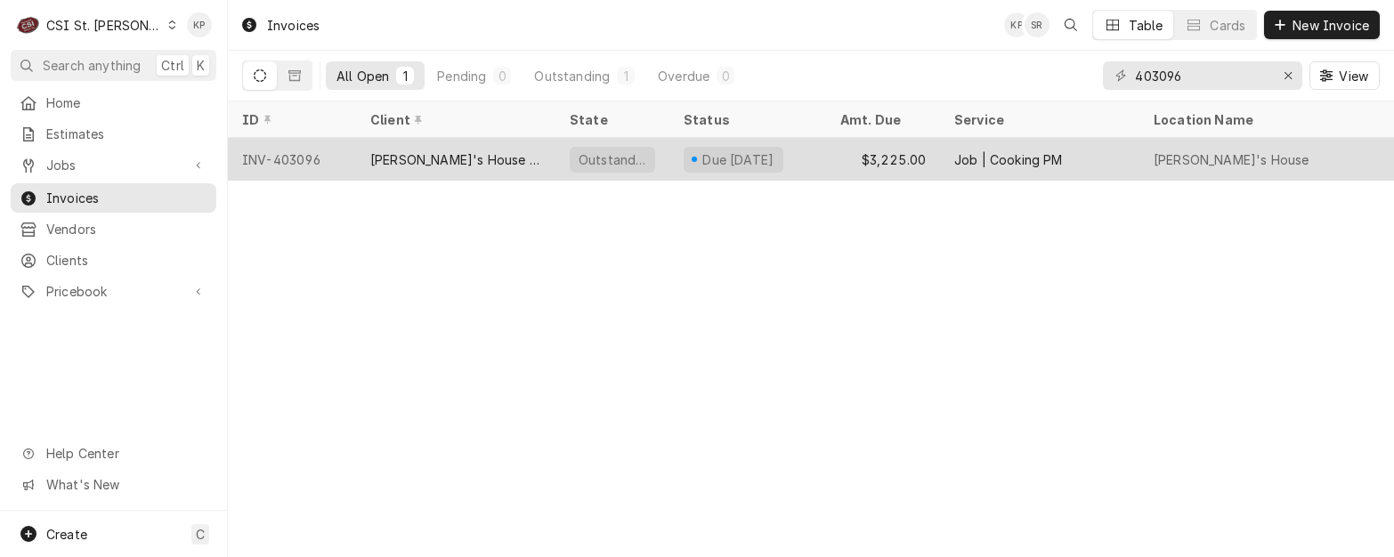
click at [309, 152] on div "INV-403096" at bounding box center [292, 159] width 128 height 43
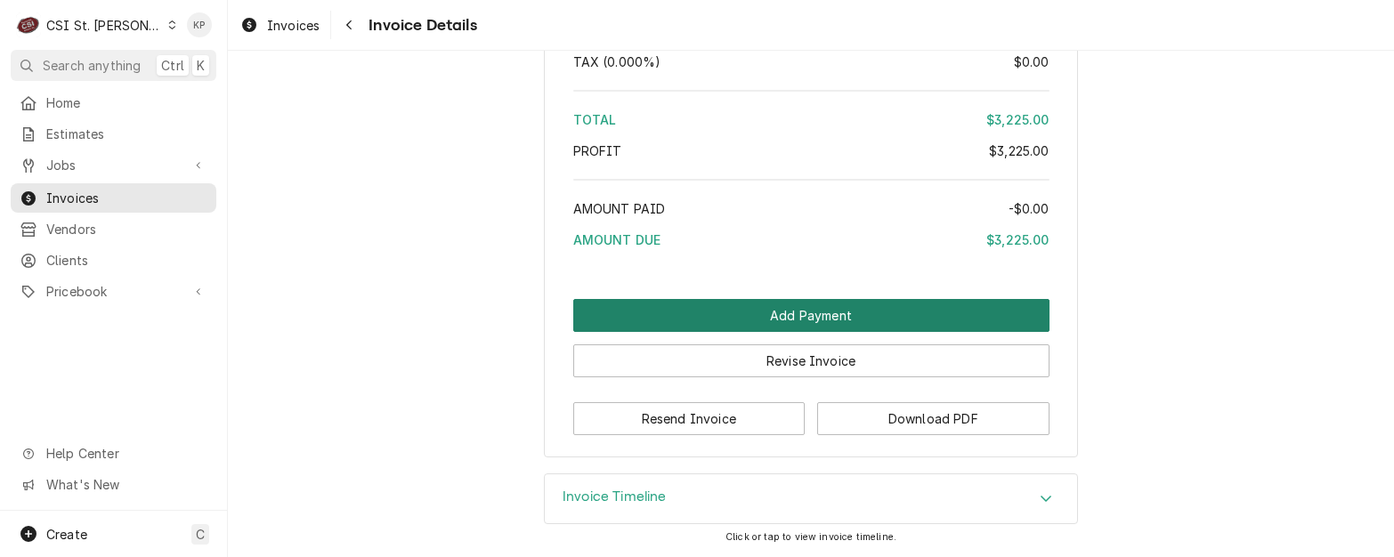
scroll to position [3572, 0]
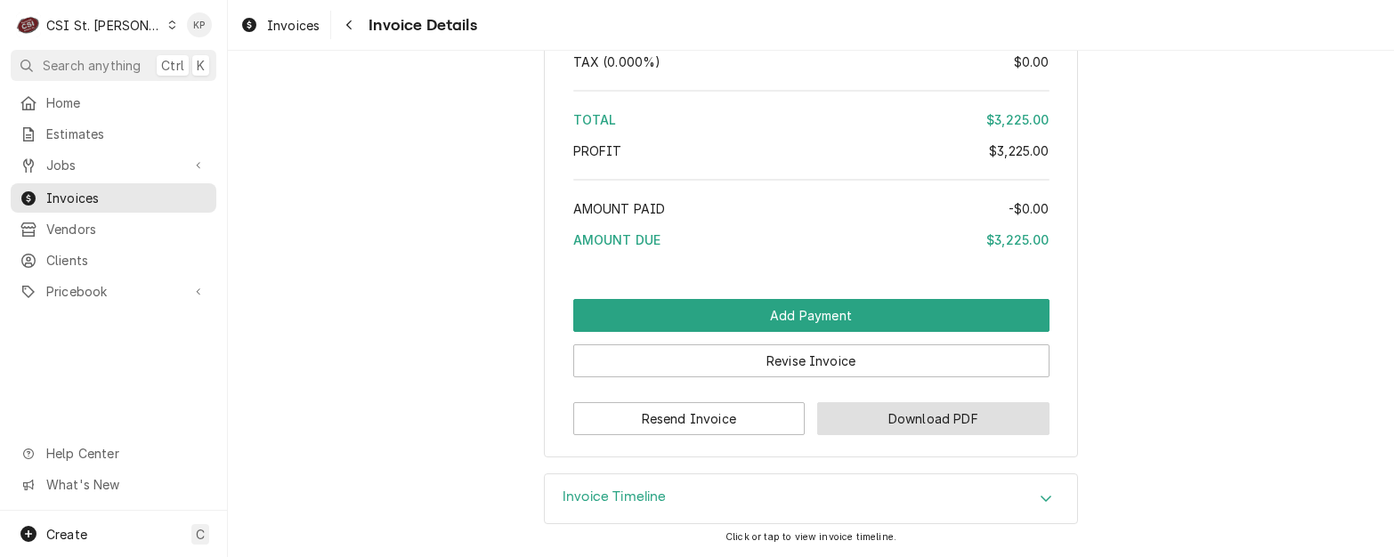
click at [929, 419] on button "Download PDF" at bounding box center [933, 418] width 232 height 33
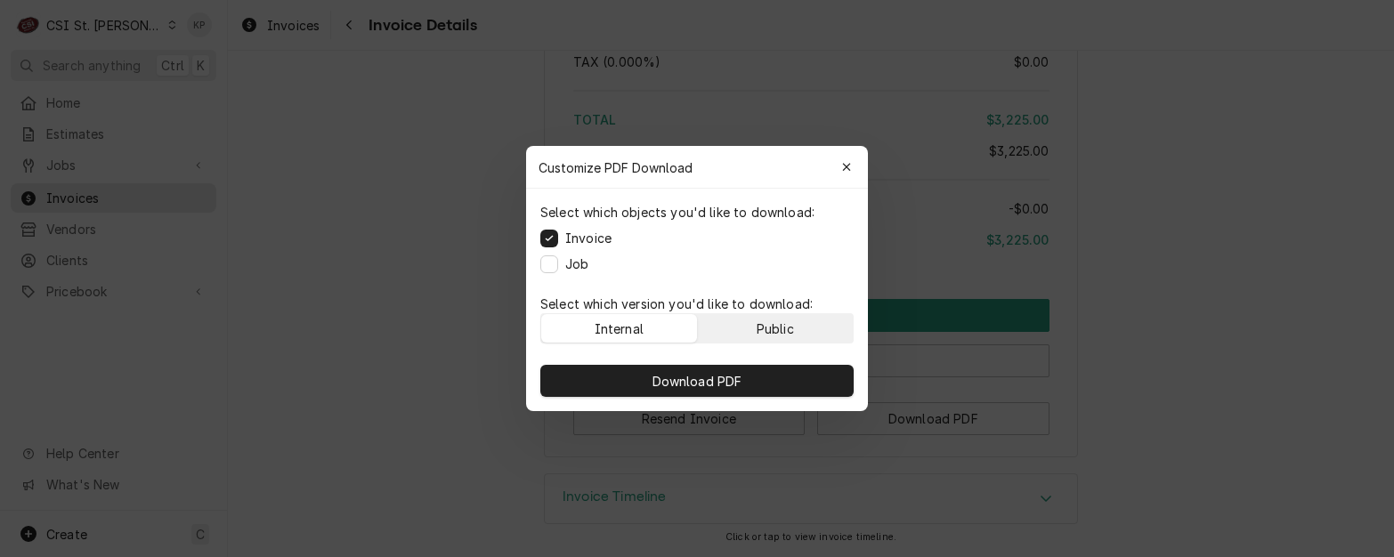
click at [799, 327] on button "Public" at bounding box center [776, 328] width 156 height 28
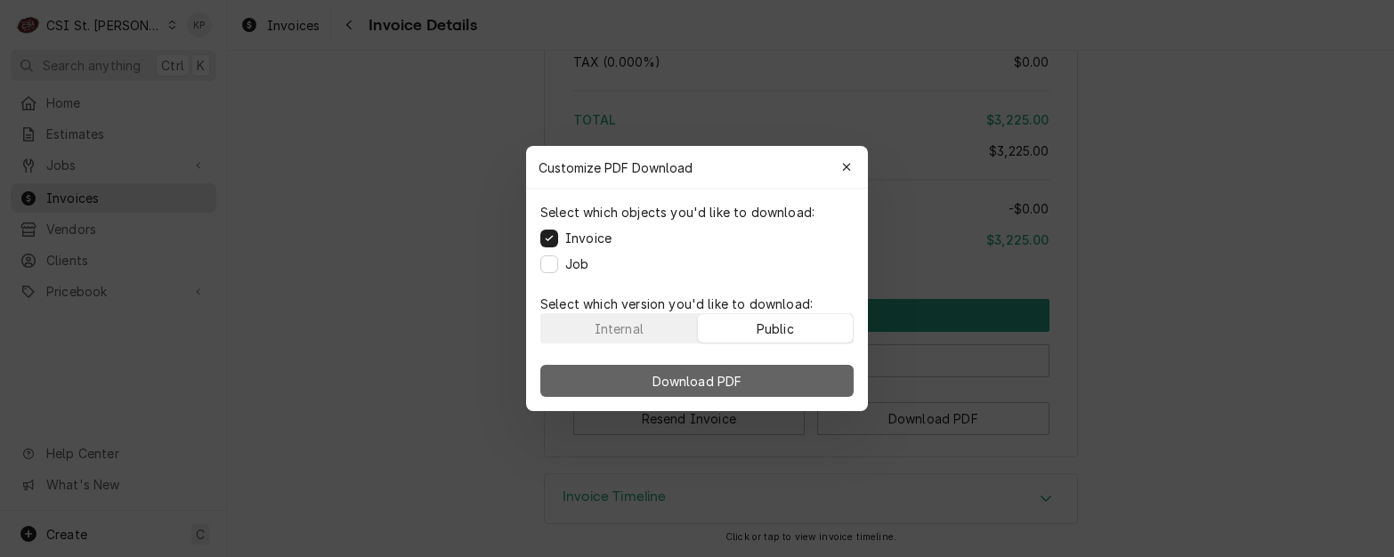
click at [816, 386] on button "Download PDF" at bounding box center [696, 381] width 313 height 32
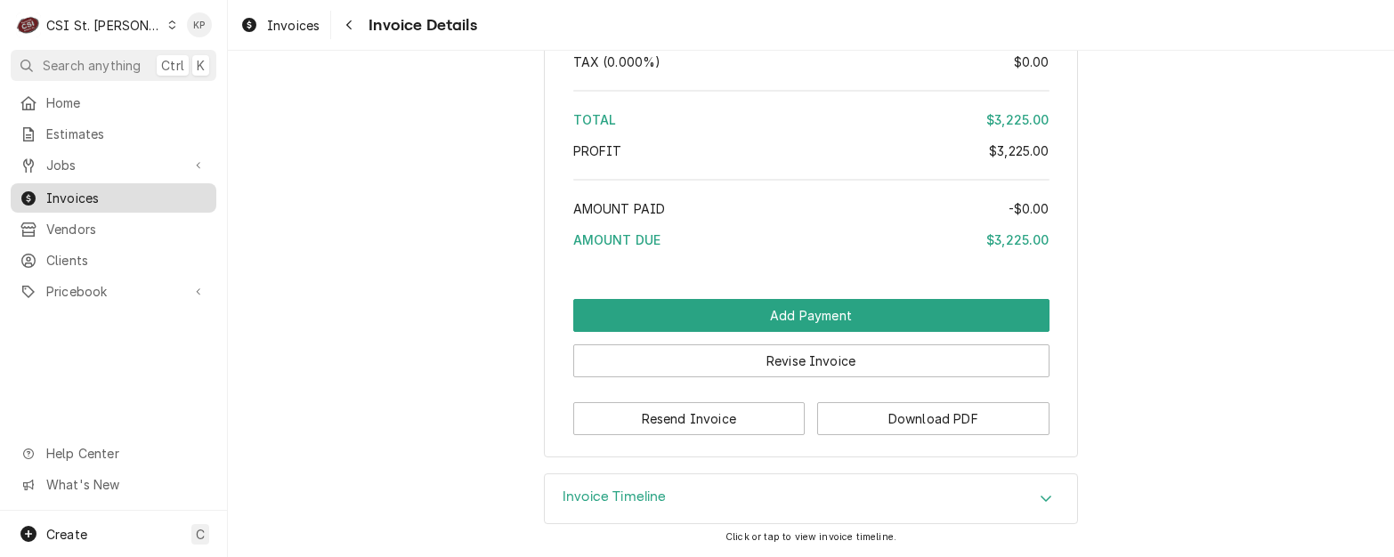
click at [69, 191] on span "Invoices" at bounding box center [126, 198] width 161 height 19
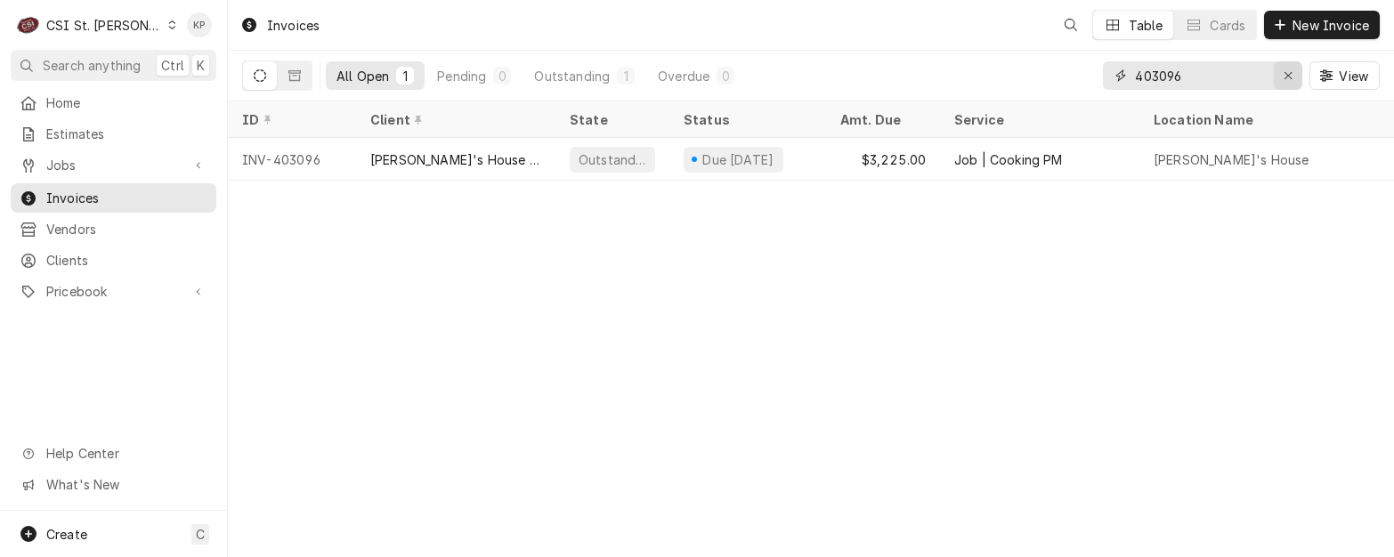
click at [1287, 72] on icon "Erase input" at bounding box center [1289, 75] width 10 height 12
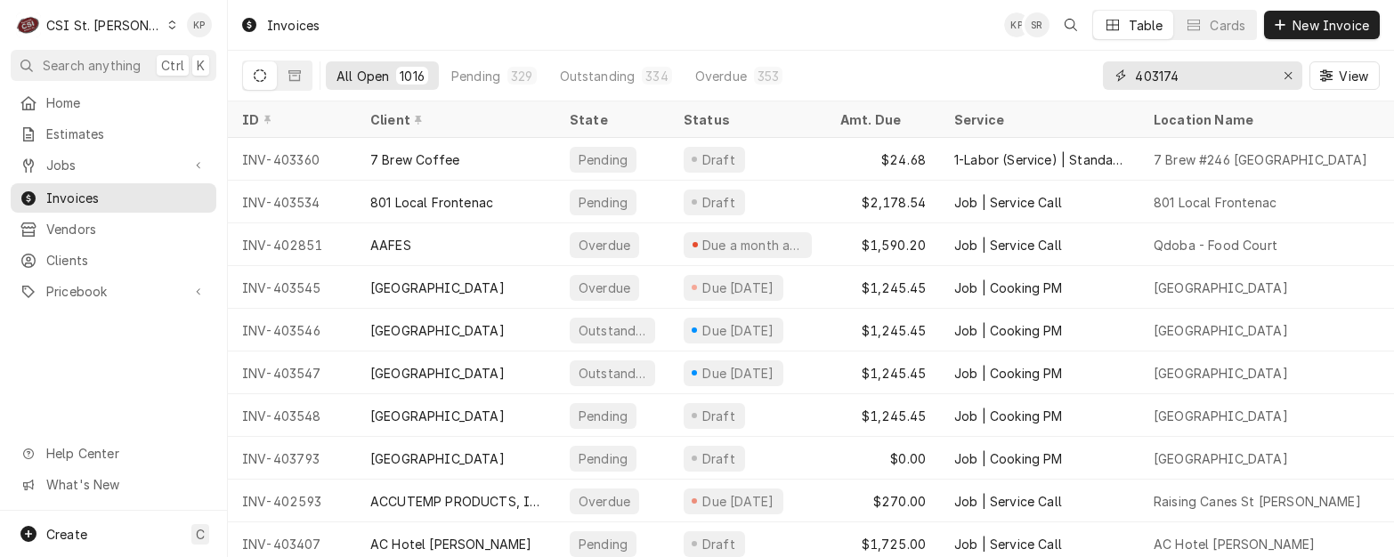
type input "403174"
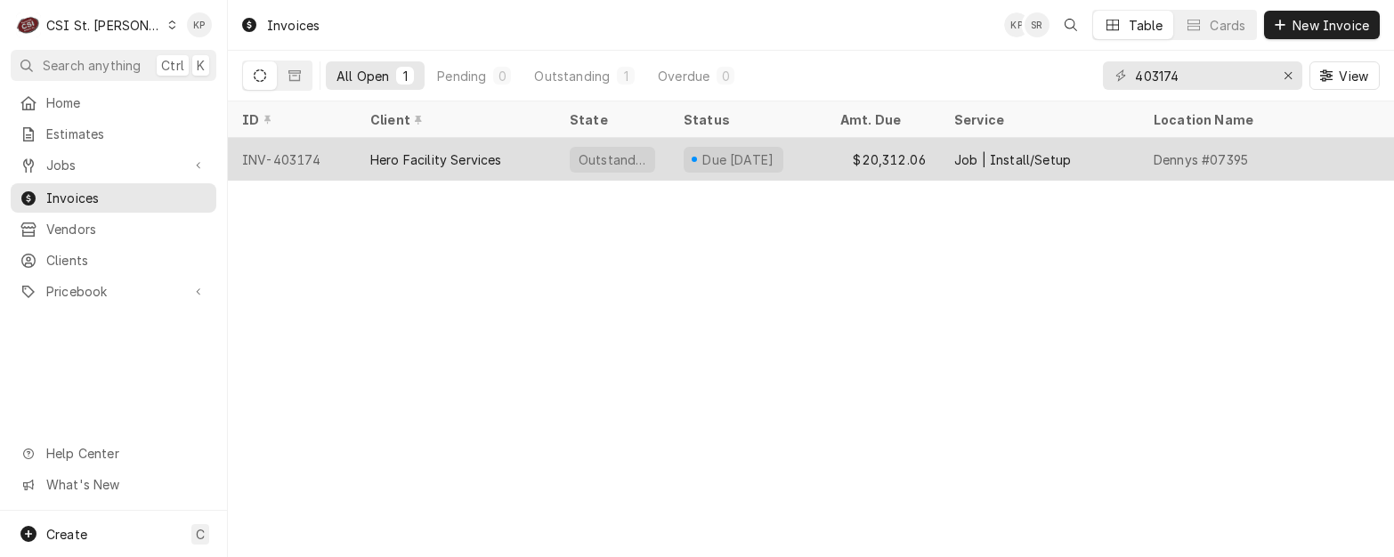
click at [288, 158] on div "INV-403174" at bounding box center [292, 159] width 128 height 43
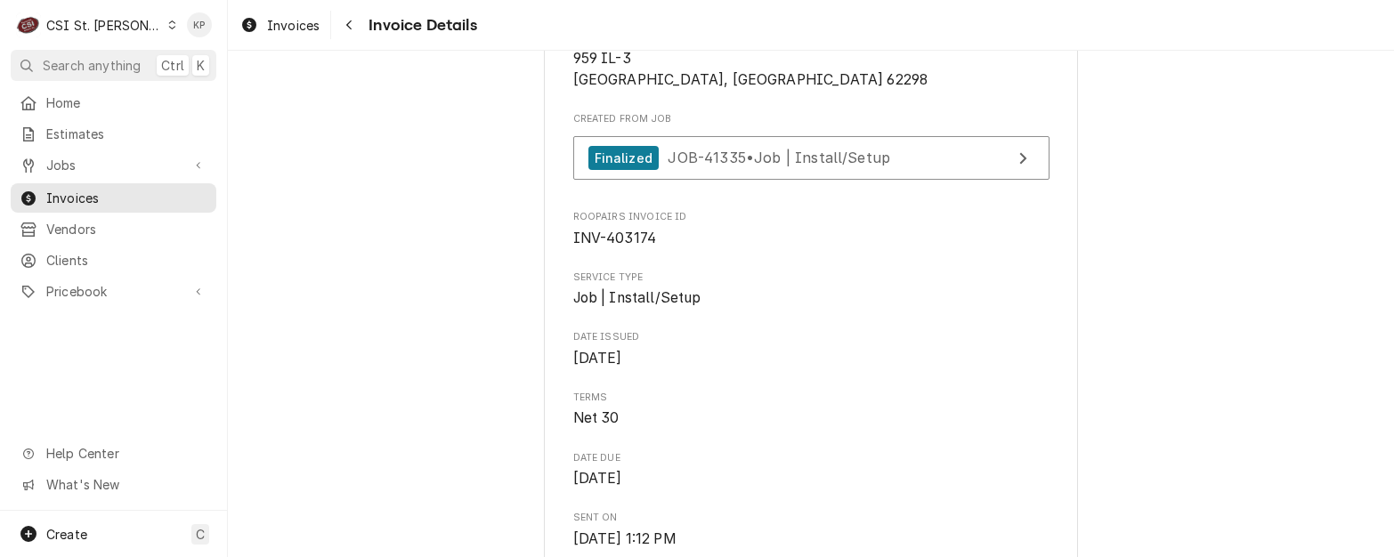
scroll to position [267, 0]
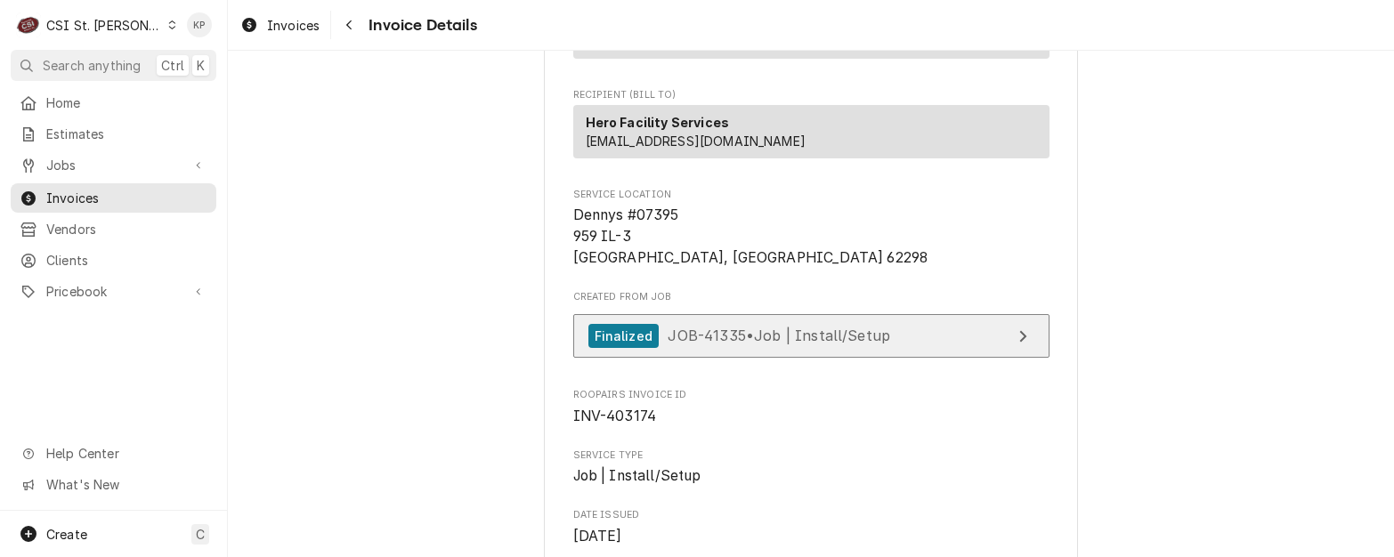
click at [1019, 344] on icon "View Job" at bounding box center [1023, 336] width 9 height 14
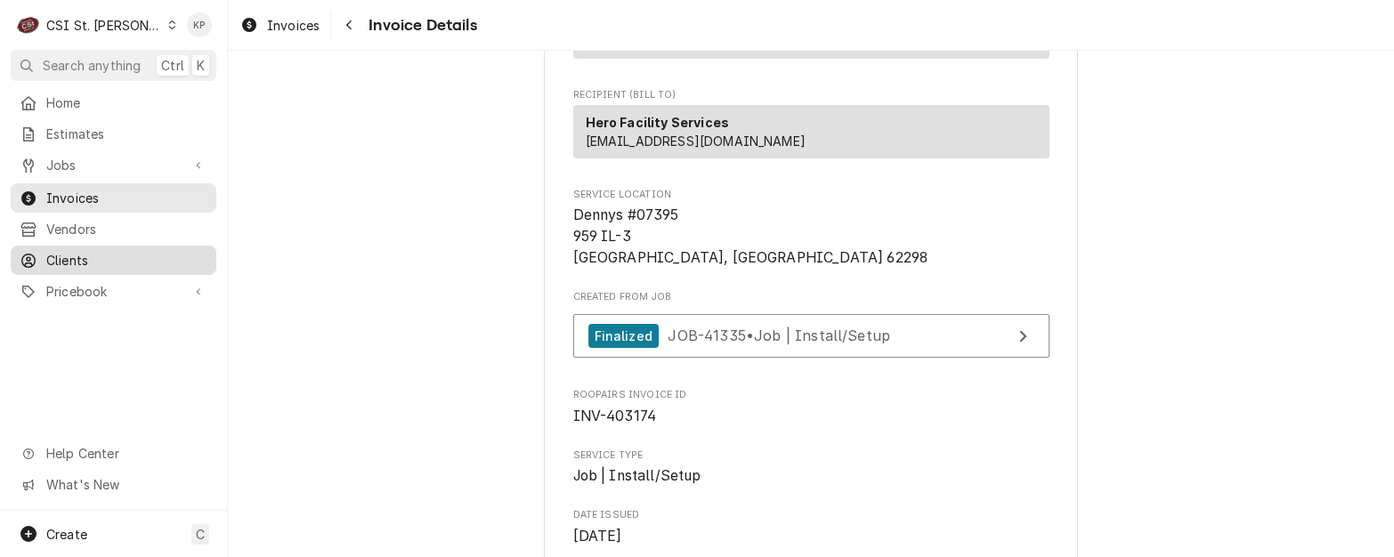
click at [84, 252] on span "Clients" at bounding box center [126, 260] width 161 height 19
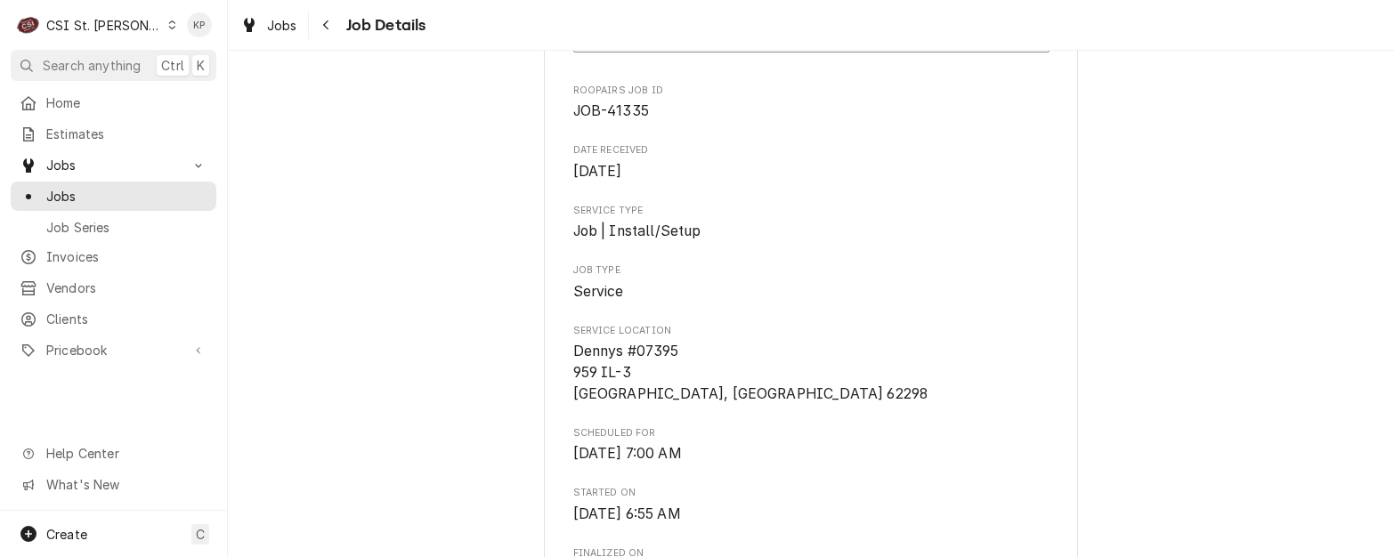
scroll to position [356, 0]
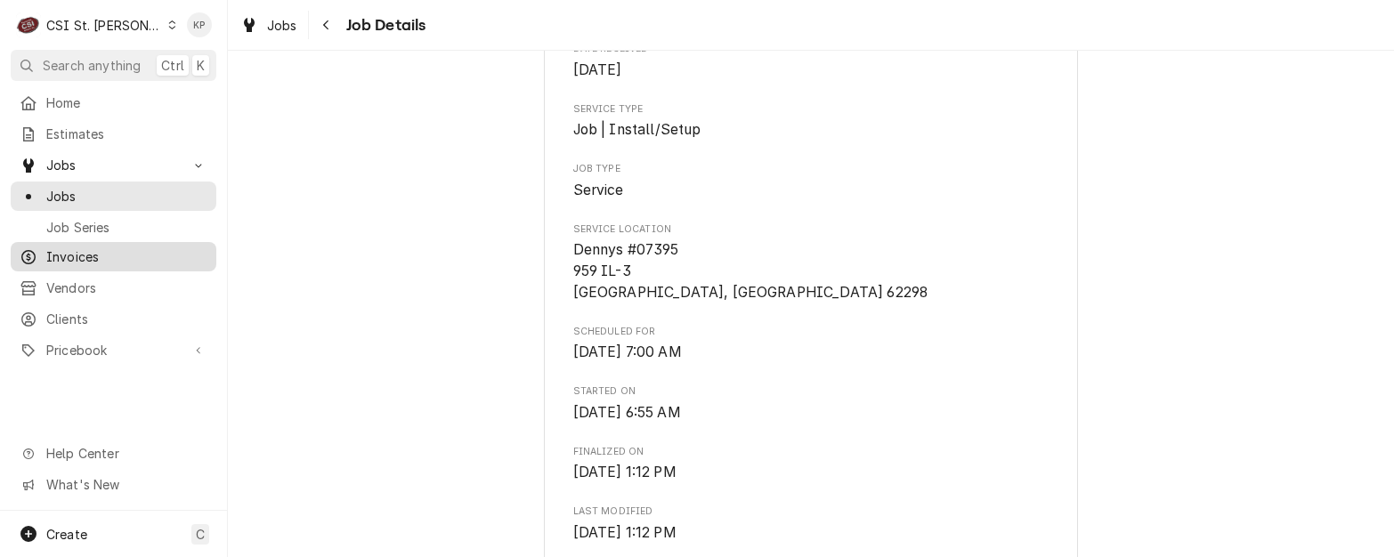
click at [85, 249] on span "Invoices" at bounding box center [126, 257] width 161 height 19
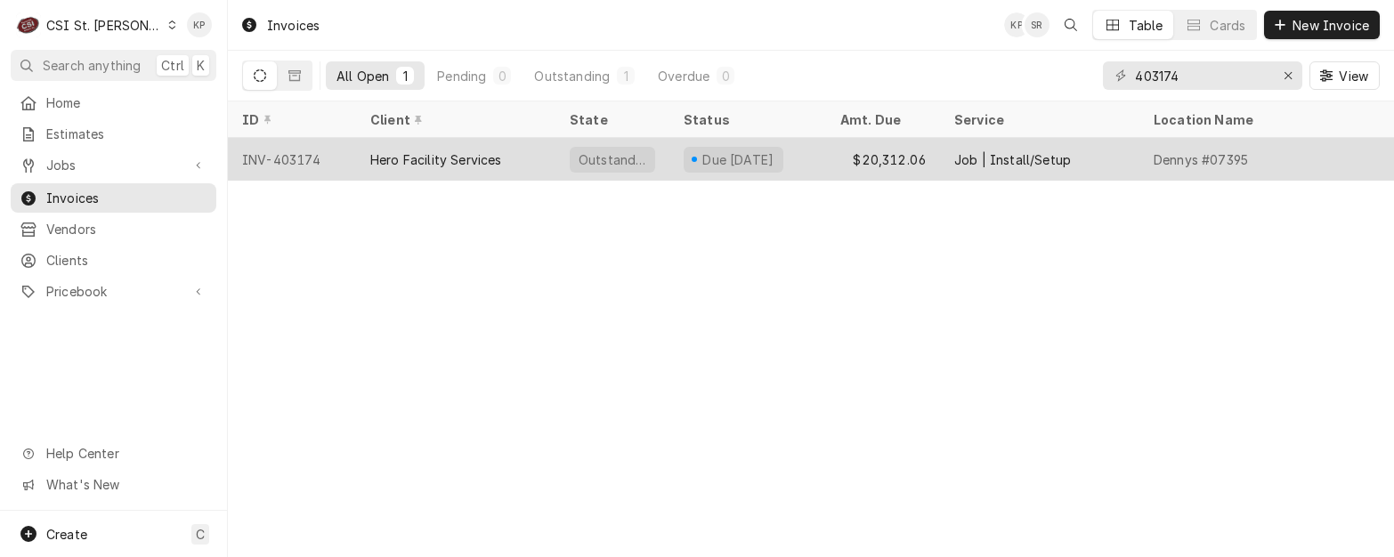
click at [283, 157] on div "INV-403174" at bounding box center [292, 159] width 128 height 43
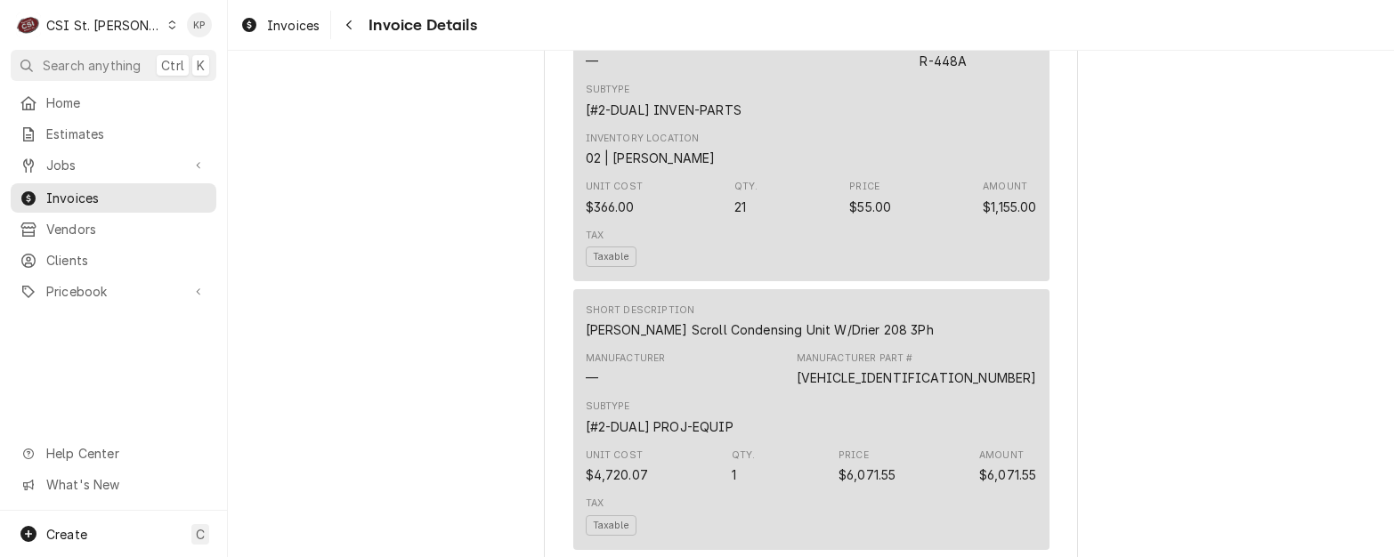
scroll to position [2137, 0]
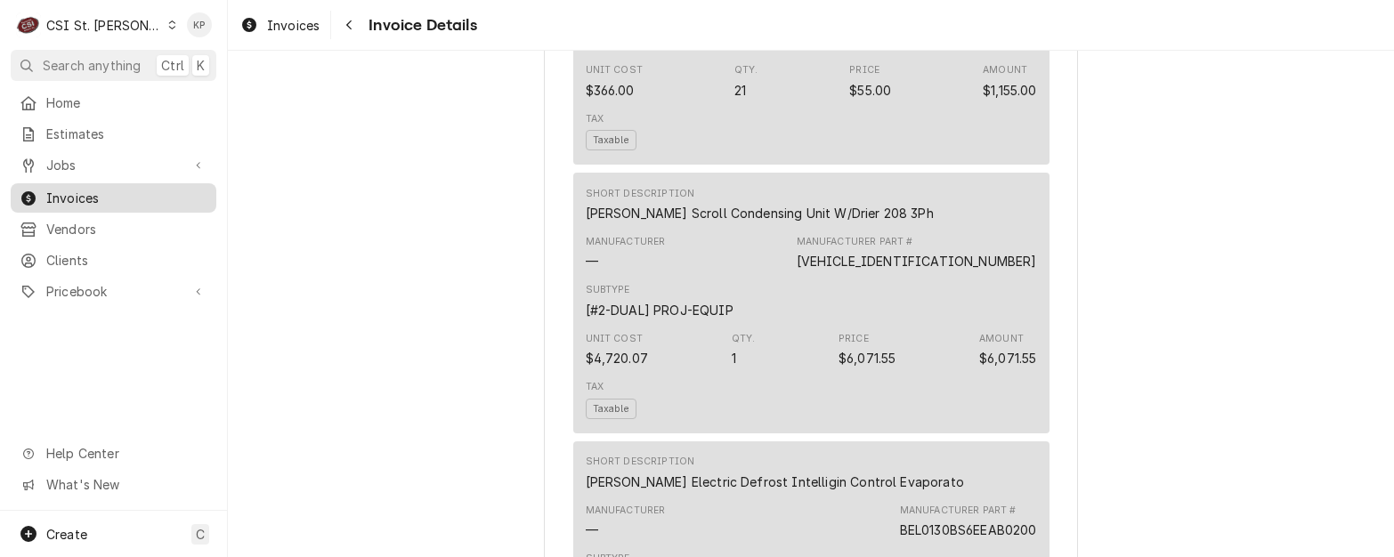
drag, startPoint x: 45, startPoint y: 193, endPoint x: 71, endPoint y: 190, distance: 26.9
click at [45, 193] on div "Invoices" at bounding box center [114, 198] width 188 height 19
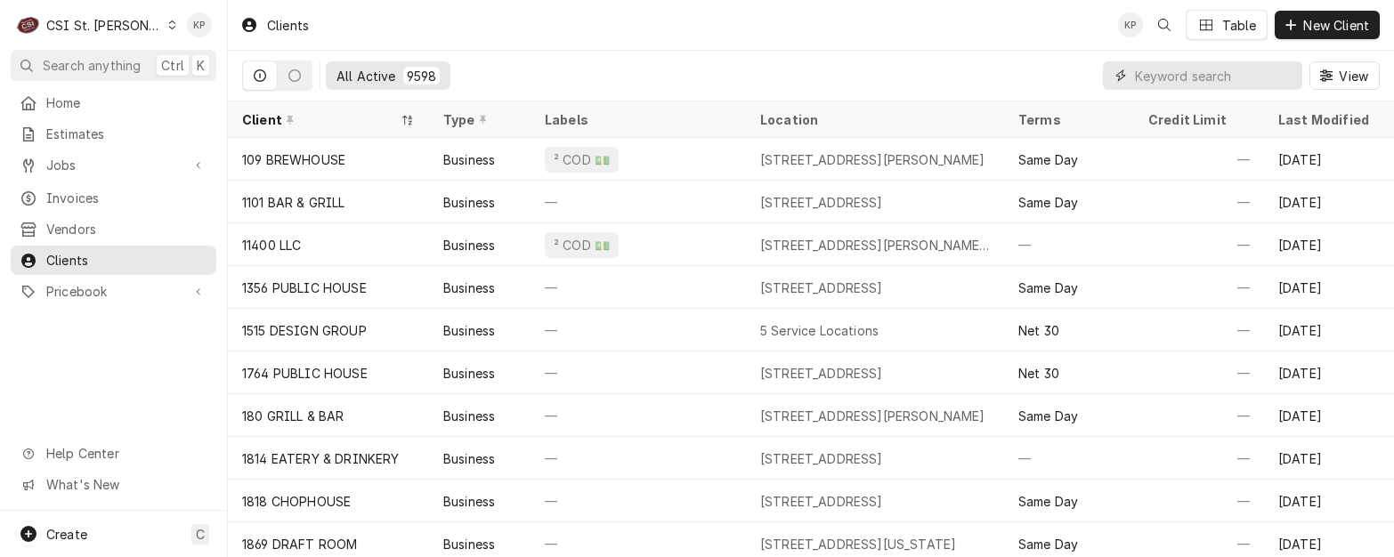
click at [1254, 77] on input "Dynamic Content Wrapper" at bounding box center [1214, 75] width 158 height 28
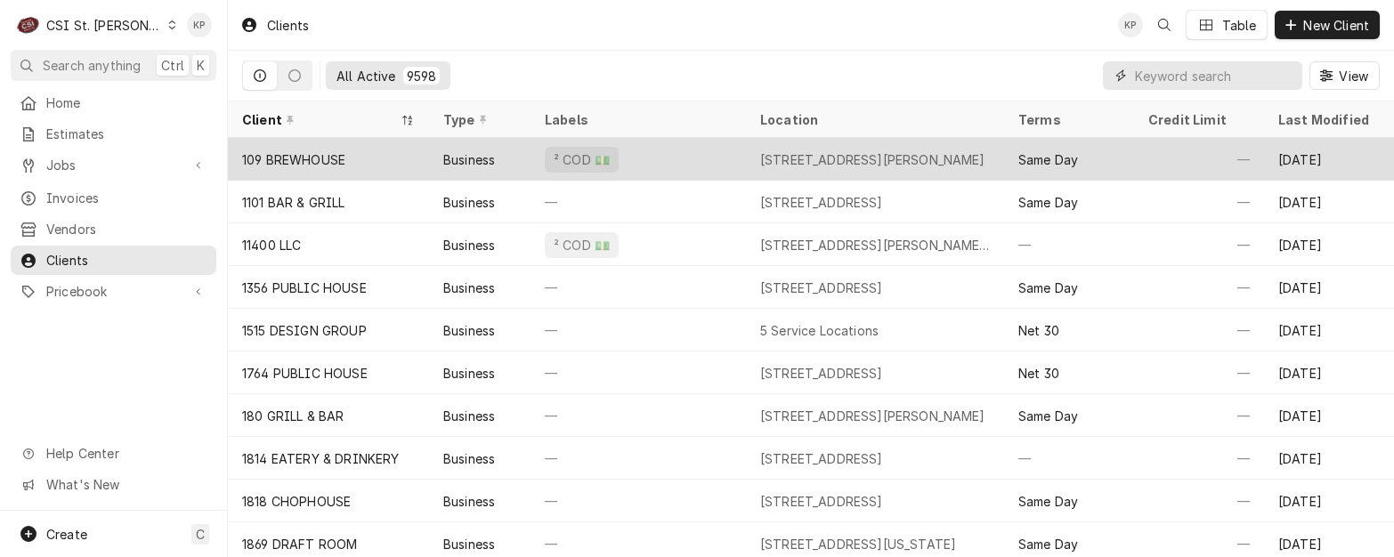
paste input "[PERSON_NAME][GEOGRAPHIC_DATA], LLC"
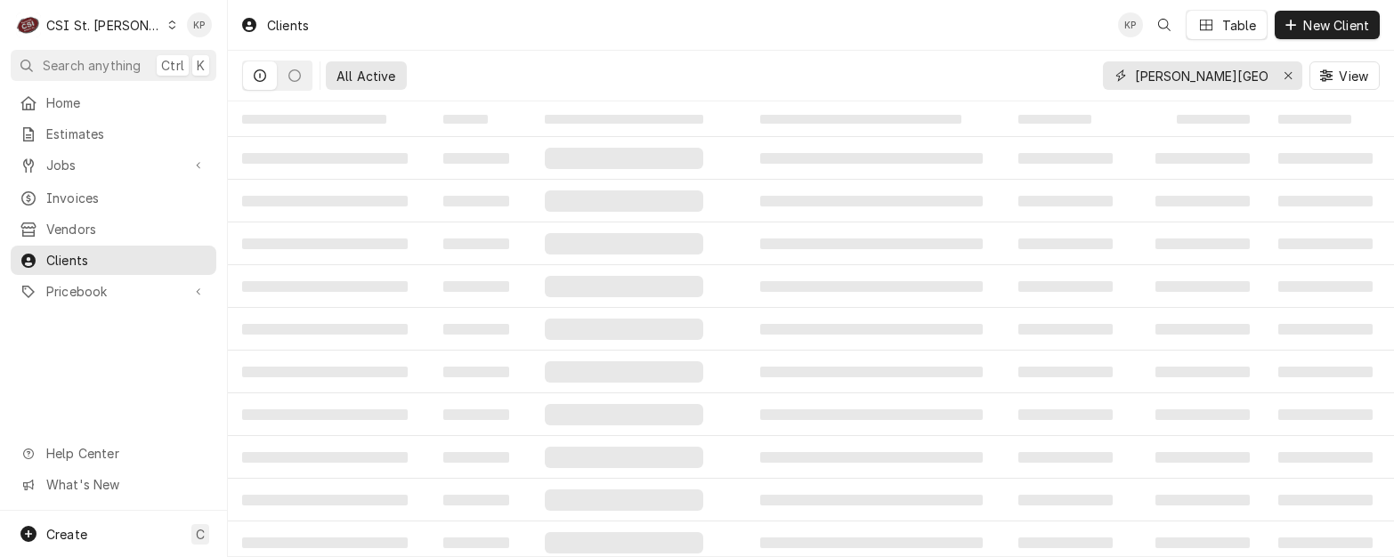
type input "[PERSON_NAME][GEOGRAPHIC_DATA], LLC"
